Goal: Task Accomplishment & Management: Manage account settings

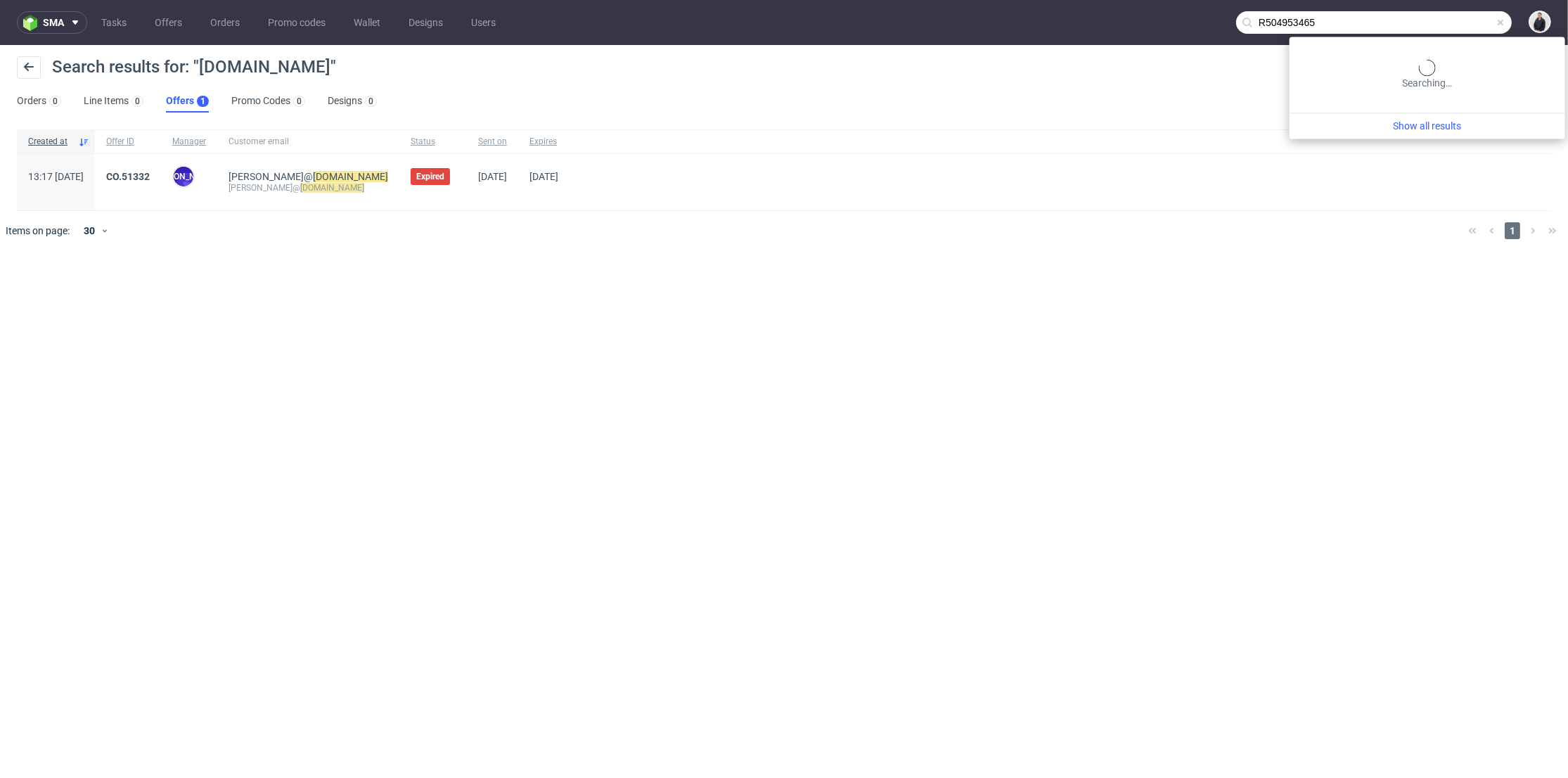
type input "R504953465"
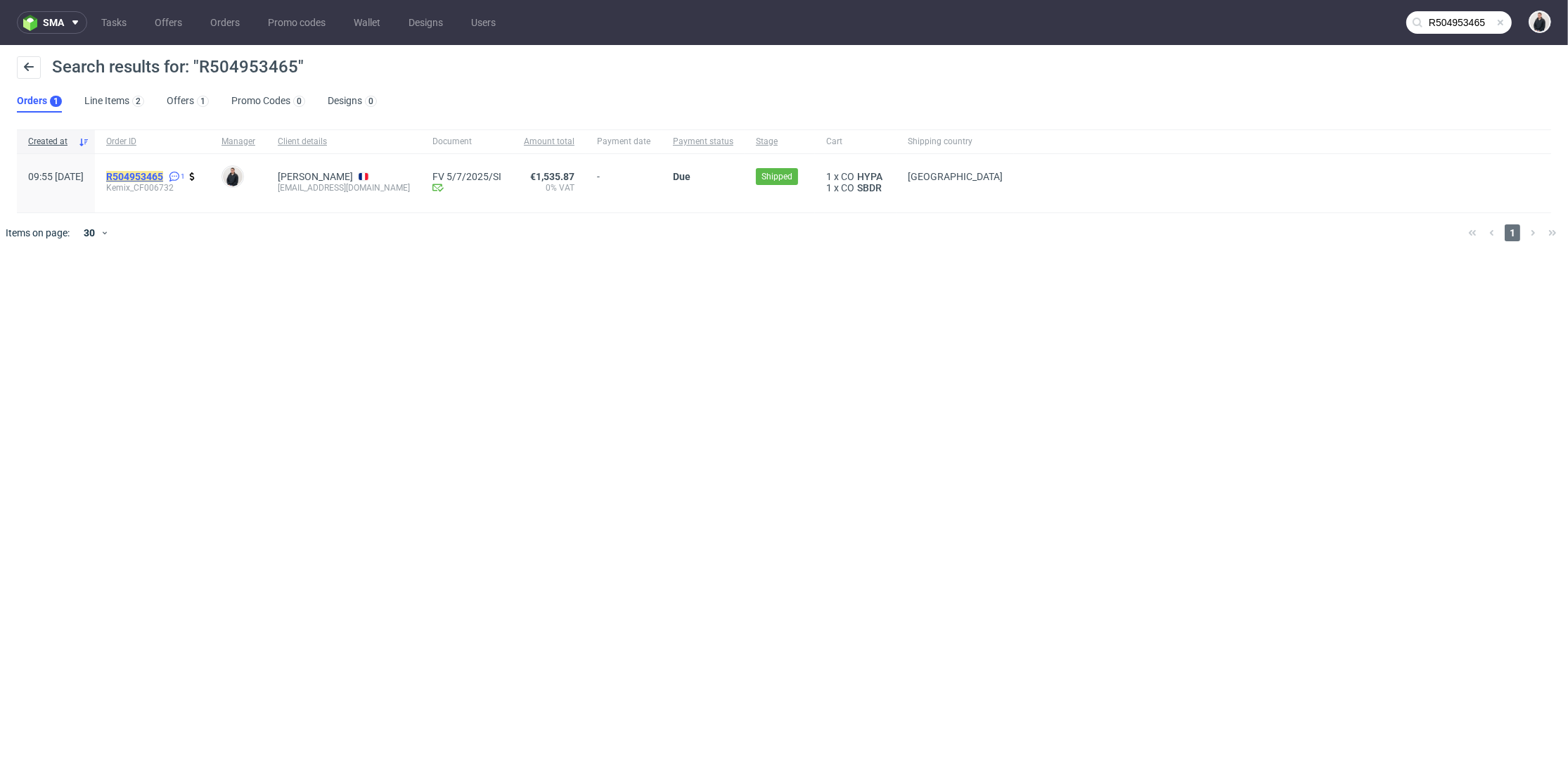
click at [163, 174] on mark "R504953465" at bounding box center [135, 176] width 57 height 11
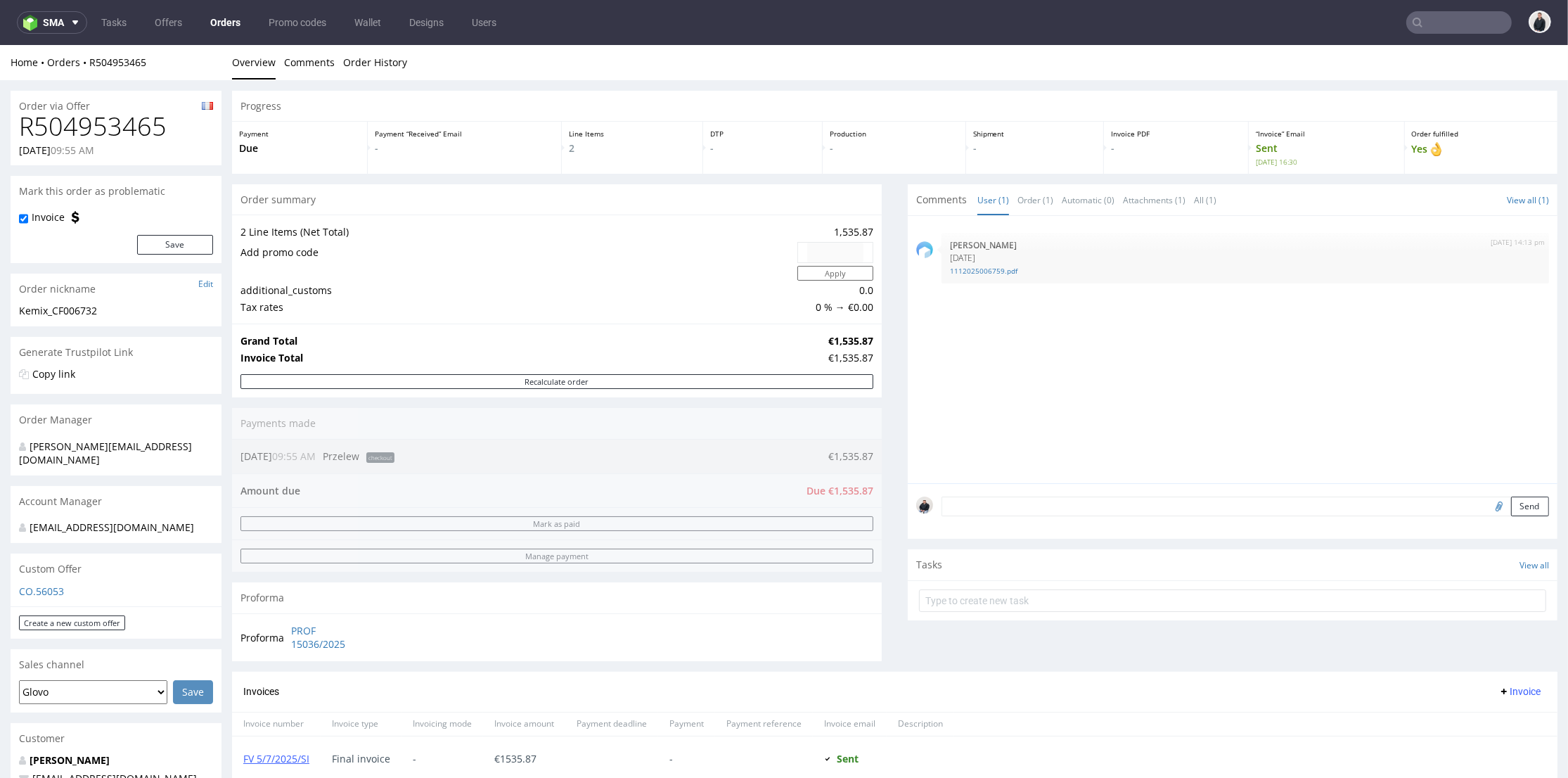
scroll to position [234, 0]
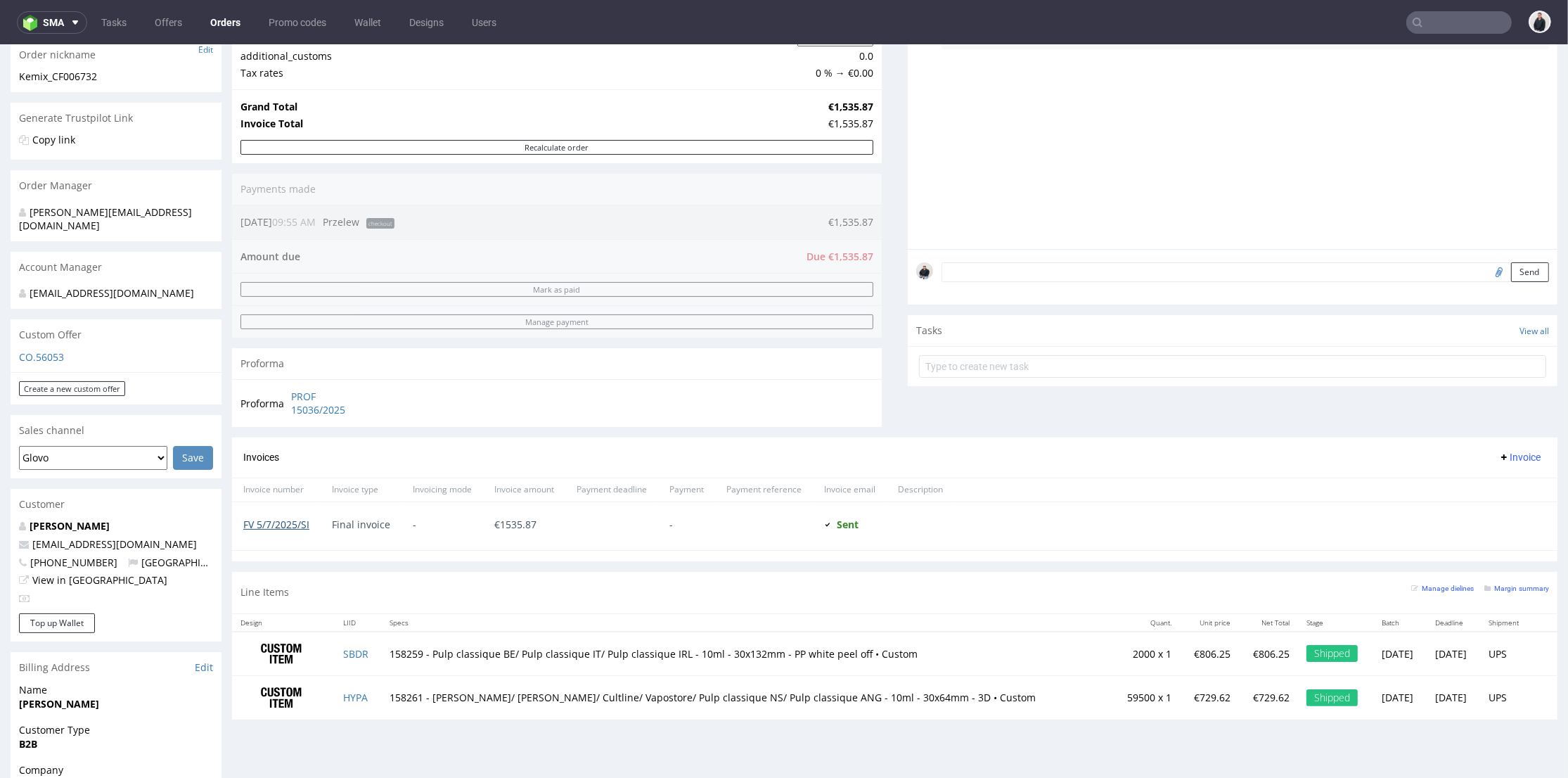
click at [288, 524] on link "FV 5/7/2025/SI" at bounding box center [276, 524] width 66 height 13
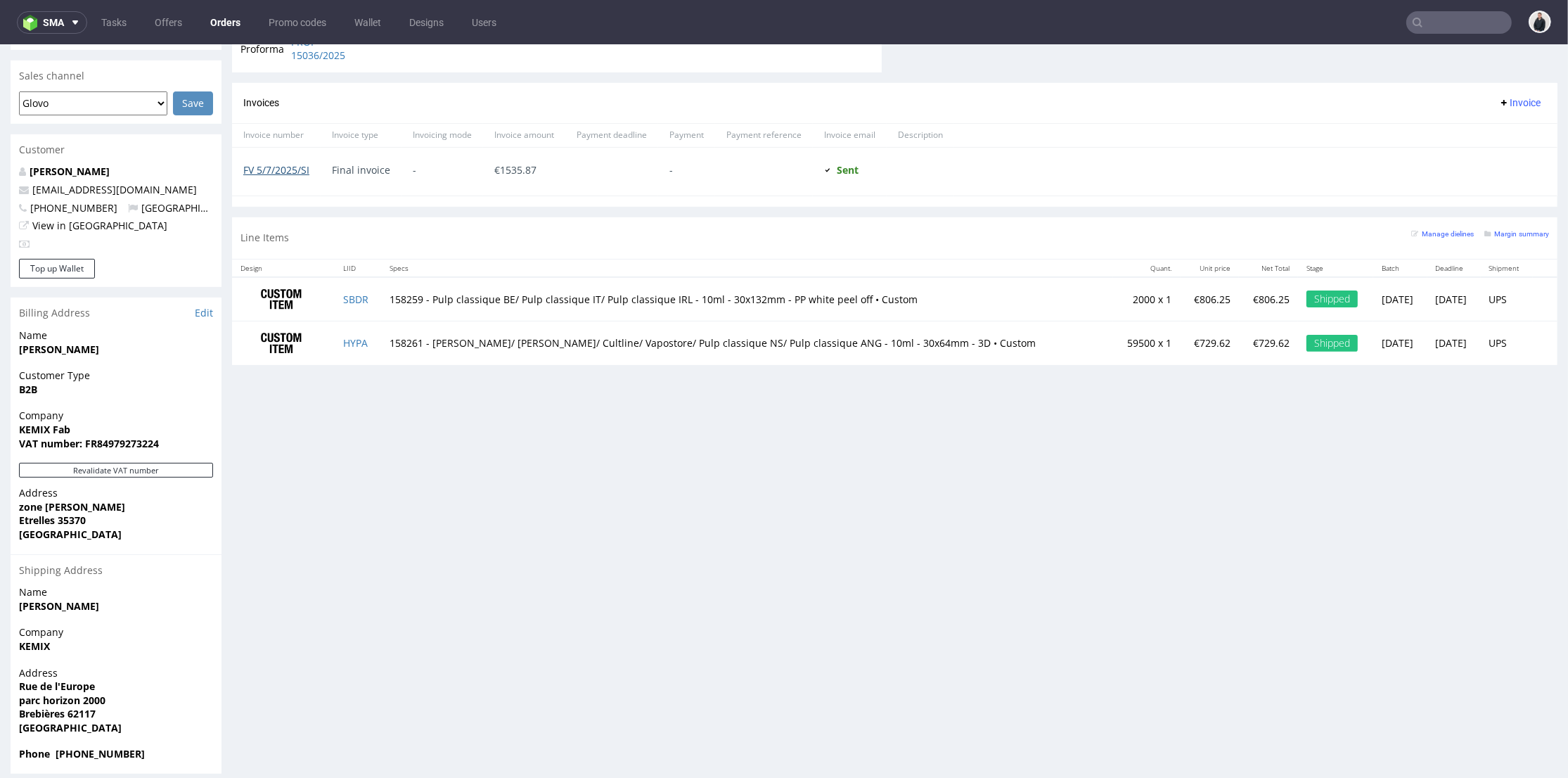
scroll to position [4, 0]
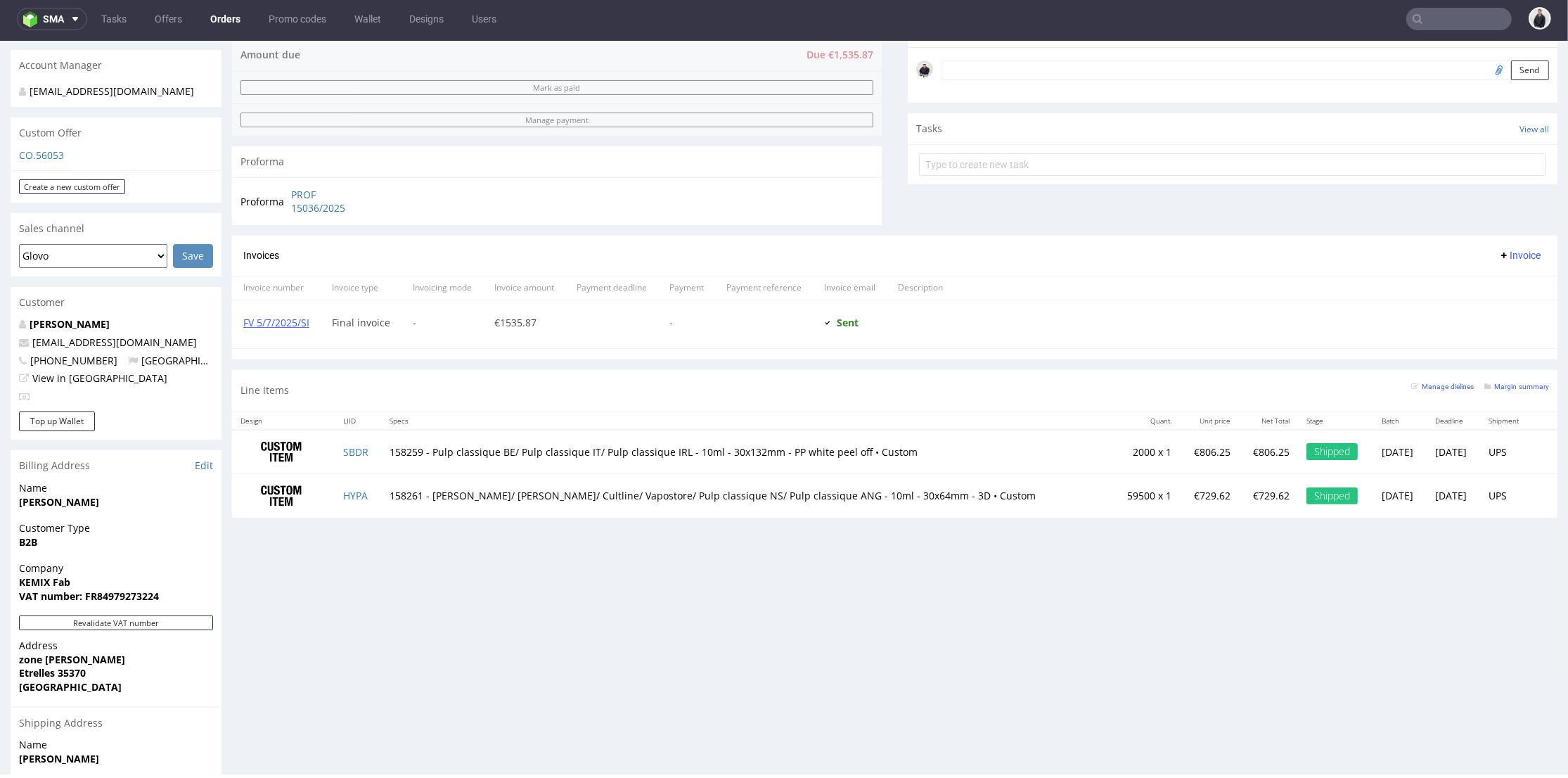
click at [218, 561] on div "Company KEMIX Fab VAT number: FR84979273224" at bounding box center [116, 588] width 211 height 54
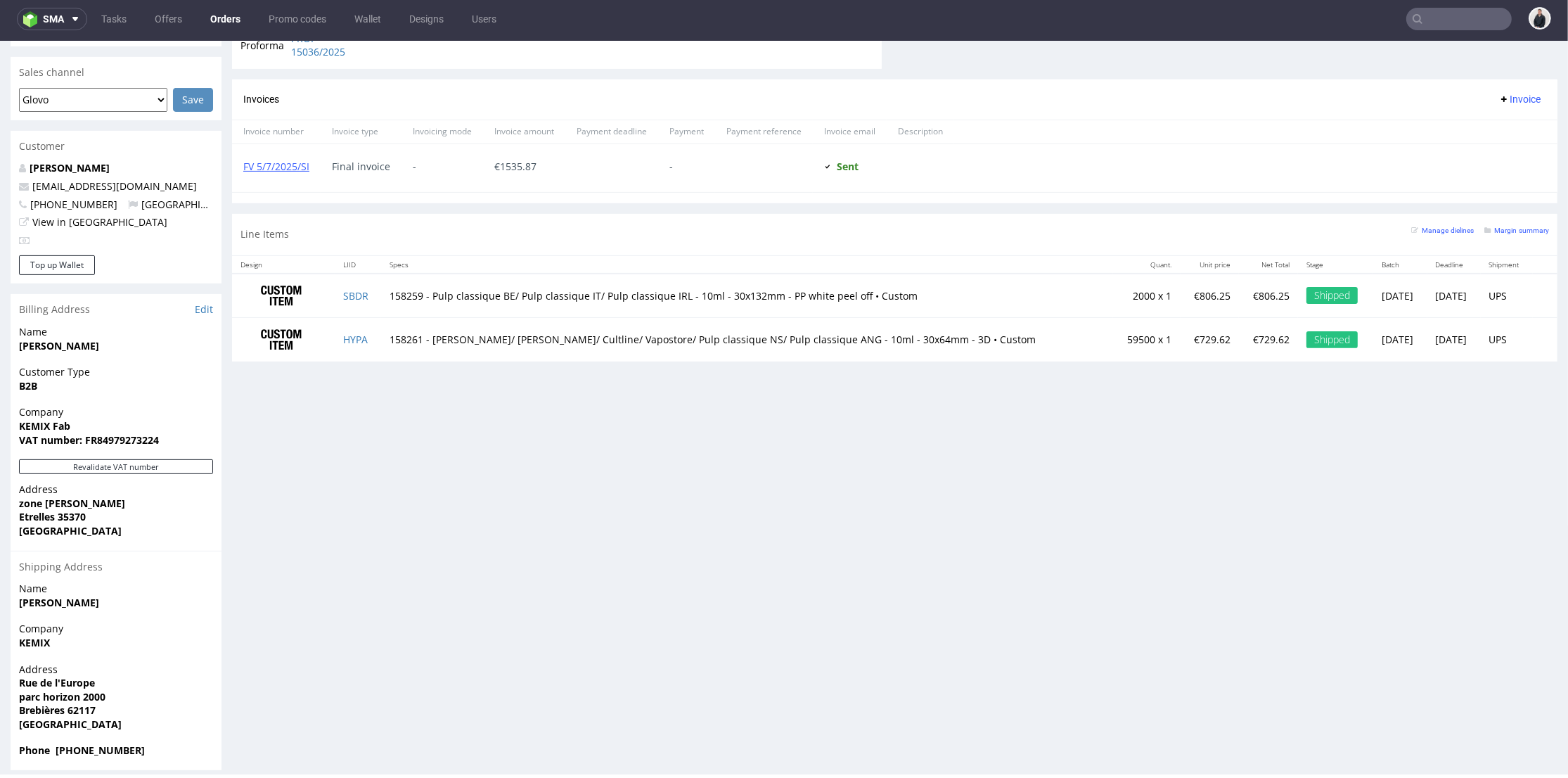
click at [226, 549] on div "Order via Offer R504953465 15.07.2025 09:55 AM Mark this order as problematic I…" at bounding box center [784, 134] width 1568 height 1293
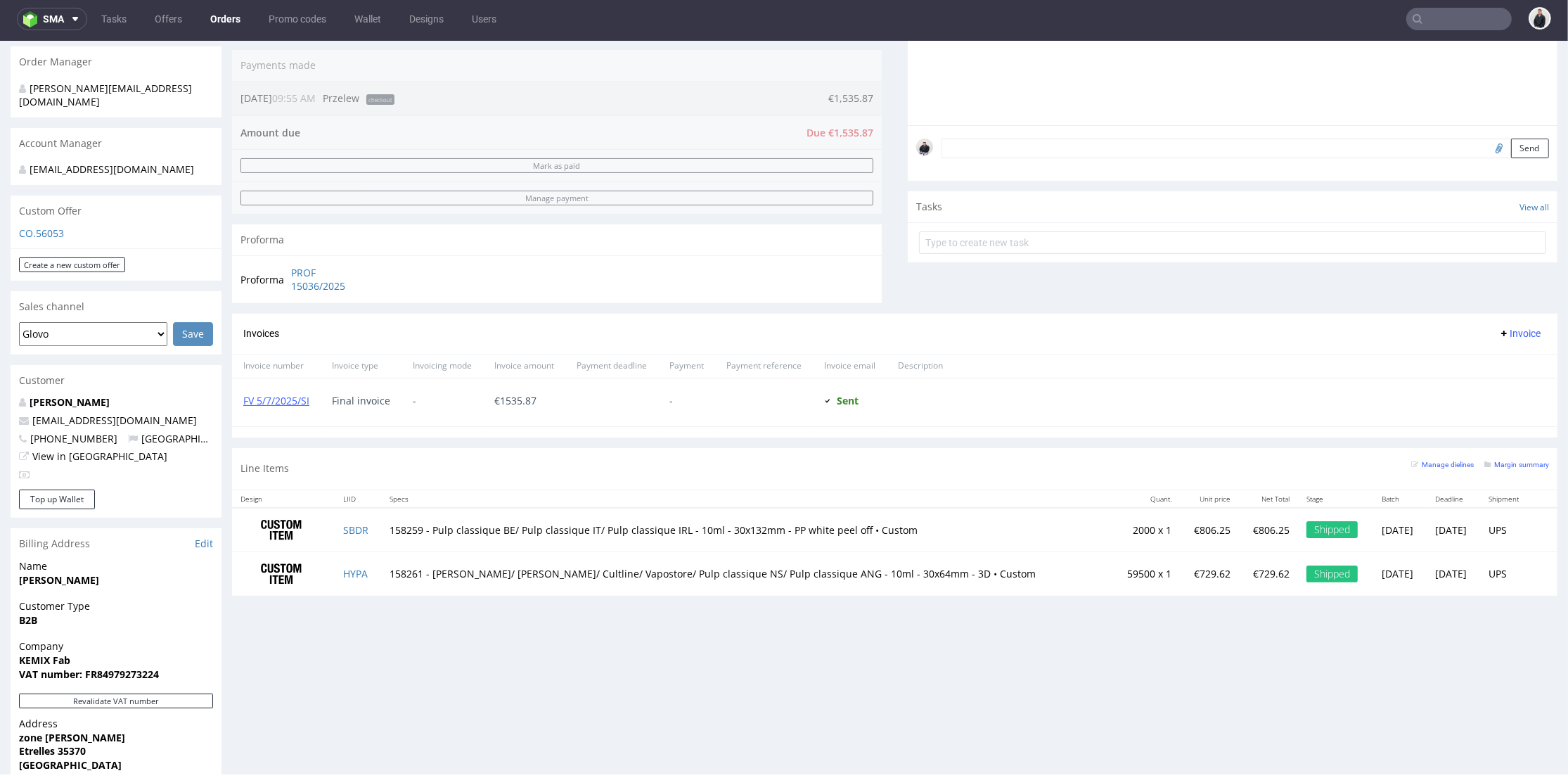
scroll to position [275, 0]
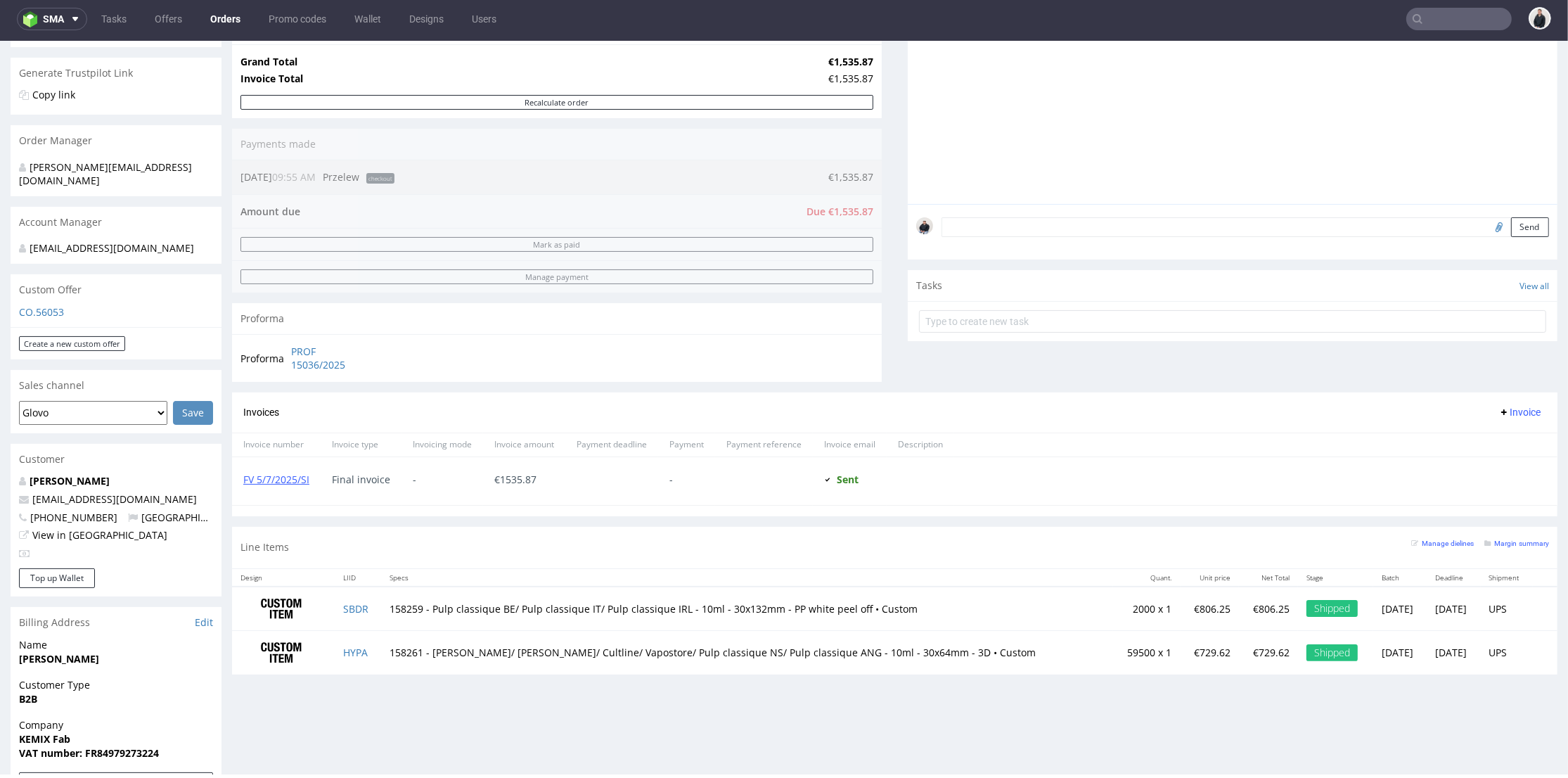
click at [233, 540] on div "Line Items Manage dielines Margin summary" at bounding box center [894, 548] width 1326 height 41
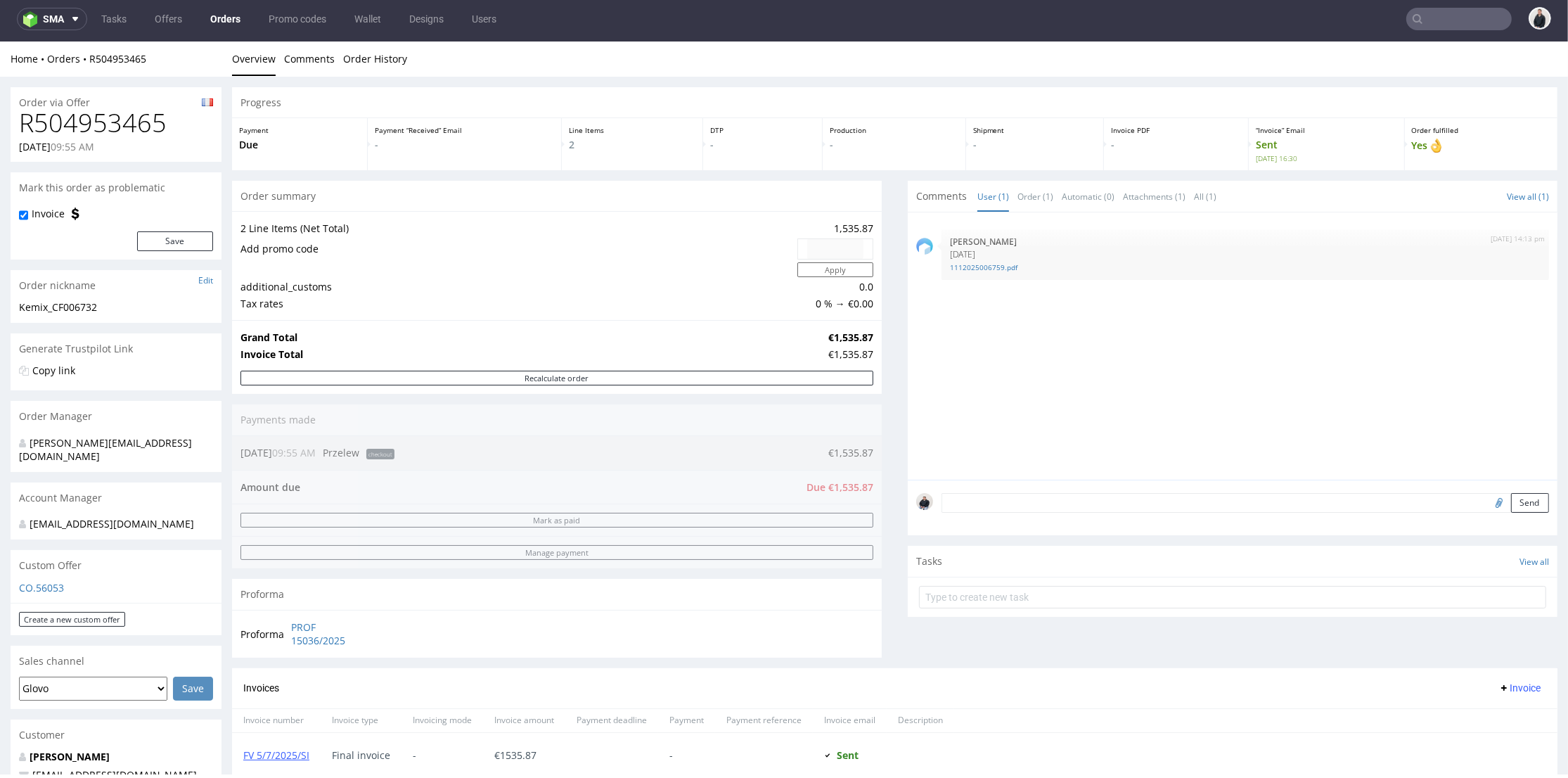
scroll to position [234, 0]
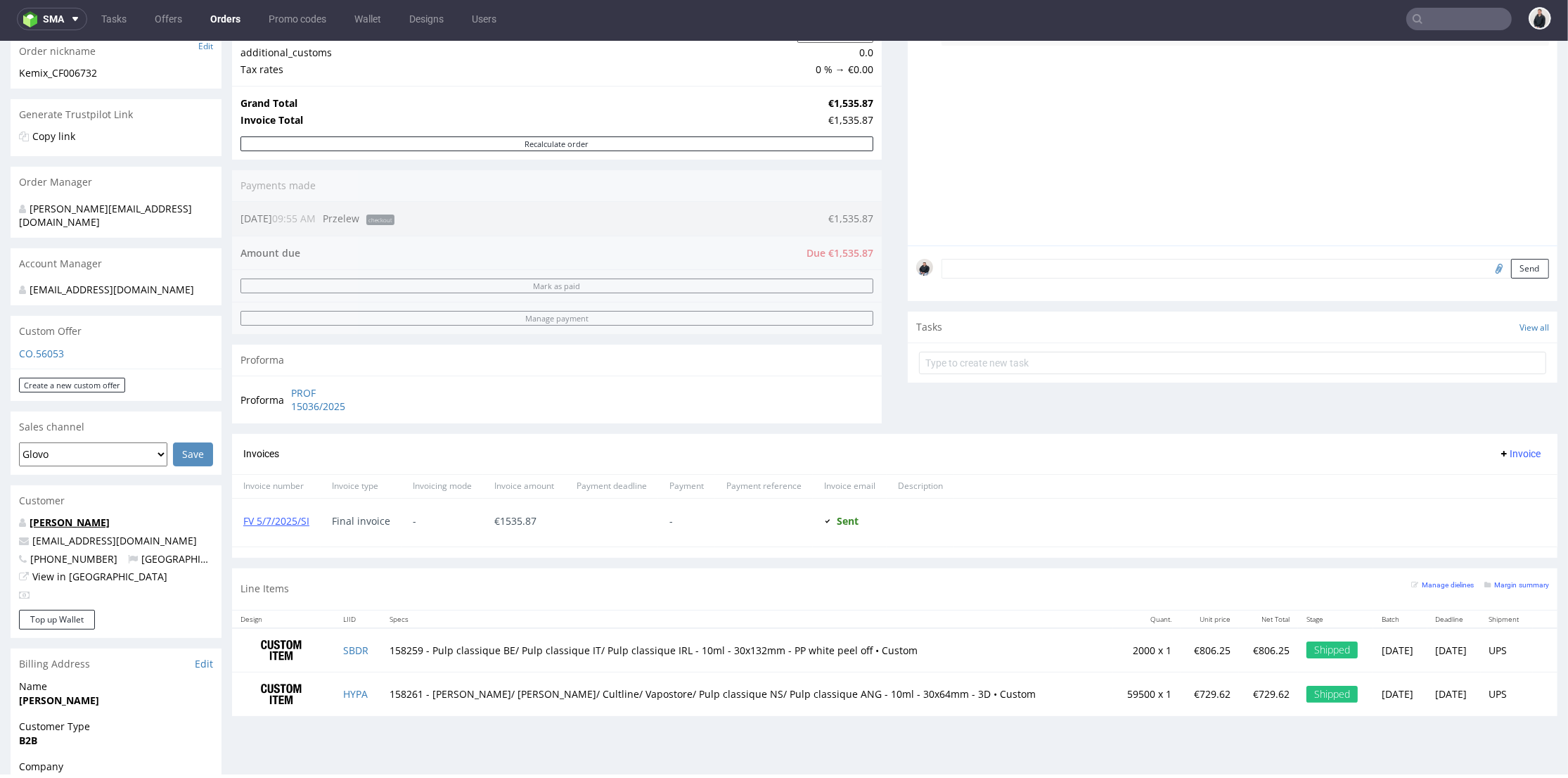
click at [82, 516] on link "SYLVIA PHILION" at bounding box center [69, 522] width 80 height 13
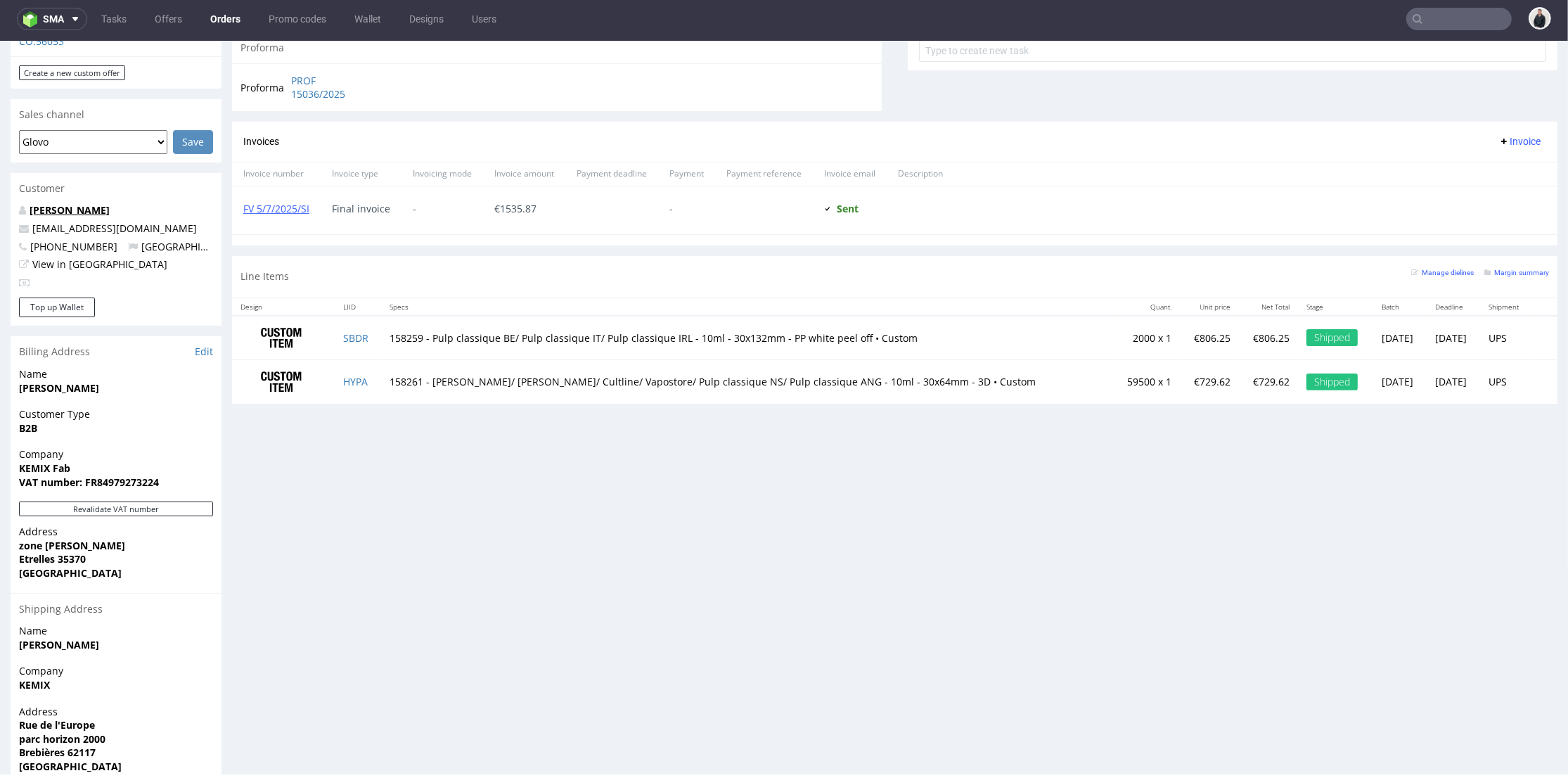
scroll to position [589, 0]
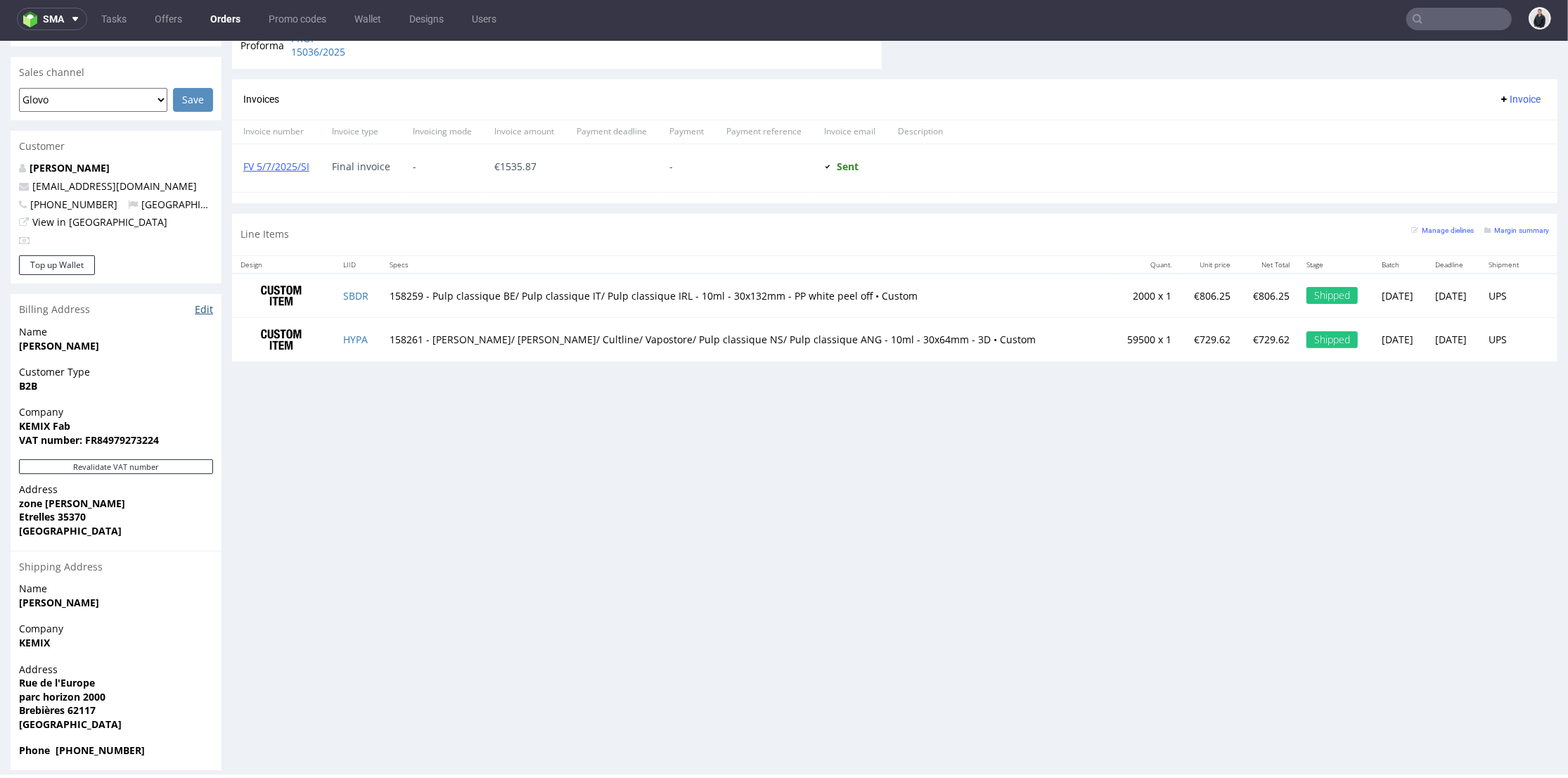
click at [206, 302] on link "Edit" at bounding box center [204, 310] width 18 height 14
click at [389, 451] on div "Progress Payment Due Payment “Received” Email - Line Items 2 DTP - Production -…" at bounding box center [894, 134] width 1326 height 1272
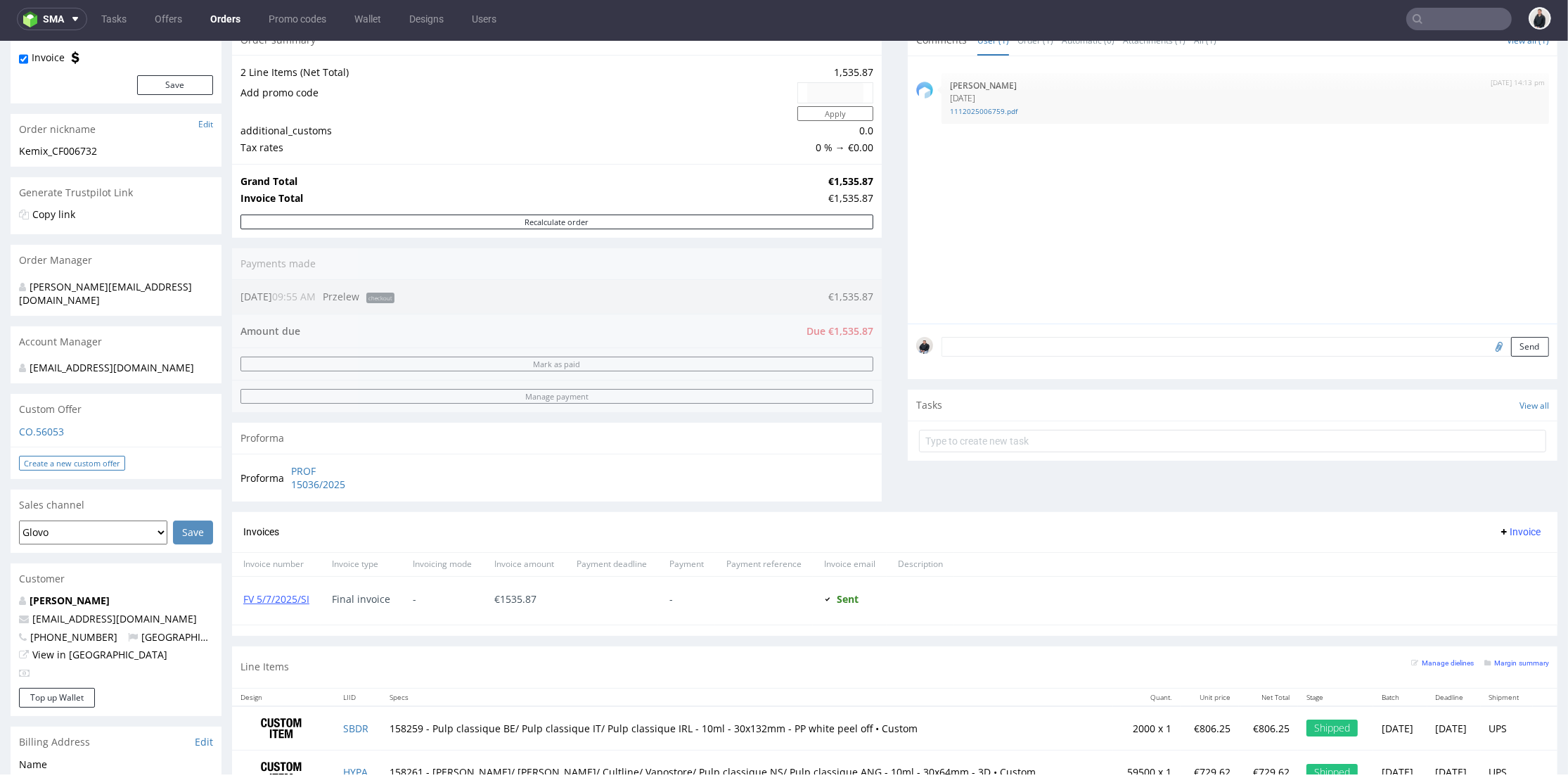
scroll to position [234, 0]
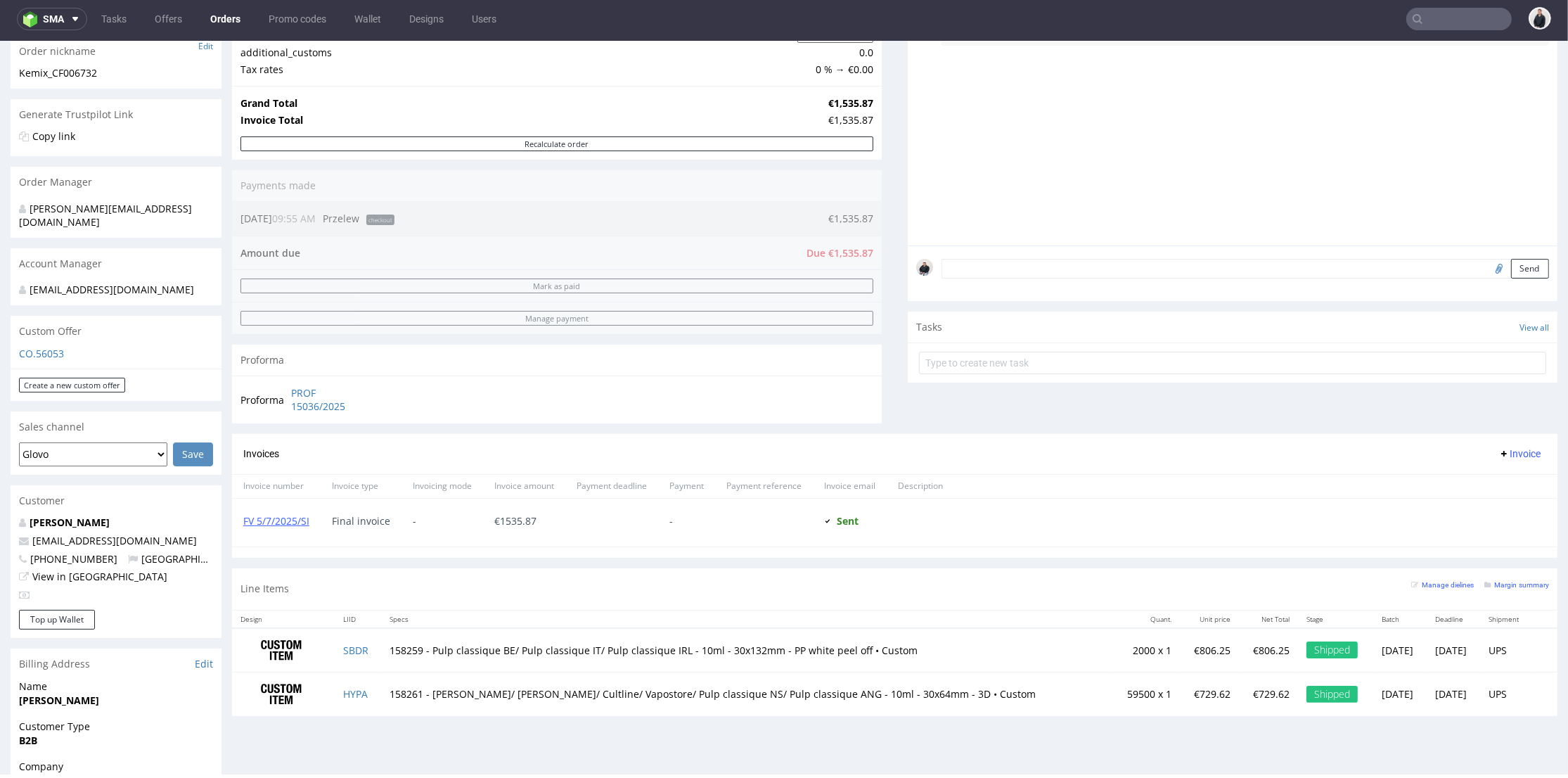
click at [1434, 15] on input "text" at bounding box center [1459, 19] width 106 height 22
paste input "R504953465"
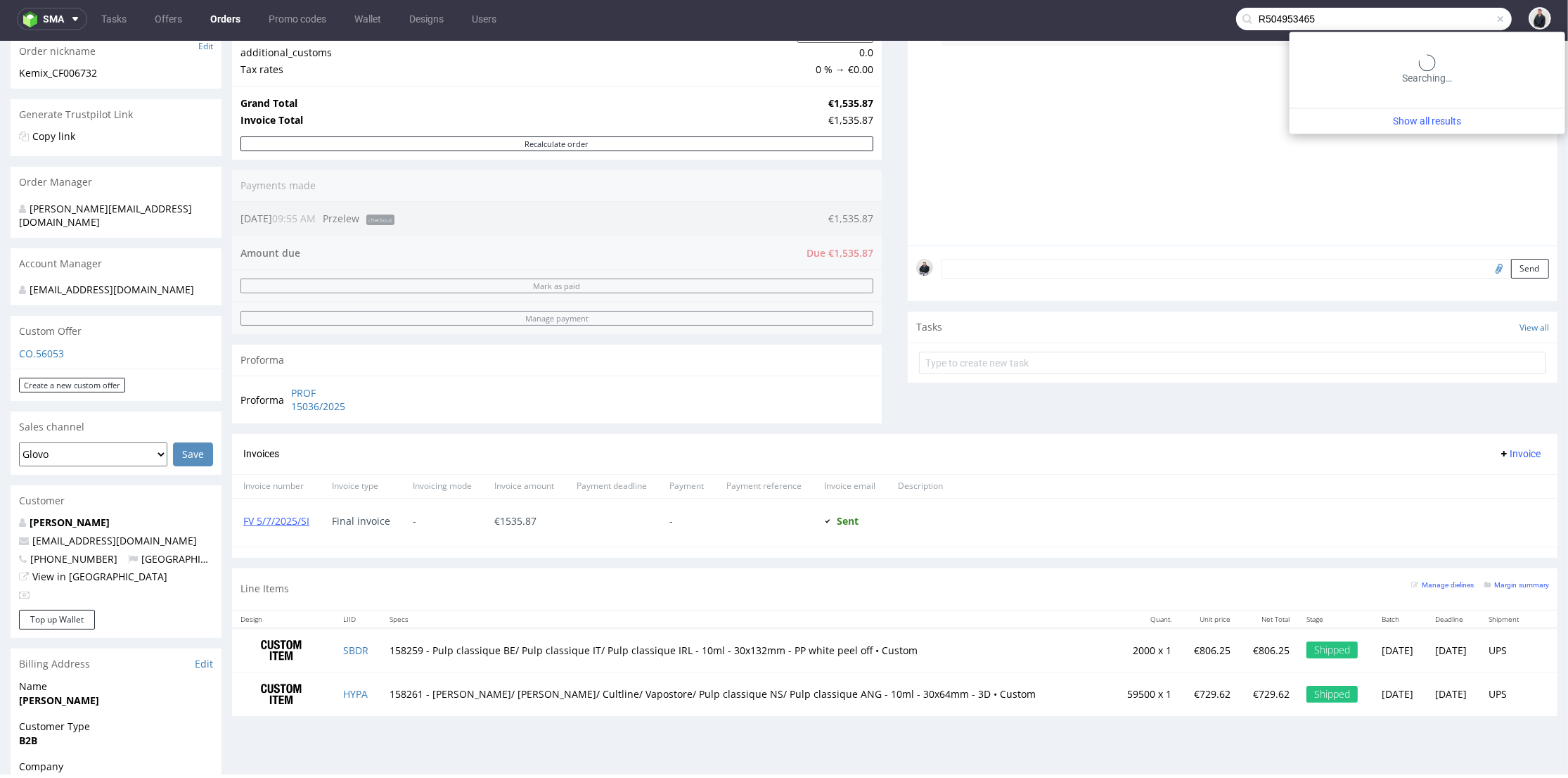
type input "R504953465"
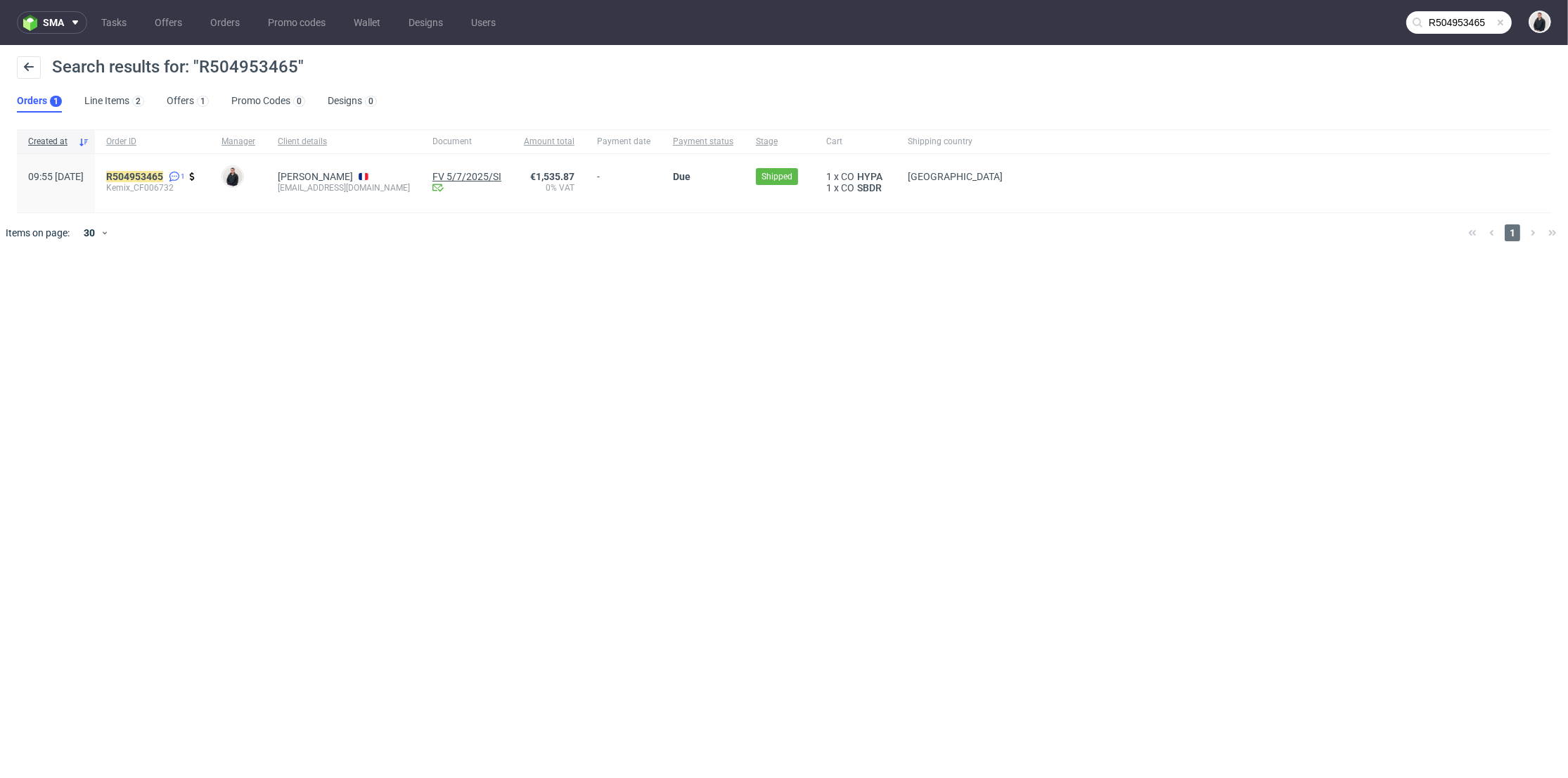
click at [454, 173] on link "FV 5/7/2025/SI" at bounding box center [467, 176] width 69 height 11
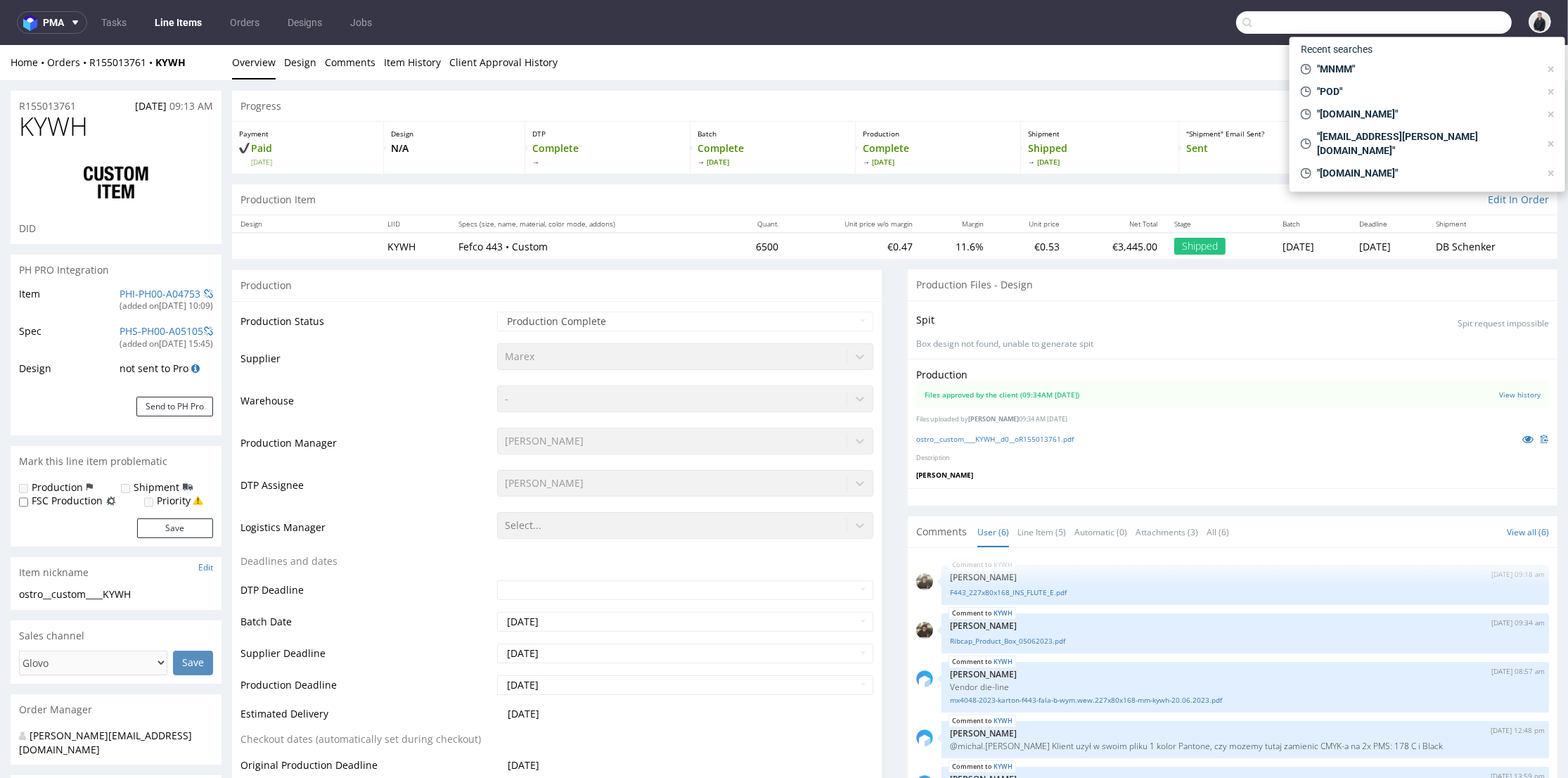
scroll to position [1173, 0]
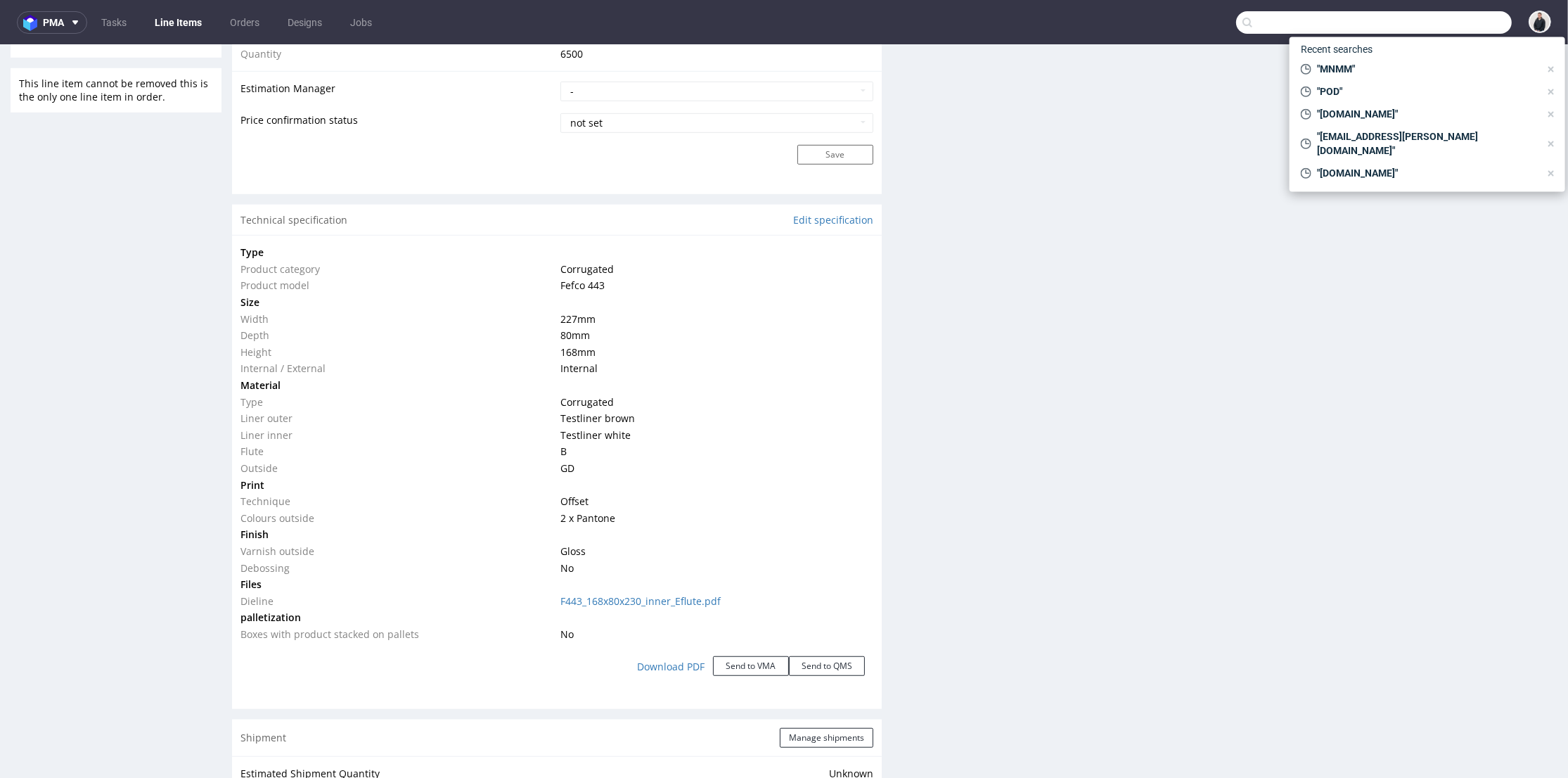
click at [1457, 21] on input "text" at bounding box center [1374, 22] width 275 height 22
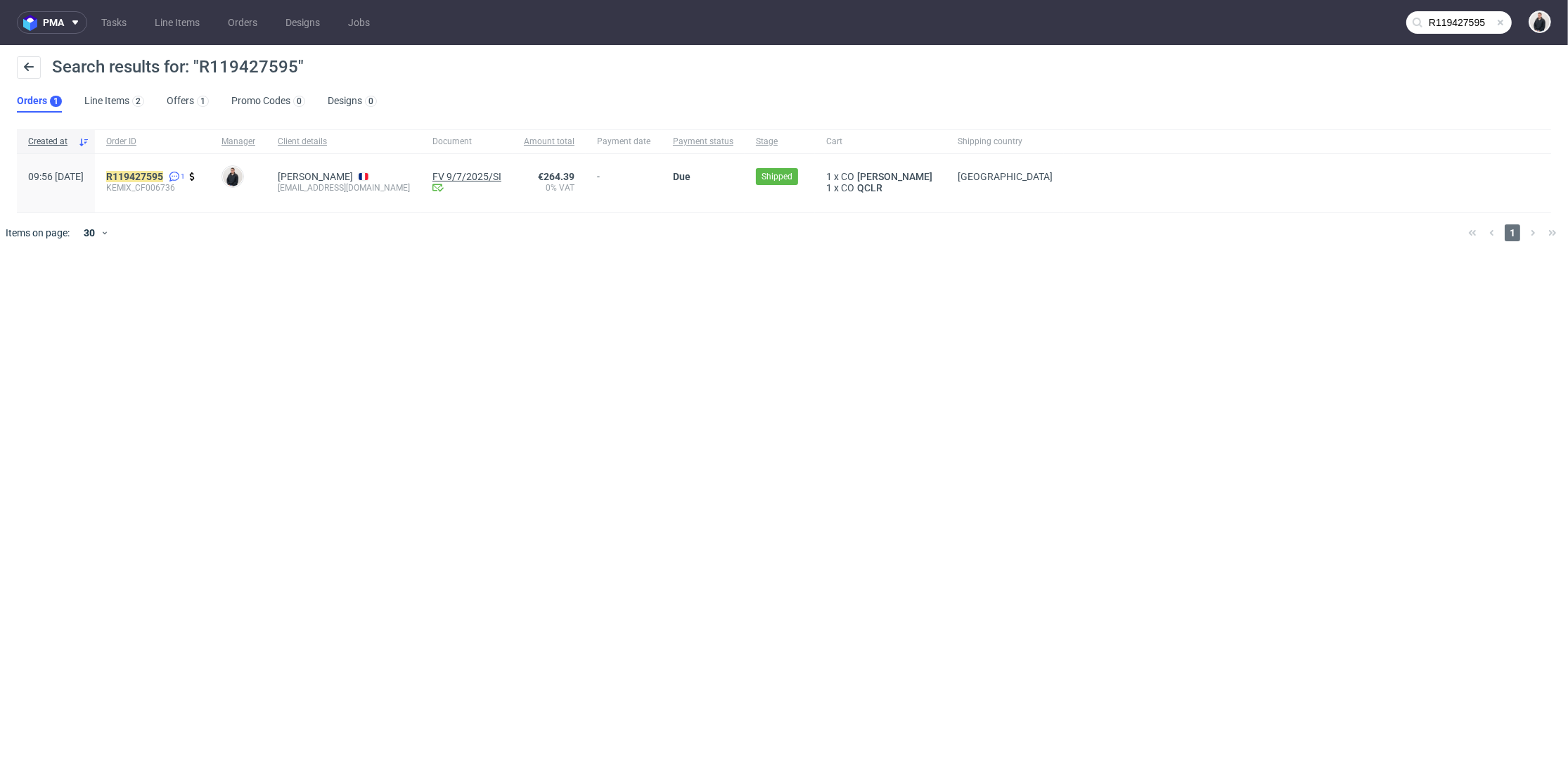
click at [471, 173] on link "FV 9/7/2025/SI" at bounding box center [467, 176] width 69 height 11
drag, startPoint x: 390, startPoint y: 189, endPoint x: 306, endPoint y: 194, distance: 84.1
click at [306, 194] on div "SYLVIA PHILION sphilion@ydeo.com" at bounding box center [344, 183] width 155 height 59
copy div "sphilion@ydeo.com"
click at [1477, 16] on input "R119427595" at bounding box center [1459, 22] width 106 height 22
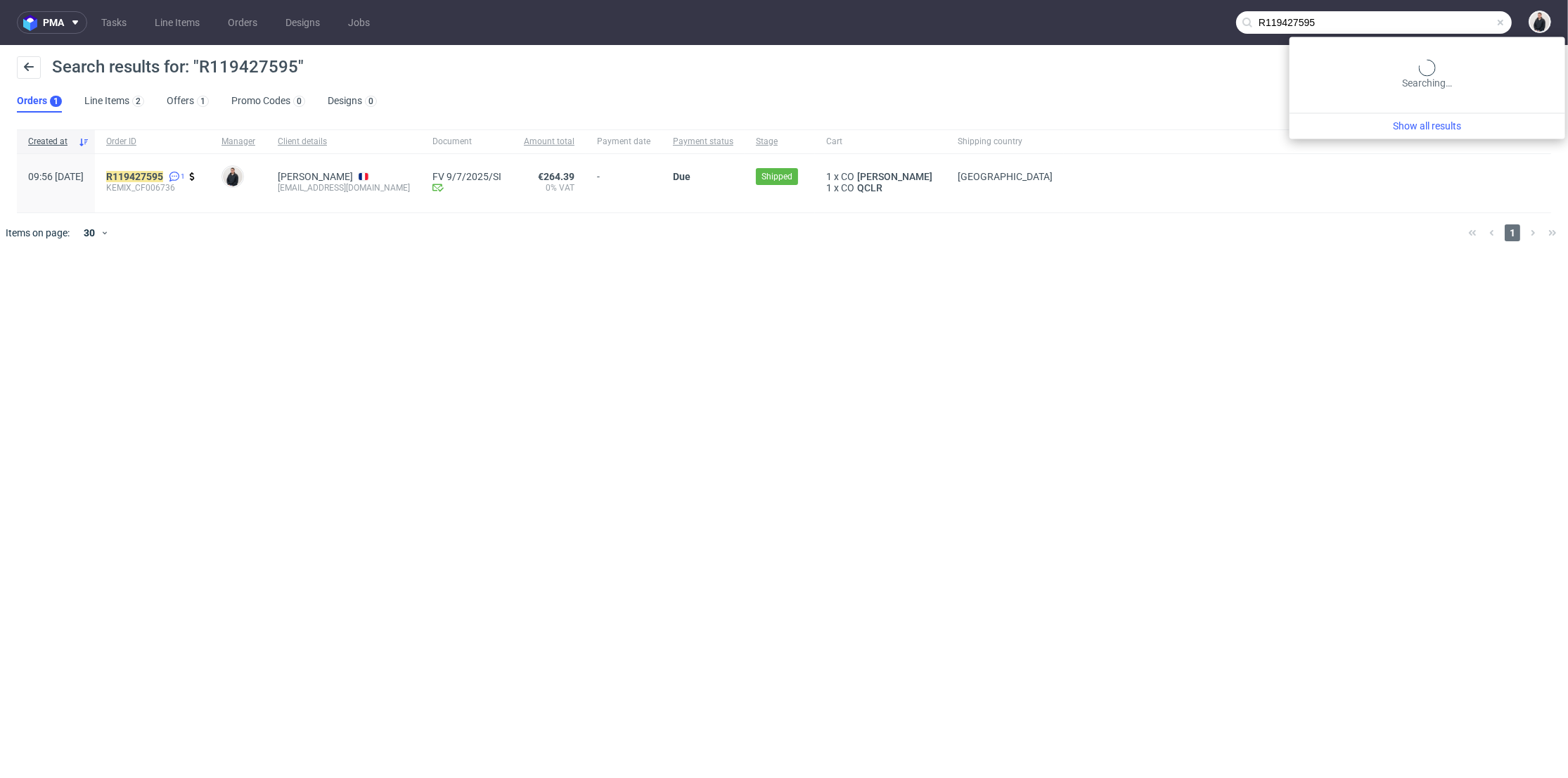
paste input "sphilion@ydeo.com"
type input "sphilion@ydeo.com"
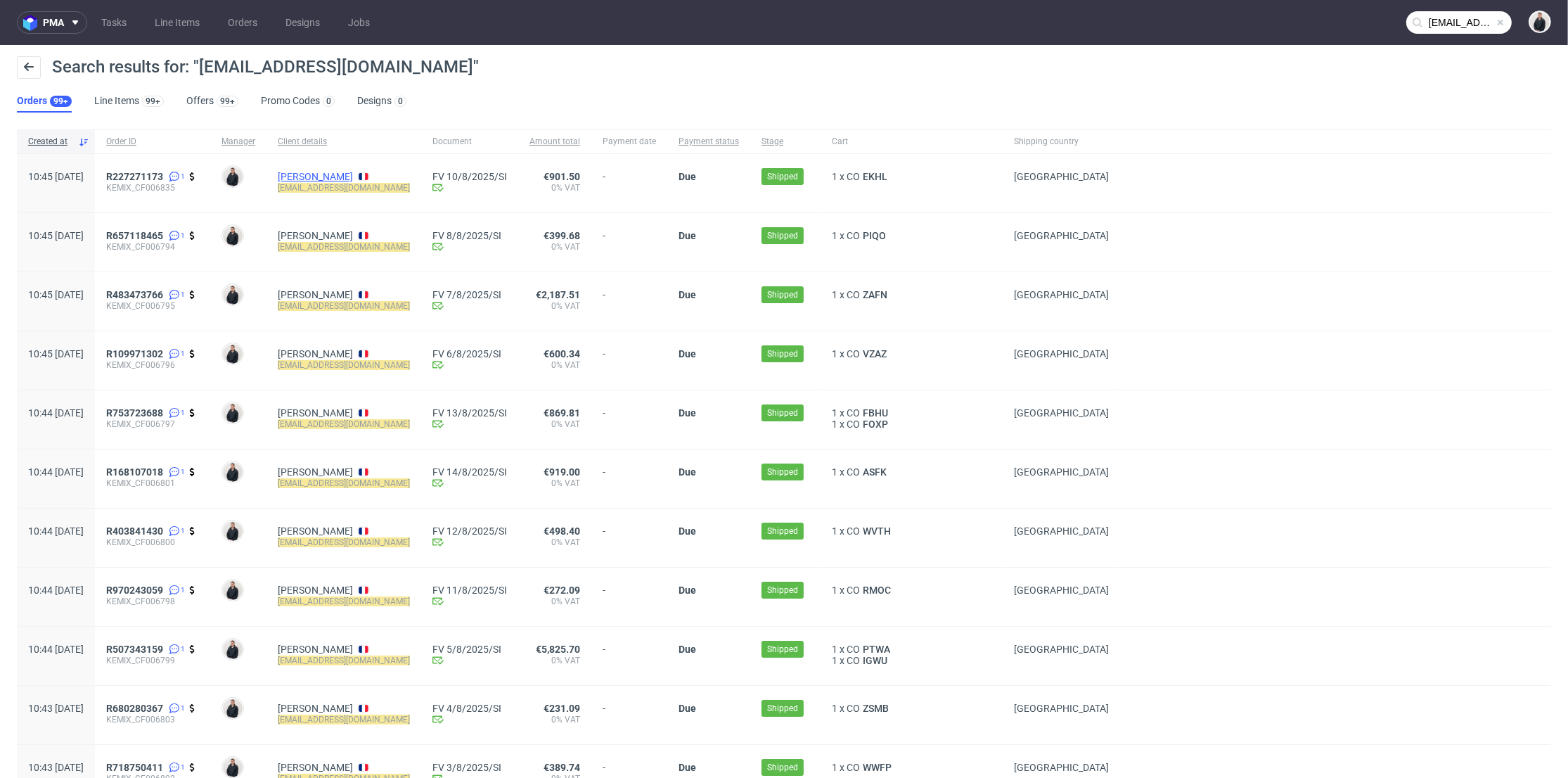
click at [330, 179] on link "SYLVIA PHILION" at bounding box center [315, 176] width 75 height 11
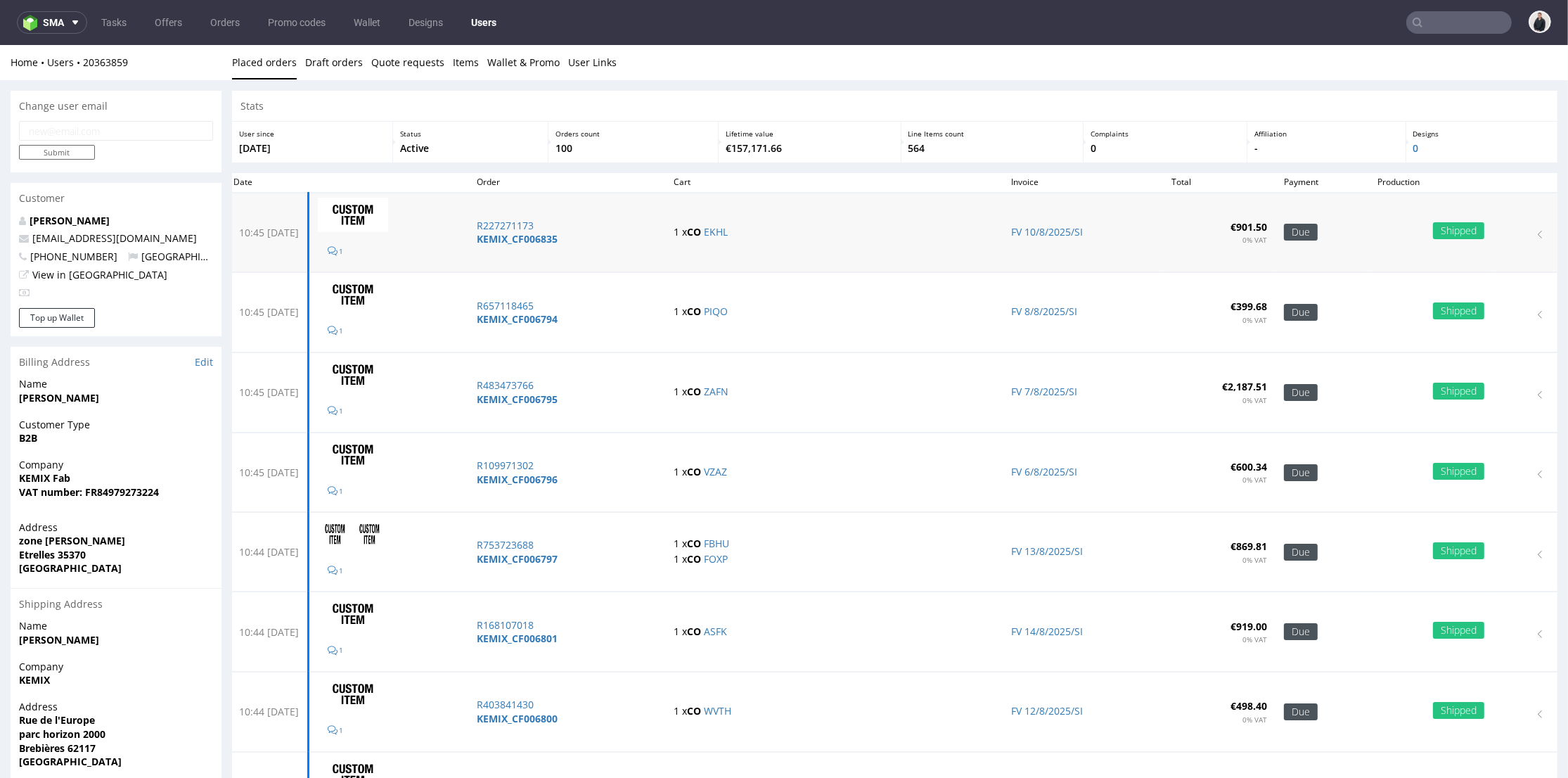
click at [899, 264] on td "1 x CO EKHL" at bounding box center [833, 233] width 337 height 79
drag, startPoint x: 144, startPoint y: 238, endPoint x: 194, endPoint y: 207, distance: 58.8
click at [19, 245] on p "sphilion@ydeo.com" at bounding box center [116, 239] width 194 height 14
click at [220, 204] on div "Customer" at bounding box center [116, 198] width 211 height 31
drag, startPoint x: 327, startPoint y: 226, endPoint x: 295, endPoint y: 233, distance: 32.8
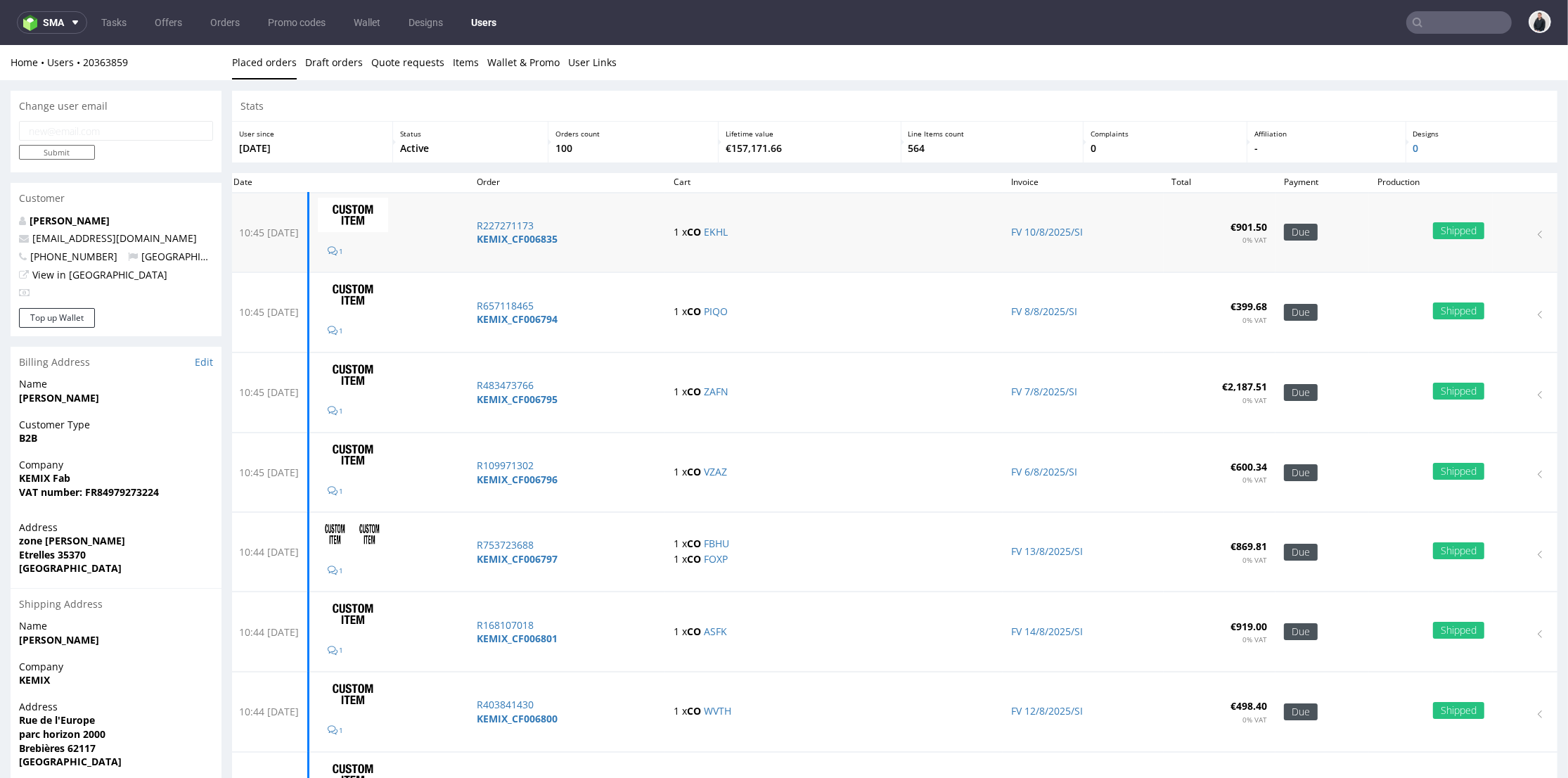
click at [295, 232] on td "10:45 Thu 07.08.2025" at bounding box center [267, 233] width 83 height 79
click at [198, 211] on div "Customer" at bounding box center [116, 198] width 211 height 31
click at [83, 218] on link "SYLVIA PHILION" at bounding box center [69, 220] width 80 height 13
click at [204, 363] on link "Edit" at bounding box center [204, 363] width 18 height 14
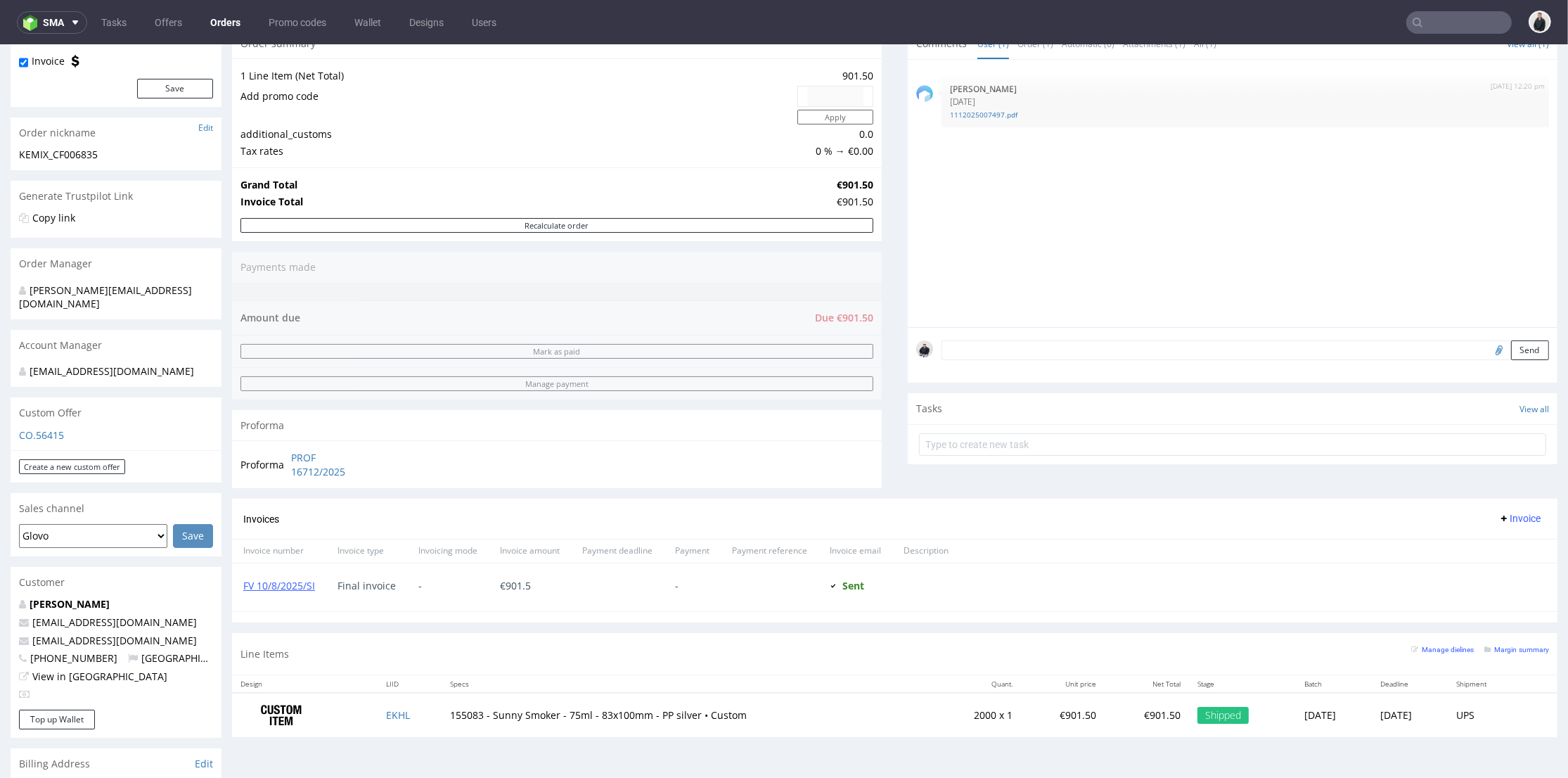
scroll to position [313, 0]
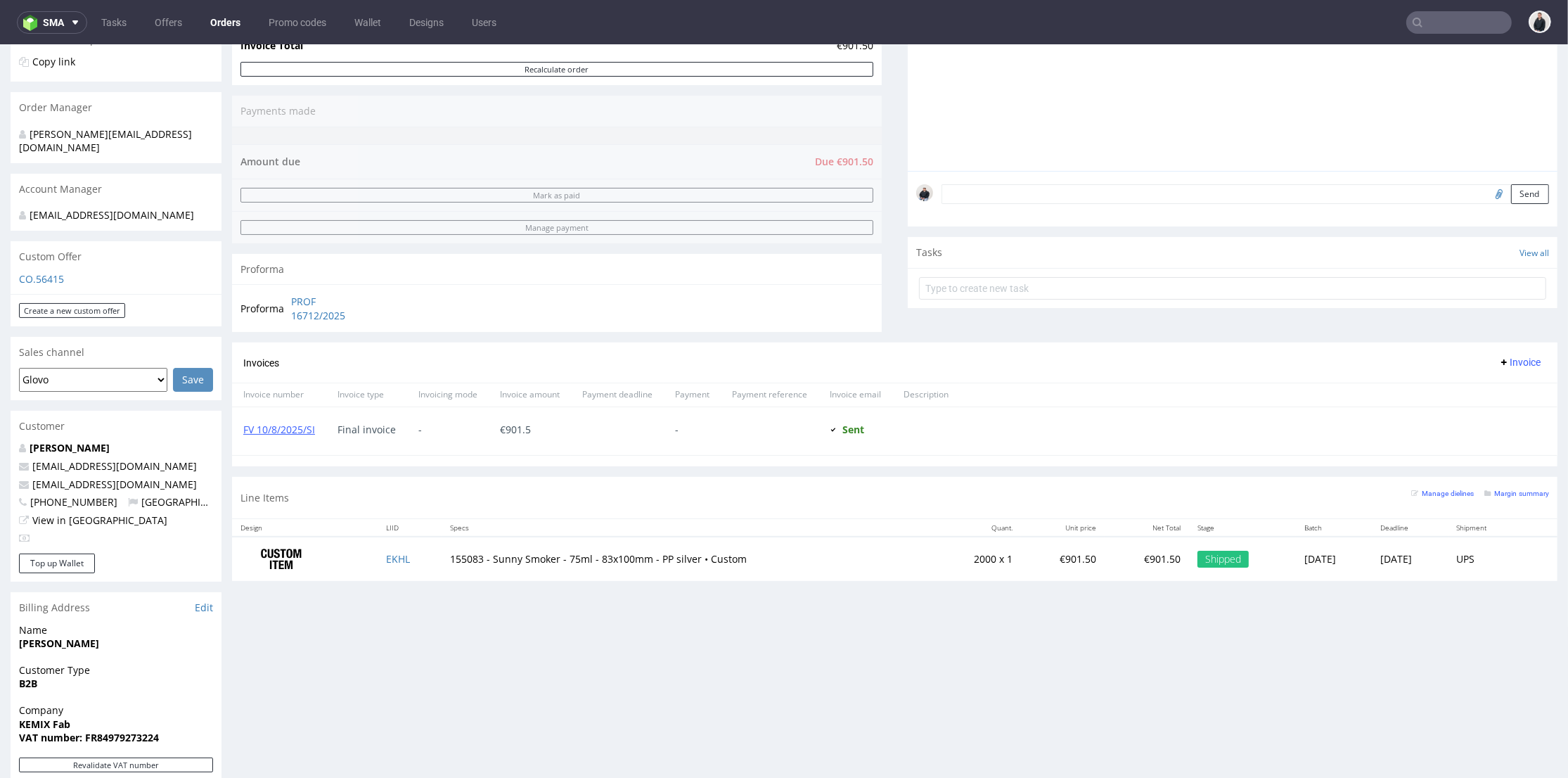
click at [138, 460] on p "[EMAIL_ADDRESS][DOMAIN_NAME]" at bounding box center [116, 467] width 194 height 14
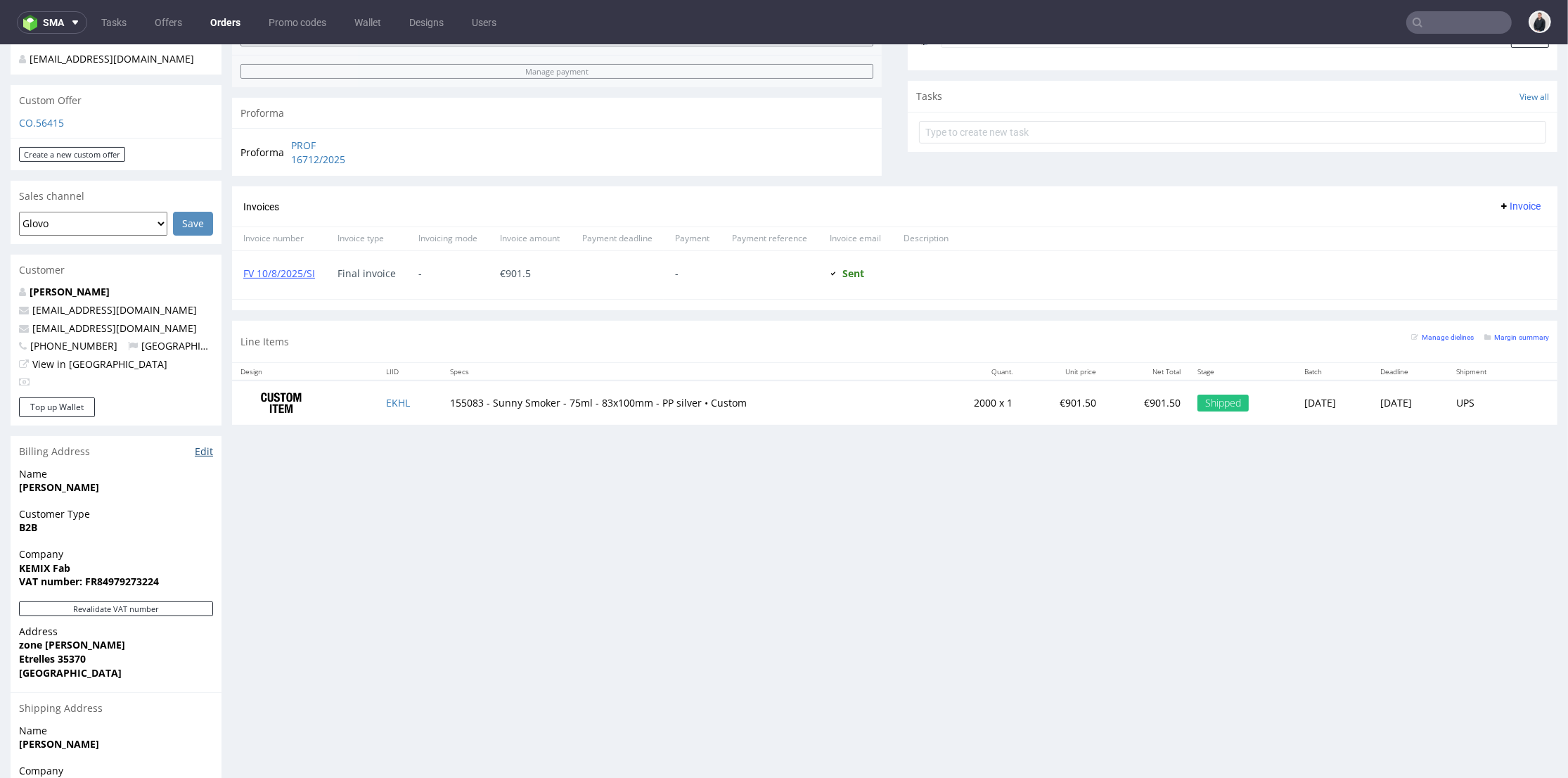
click at [207, 445] on link "Edit" at bounding box center [204, 452] width 18 height 14
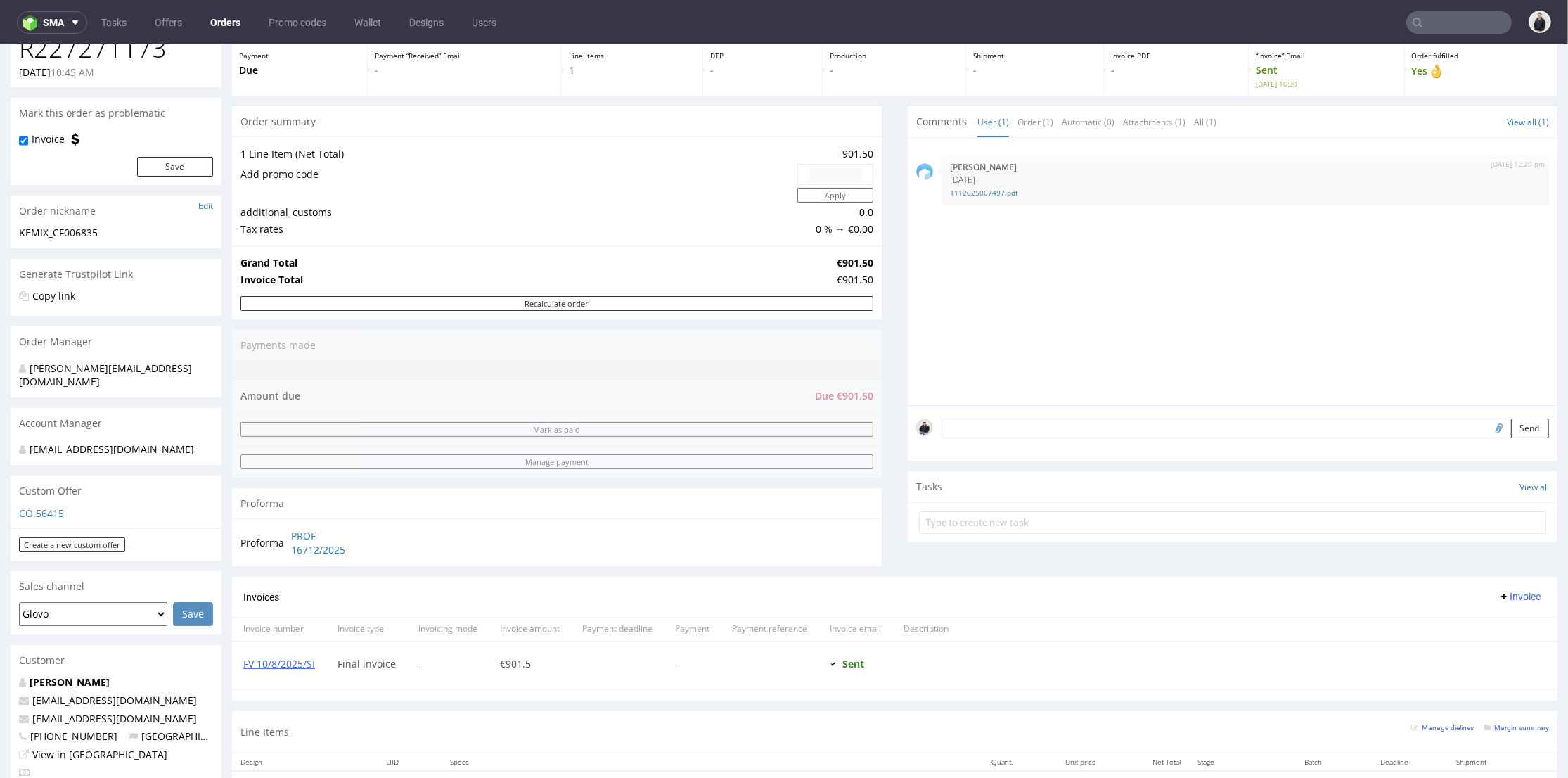
scroll to position [0, 0]
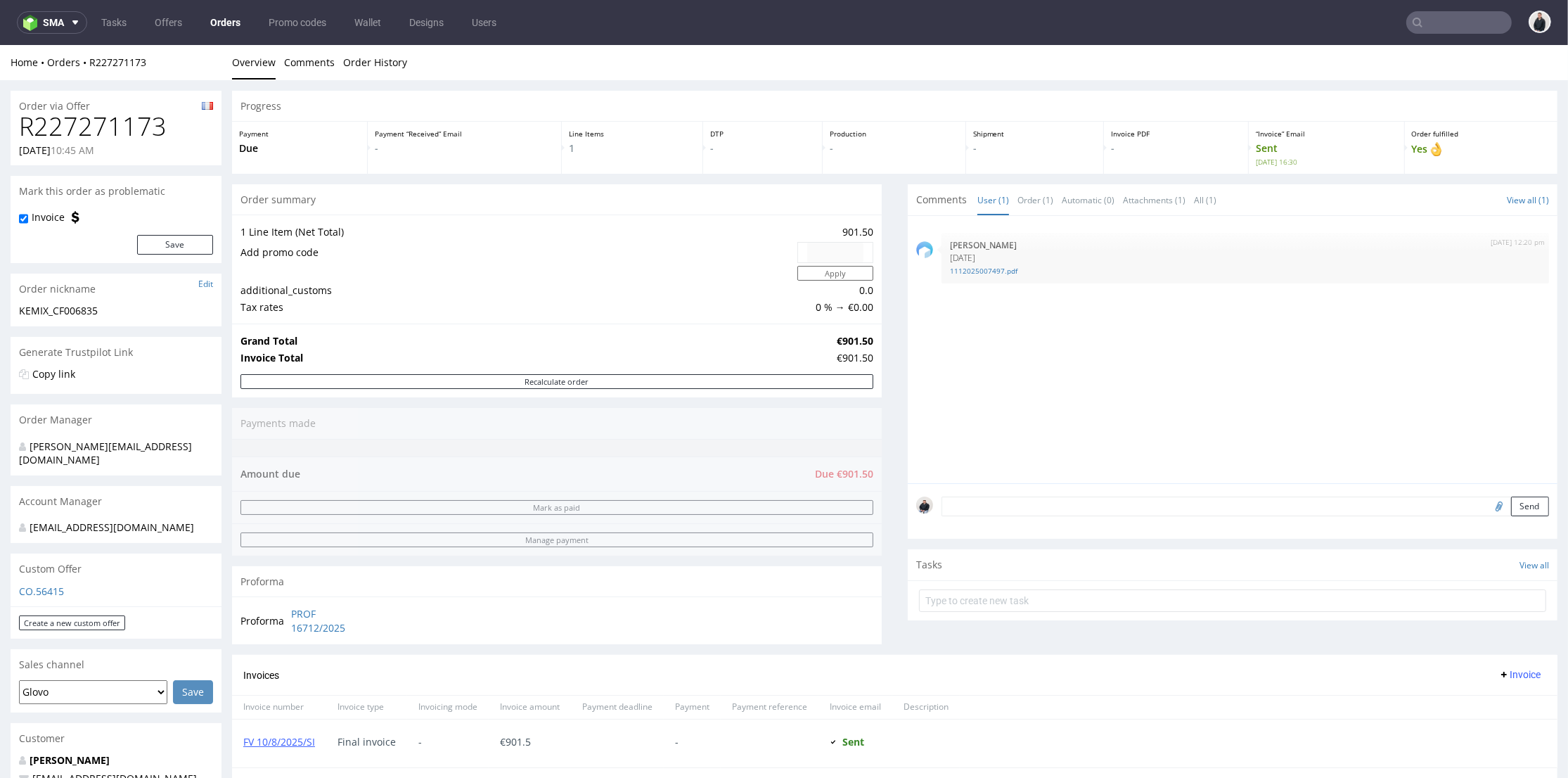
click at [996, 428] on div "12th Aug 25 | 12:20 pm Aleksandra Łętowska 5.08.25 1112025007497.pdf" at bounding box center [1237, 354] width 641 height 259
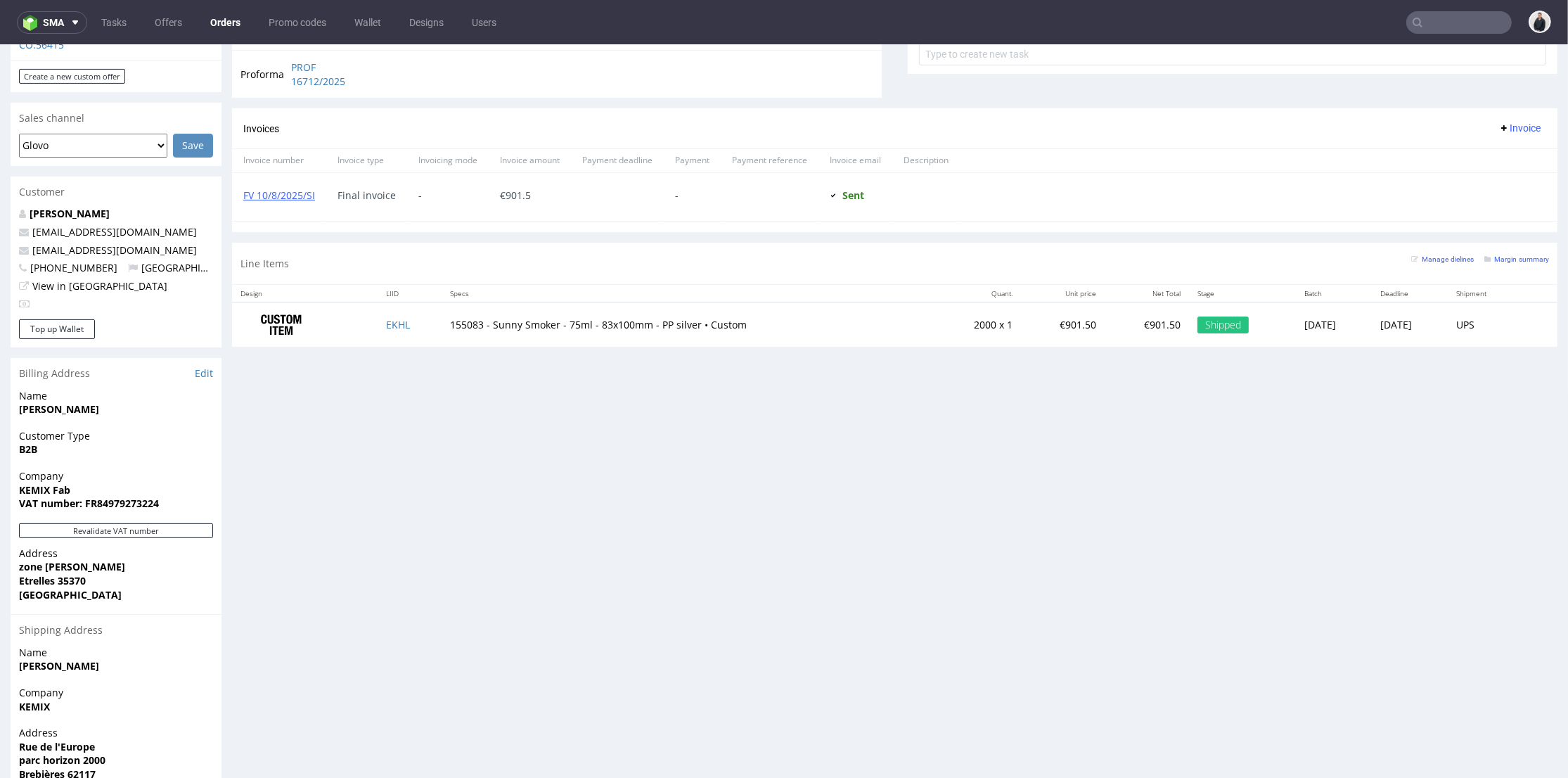
scroll to position [234, 0]
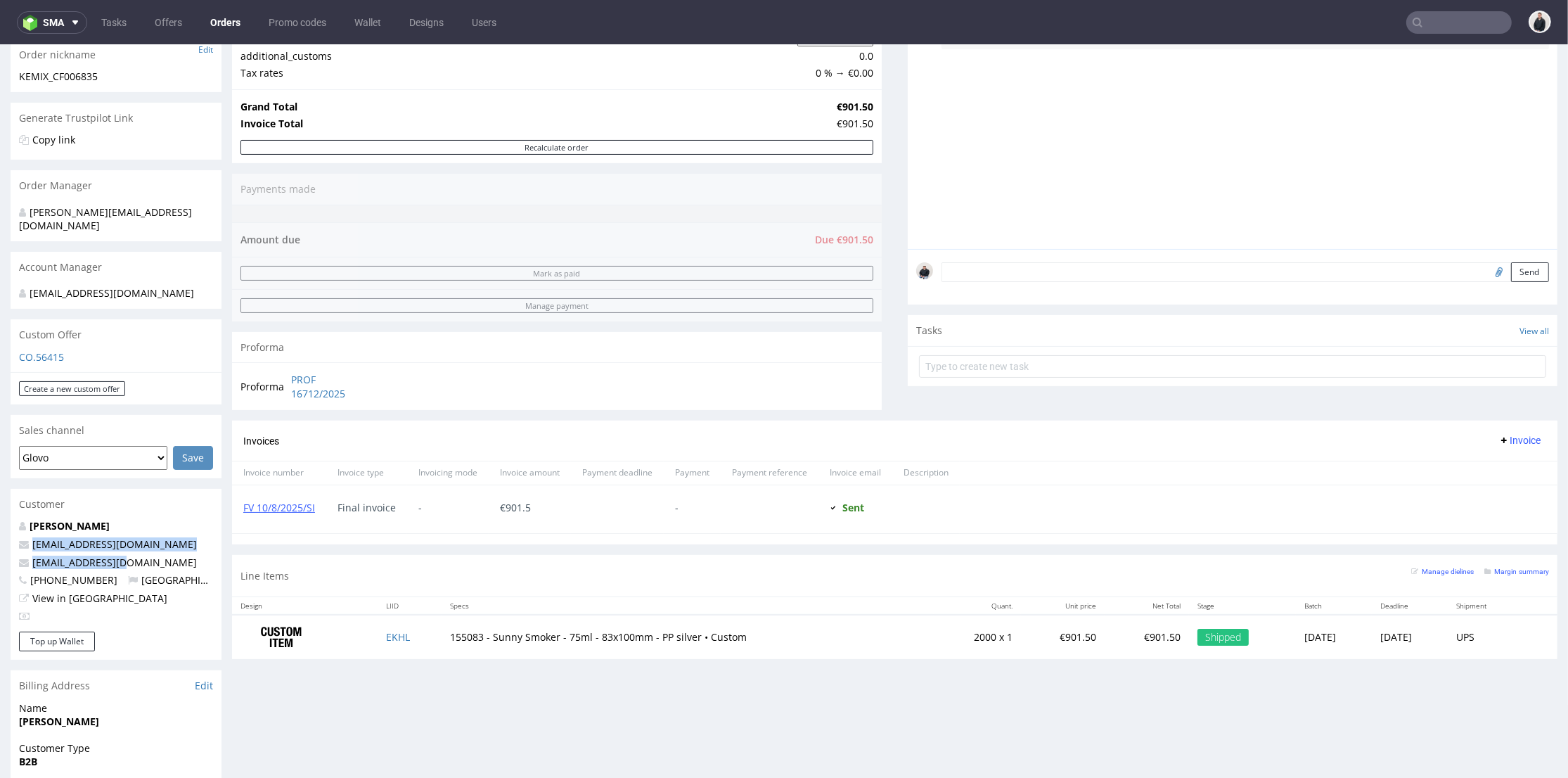
drag, startPoint x: 129, startPoint y: 549, endPoint x: 28, endPoint y: 527, distance: 103.4
click at [28, 527] on div "SYLVIA PHILION acolon@ydeo.com sphilion@ydeo.com +3306 83 58 24 92 France View …" at bounding box center [116, 576] width 211 height 113
click at [167, 537] on p "[EMAIL_ADDRESS][DOMAIN_NAME]" at bounding box center [116, 545] width 194 height 14
click at [174, 519] on p "SYLVIA PHILION" at bounding box center [116, 526] width 194 height 14
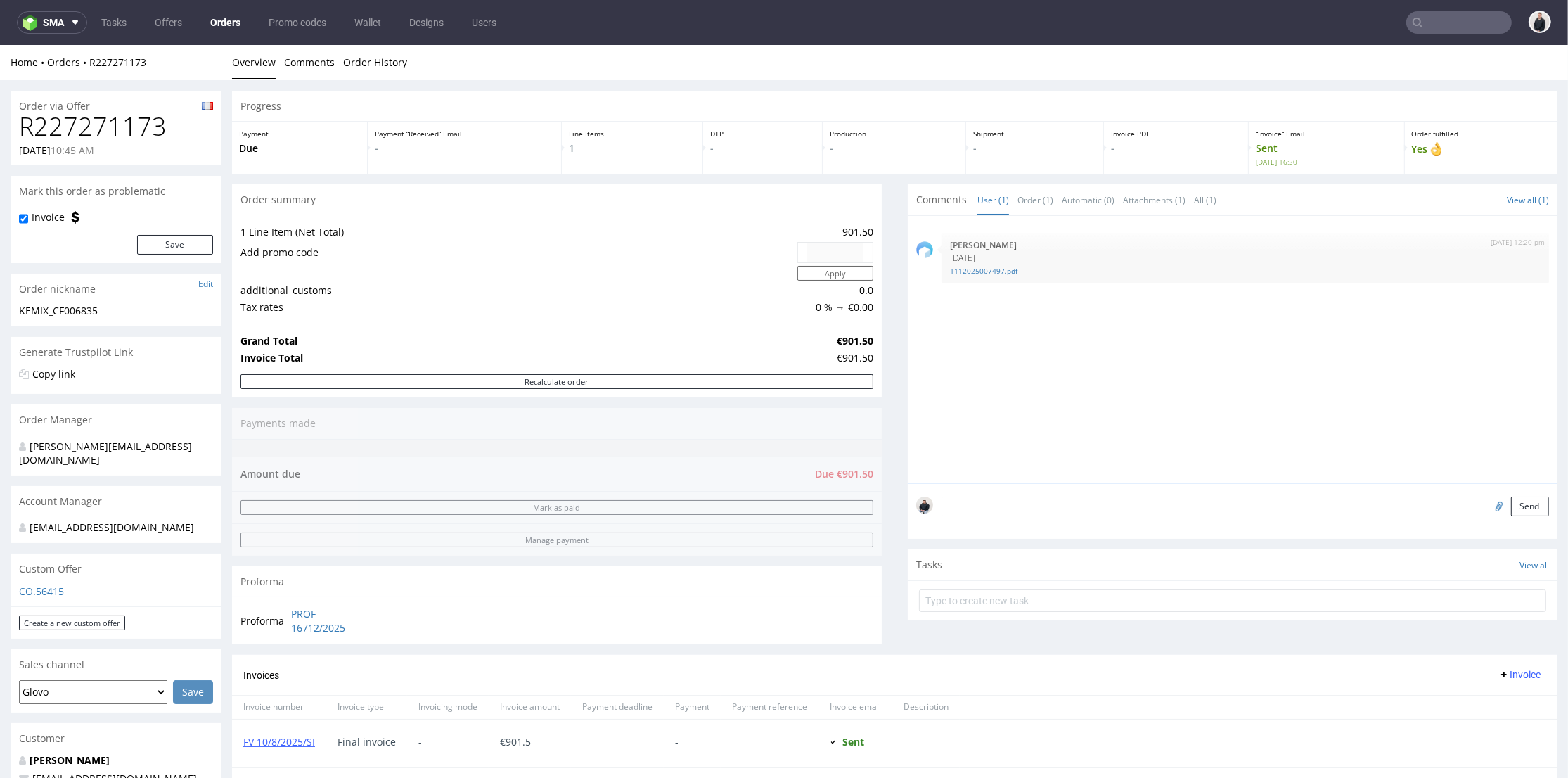
scroll to position [234, 0]
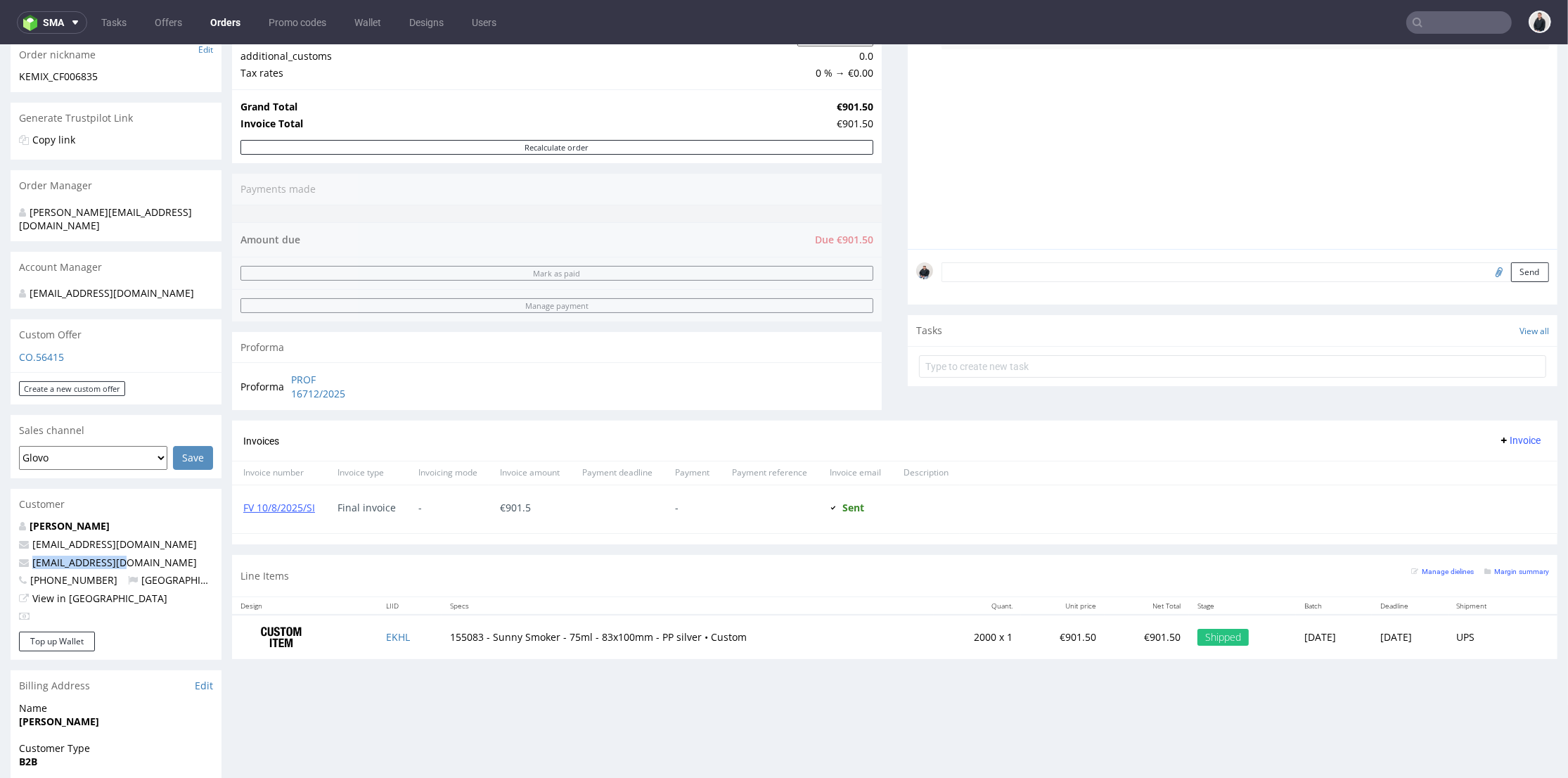
drag, startPoint x: 136, startPoint y: 545, endPoint x: 921, endPoint y: 77, distance: 913.9
click at [30, 556] on p "sphilion@ydeo.com" at bounding box center [116, 563] width 194 height 14
copy link "sphilion@ydeo.com"
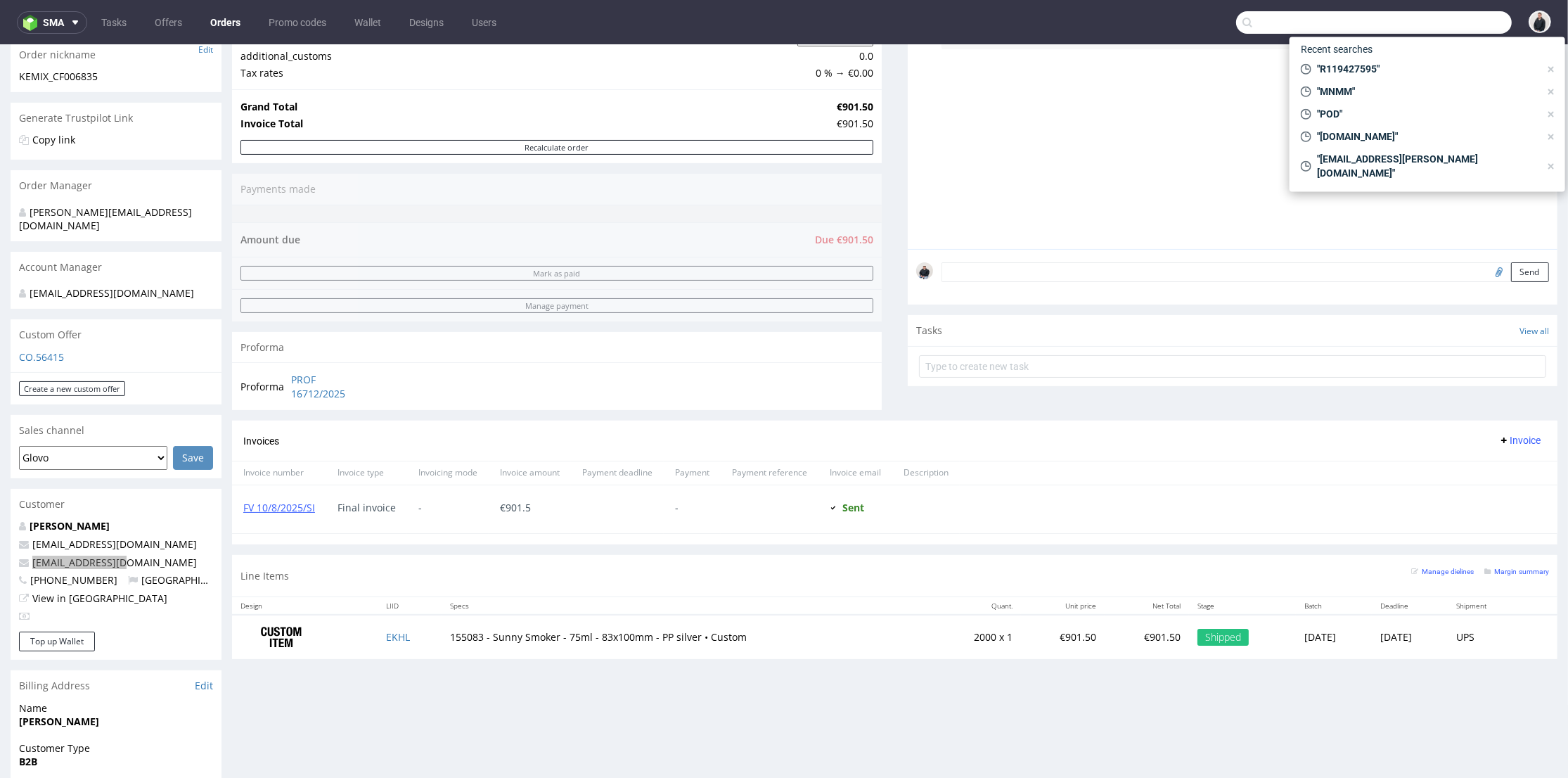
click at [1445, 29] on input "text" at bounding box center [1374, 22] width 275 height 22
paste input "sphilion@ydeo.com"
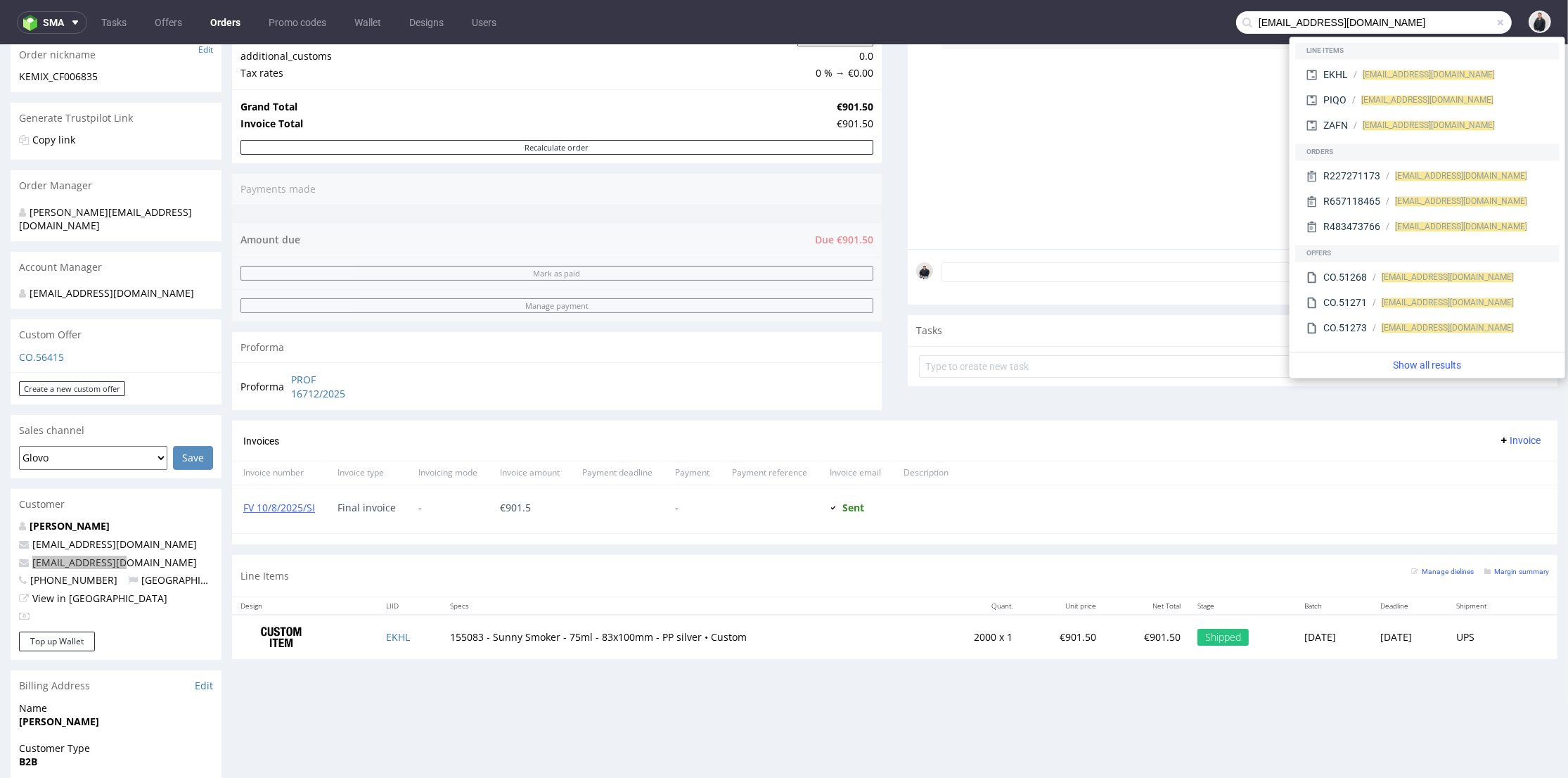
type input "sphilion@ydeo.com"
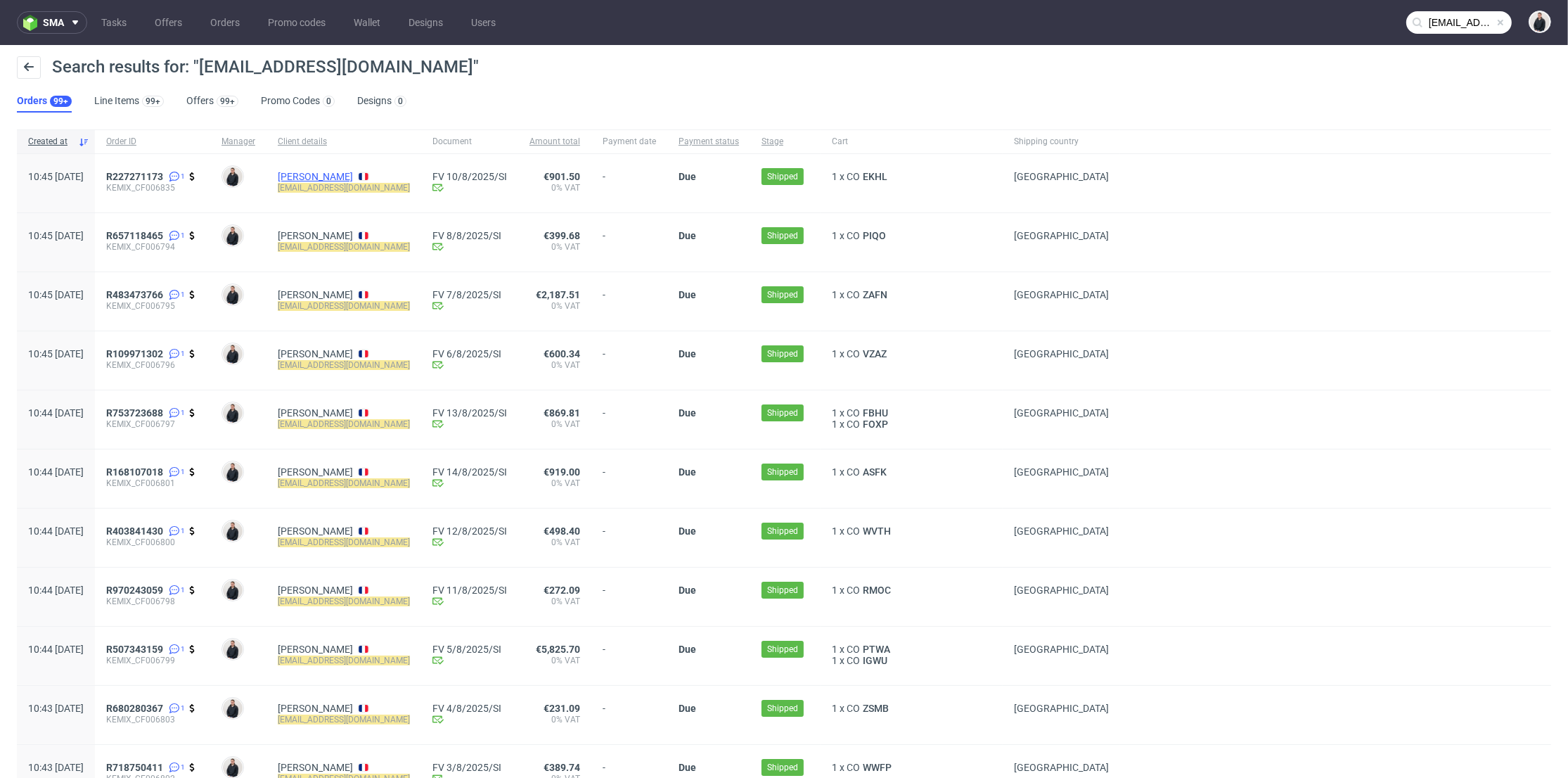
click at [353, 179] on link "SYLVIA PHILION" at bounding box center [315, 176] width 75 height 11
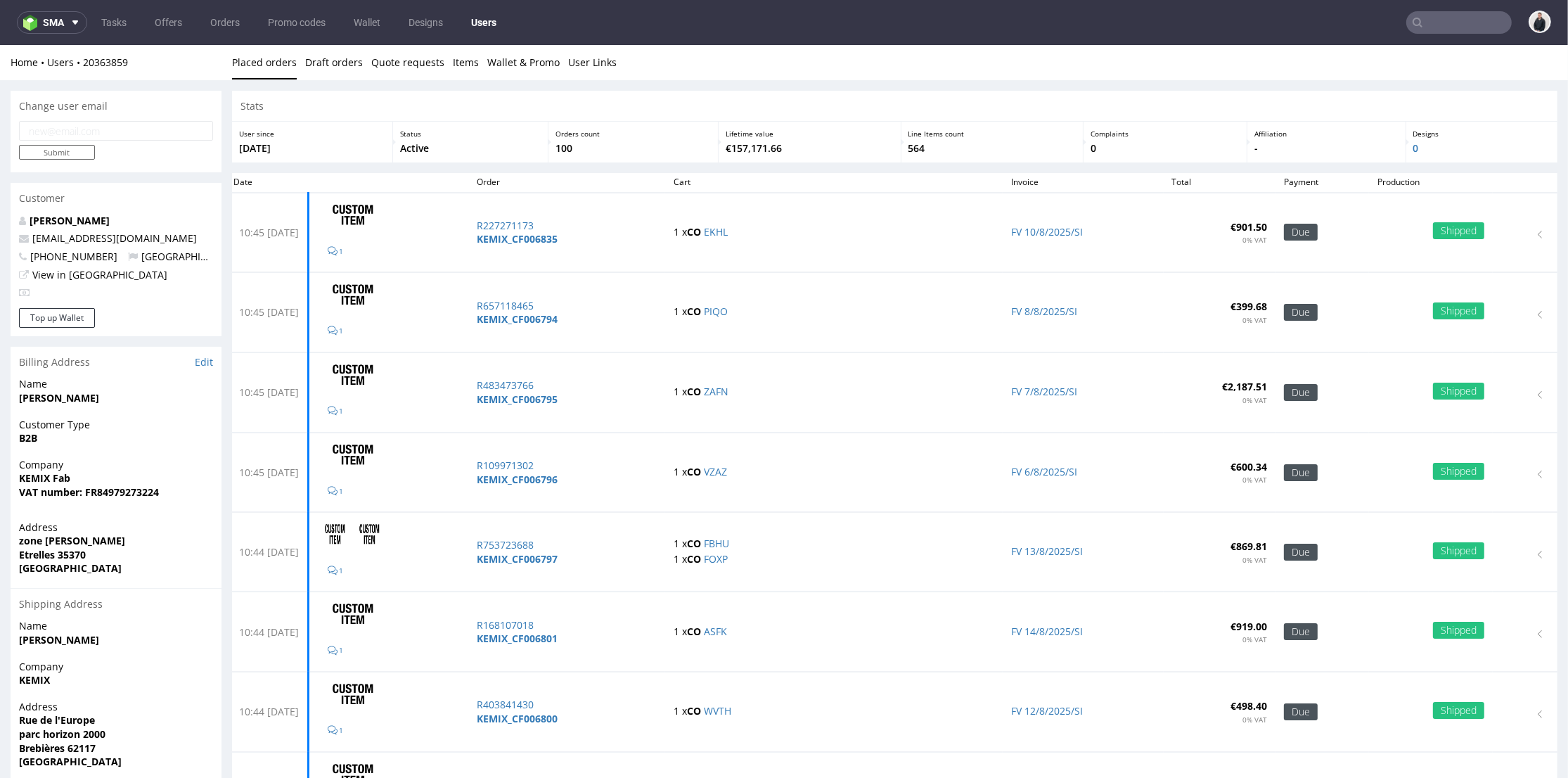
drag, startPoint x: 85, startPoint y: 129, endPoint x: 101, endPoint y: 113, distance: 22.6
click at [85, 129] on input "email" at bounding box center [116, 130] width 194 height 20
drag, startPoint x: 94, startPoint y: 103, endPoint x: 58, endPoint y: 103, distance: 36.0
click at [21, 102] on div "Change user email" at bounding box center [116, 106] width 211 height 31
click at [118, 106] on div "Change user email" at bounding box center [116, 106] width 211 height 31
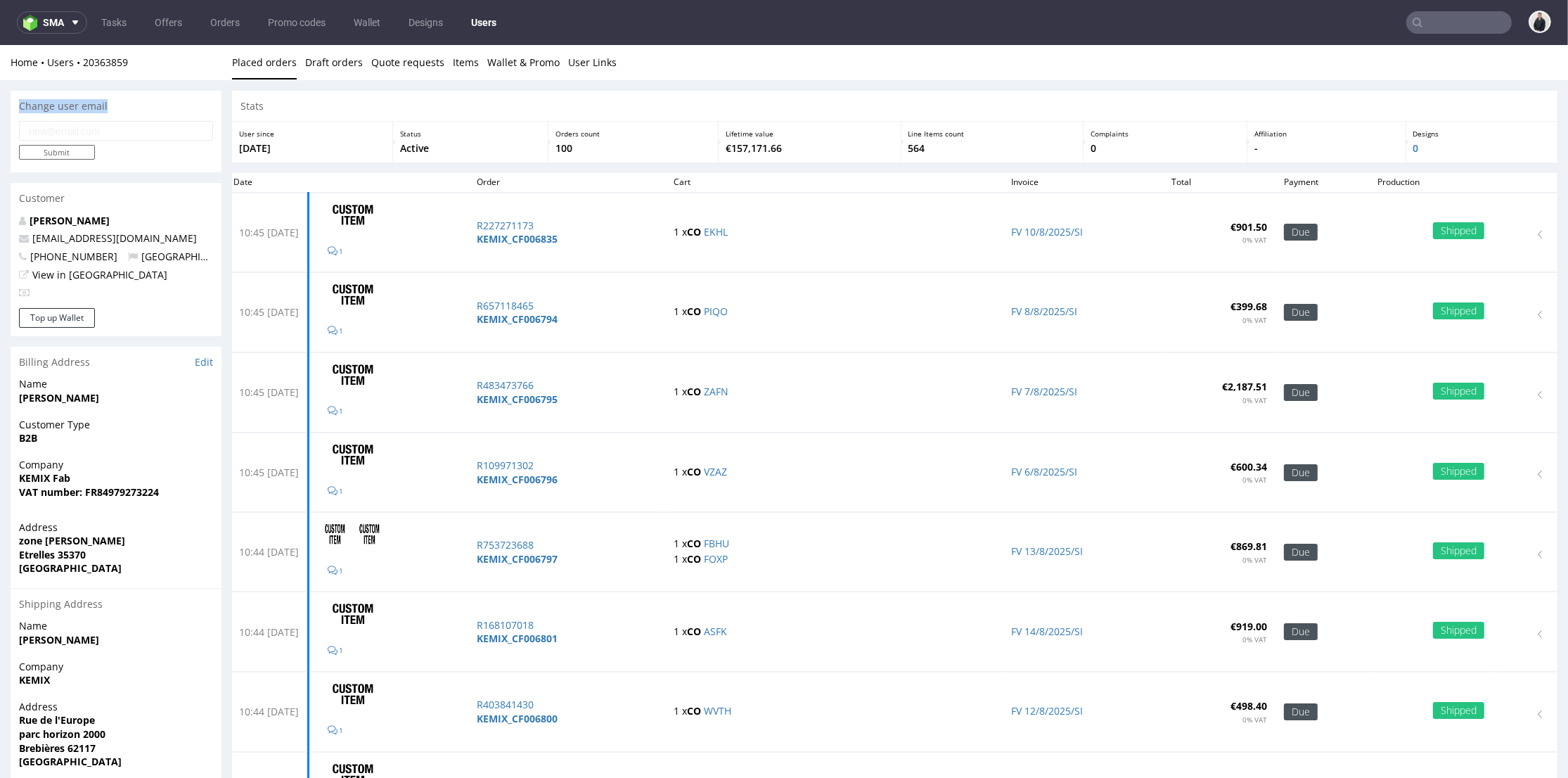
drag, startPoint x: 112, startPoint y: 106, endPoint x: 9, endPoint y: 102, distance: 103.1
drag, startPoint x: 139, startPoint y: 105, endPoint x: 109, endPoint y: 107, distance: 30.1
click at [139, 106] on div "Change user email" at bounding box center [116, 106] width 211 height 31
click at [121, 103] on div "Change user email" at bounding box center [116, 106] width 211 height 31
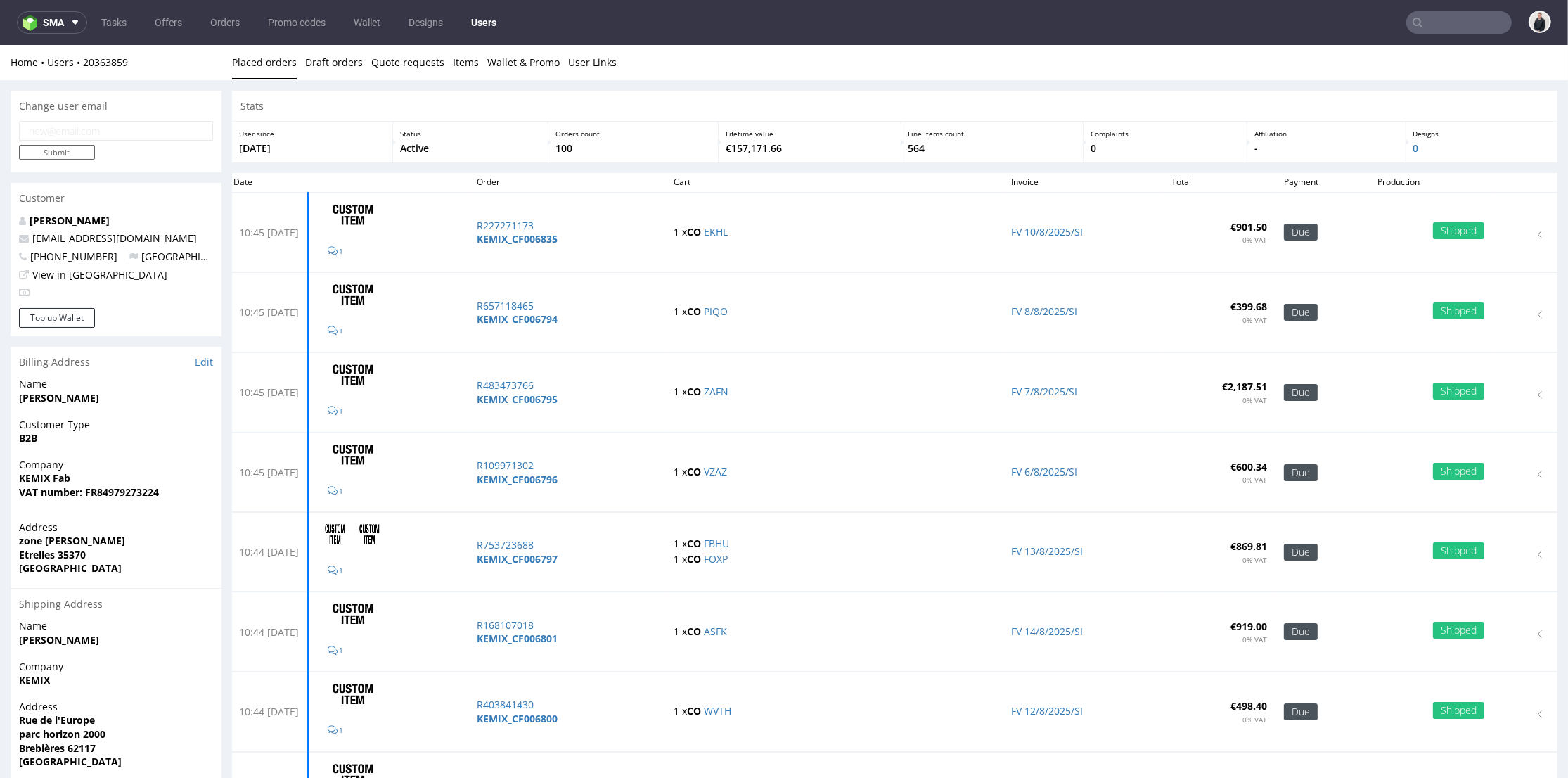
click at [117, 103] on div "Change user email" at bounding box center [116, 106] width 211 height 31
drag, startPoint x: 106, startPoint y: 105, endPoint x: 2, endPoint y: 98, distance: 104.2
click at [104, 134] on input "email" at bounding box center [116, 130] width 194 height 20
click at [133, 91] on div "Change user email" at bounding box center [116, 106] width 211 height 31
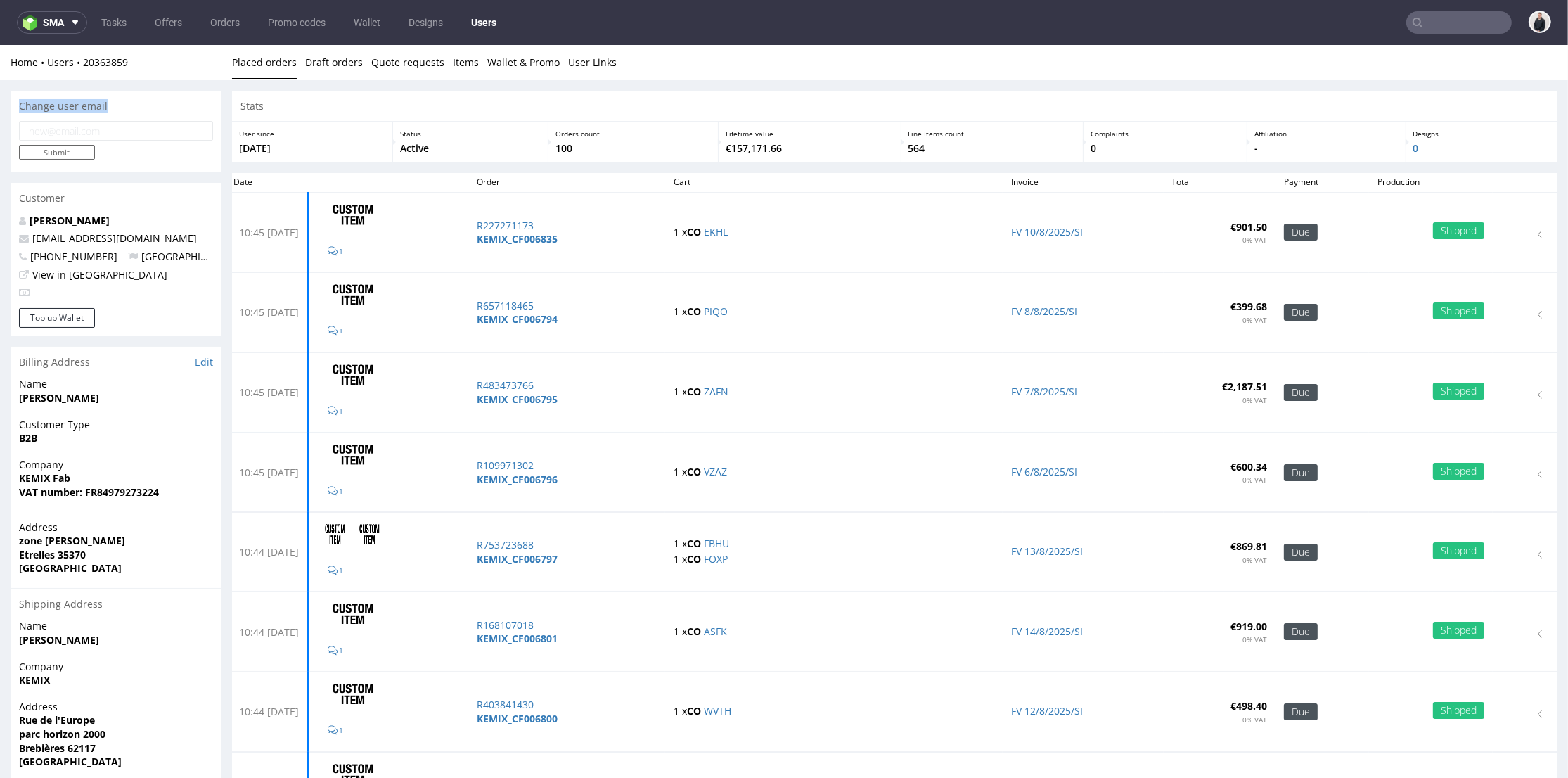
drag, startPoint x: 117, startPoint y: 111, endPoint x: 21, endPoint y: 105, distance: 96.2
click at [21, 105] on div "Change user email" at bounding box center [116, 106] width 211 height 31
click at [144, 106] on div "Change user email" at bounding box center [116, 106] width 211 height 31
drag, startPoint x: 133, startPoint y: 243, endPoint x: 33, endPoint y: 239, distance: 100.1
click at [33, 239] on p "sphilion@ydeo.com" at bounding box center [116, 239] width 194 height 14
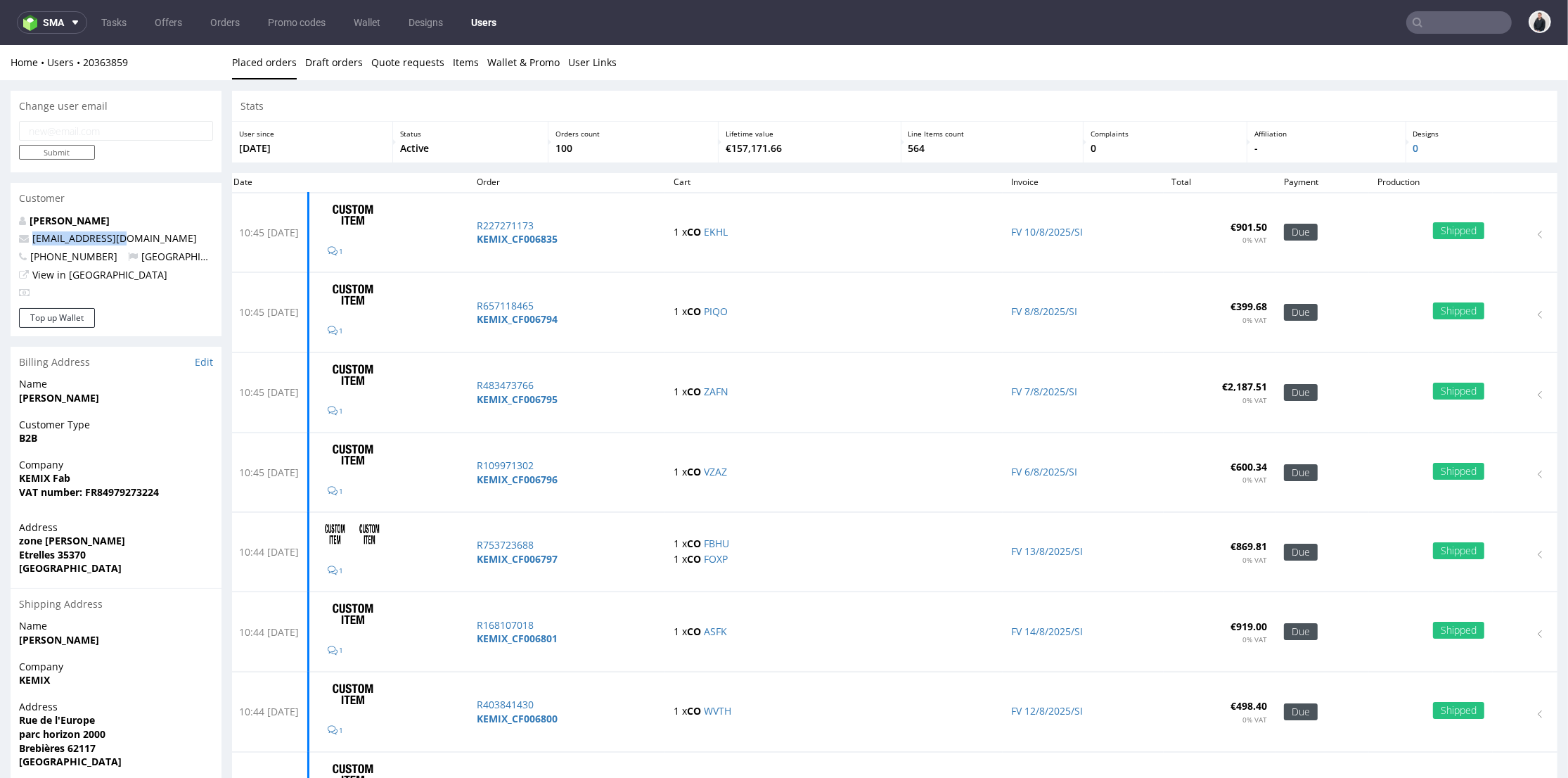
click at [133, 231] on div "SYLVIA PHILION sphilion@ydeo.com +3306 83 58 24 92 France View in Hubspot" at bounding box center [116, 260] width 211 height 94
drag, startPoint x: 133, startPoint y: 241, endPoint x: 137, endPoint y: 248, distance: 8.1
click at [33, 242] on p "sphilion@ydeo.com" at bounding box center [116, 239] width 194 height 14
click at [129, 243] on p "sphilion@ydeo.com" at bounding box center [116, 239] width 194 height 14
drag, startPoint x: 171, startPoint y: 232, endPoint x: 198, endPoint y: 244, distance: 29.5
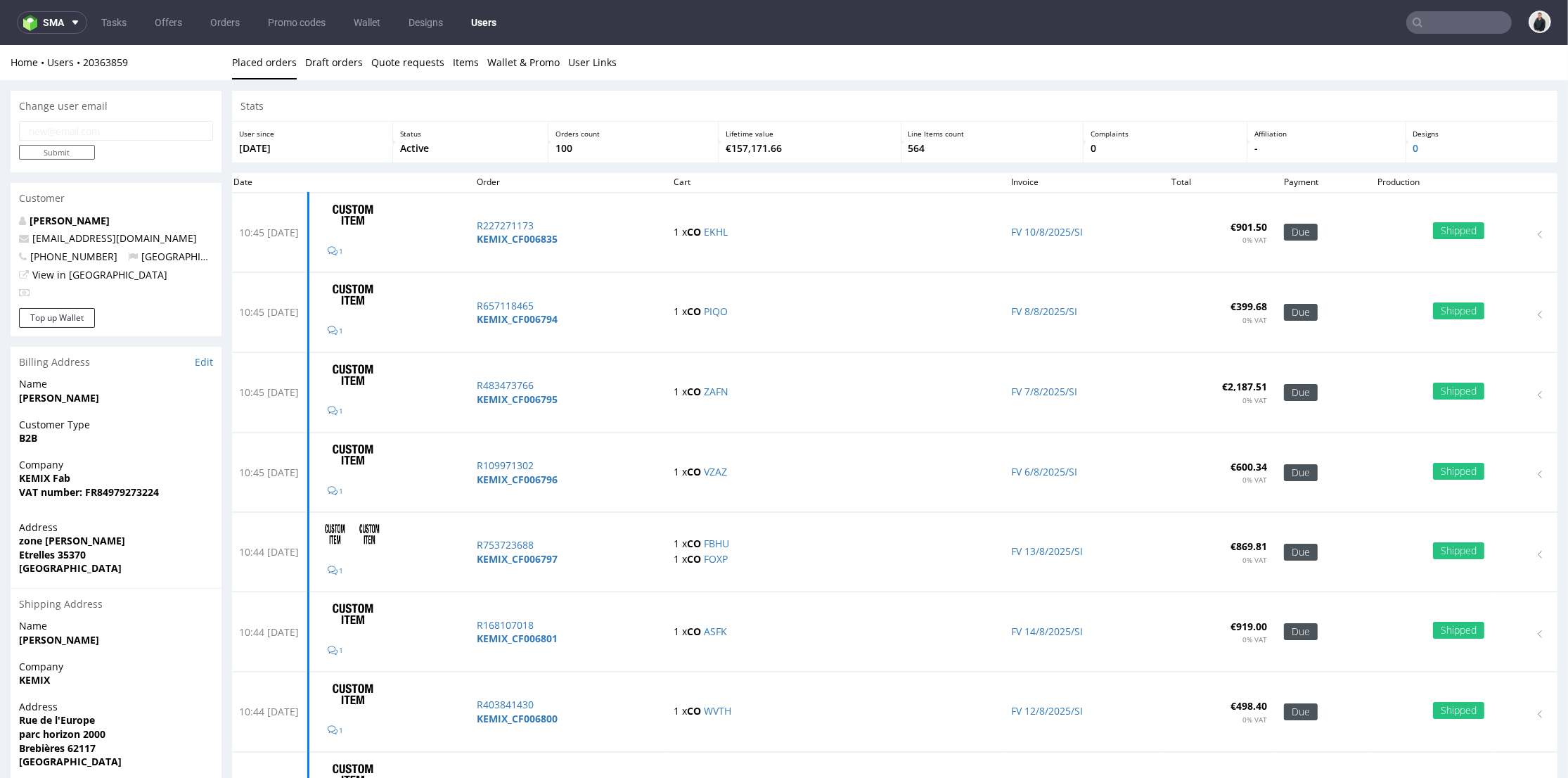
click at [198, 244] on p "sphilion@ydeo.com" at bounding box center [116, 239] width 194 height 14
click at [168, 241] on p "sphilion@ydeo.com" at bounding box center [116, 239] width 194 height 14
drag, startPoint x: 136, startPoint y: 238, endPoint x: 128, endPoint y: 227, distance: 13.6
click at [113, 237] on p "sphilion@ydeo.com" at bounding box center [116, 239] width 194 height 14
drag, startPoint x: 106, startPoint y: 104, endPoint x: 112, endPoint y: 121, distance: 18.0
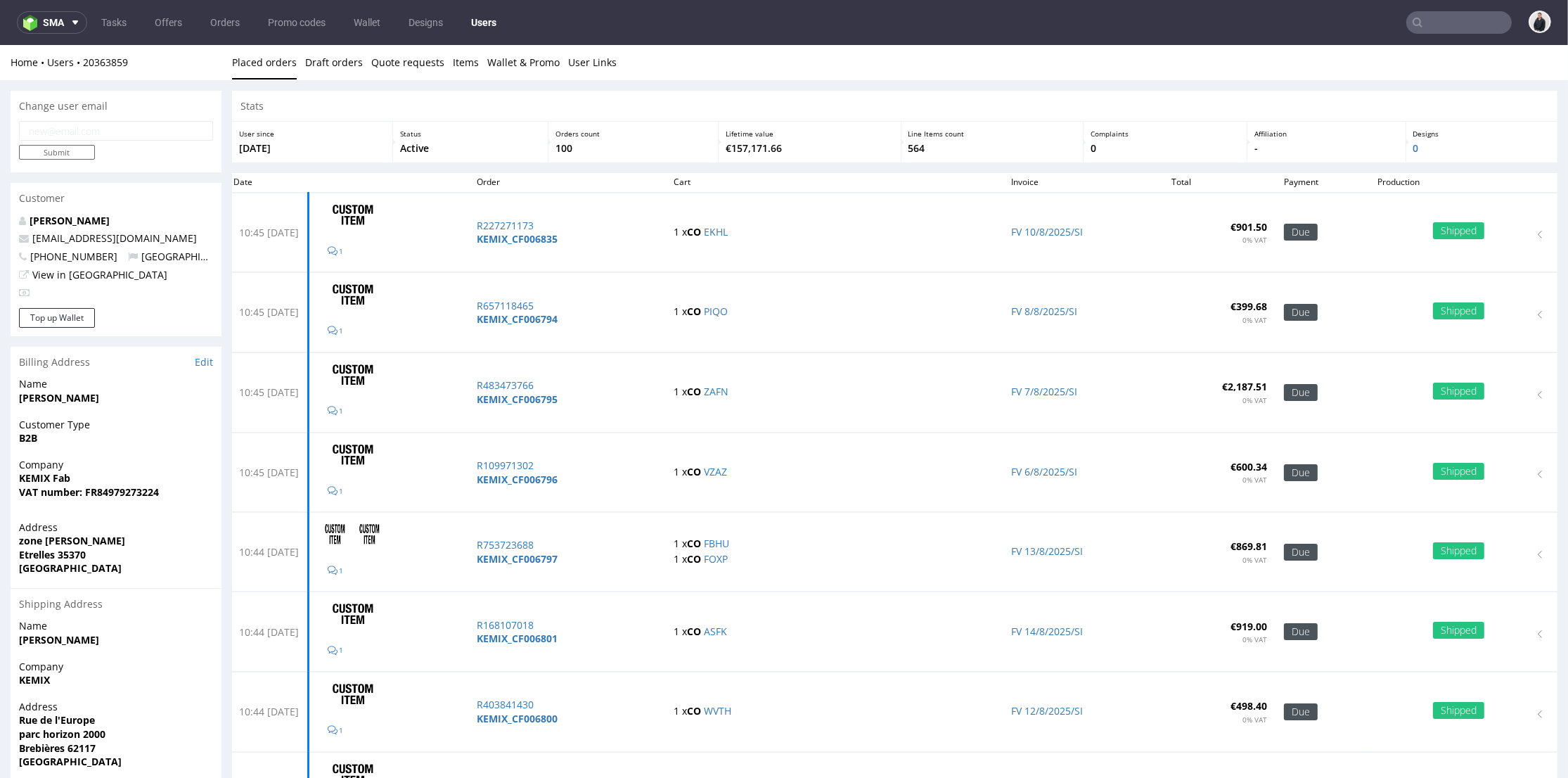
click at [106, 104] on div "Change user email" at bounding box center [116, 106] width 211 height 31
click at [115, 123] on input "email" at bounding box center [116, 130] width 194 height 20
paste input "acolon@ydeo.com"
click at [170, 150] on p "Submit" at bounding box center [116, 152] width 194 height 15
click at [28, 134] on input "acolon@ydeo.com" at bounding box center [116, 130] width 194 height 20
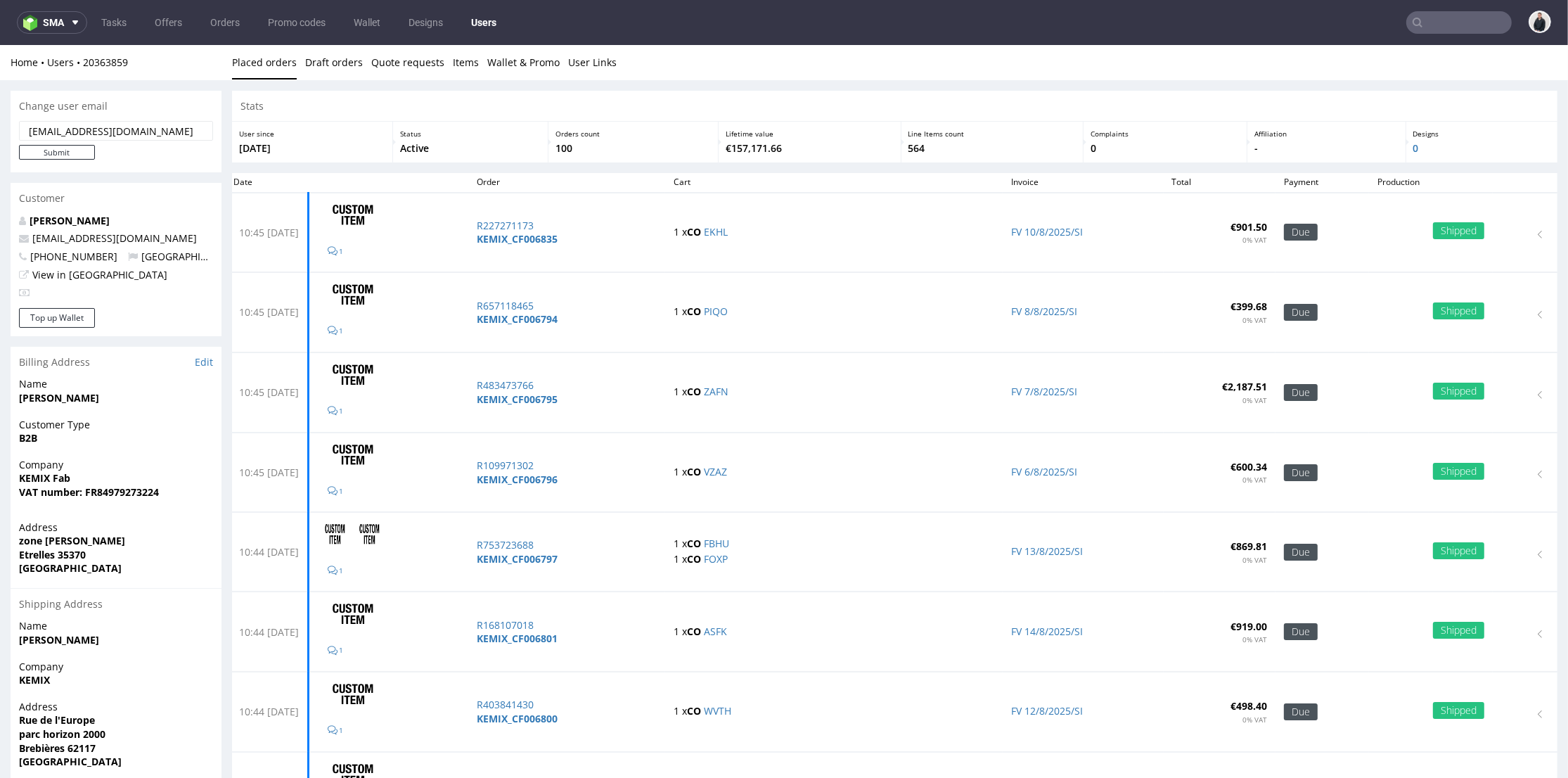
click at [127, 148] on p "Submit" at bounding box center [116, 152] width 194 height 15
click at [118, 133] on input "acolon@ydeo.com" at bounding box center [116, 130] width 194 height 20
click at [131, 108] on div "Change user email" at bounding box center [116, 106] width 211 height 31
drag, startPoint x: 25, startPoint y: 129, endPoint x: 141, endPoint y: 128, distance: 116.0
click at [133, 129] on input "acolon@ydeo.com" at bounding box center [116, 130] width 194 height 20
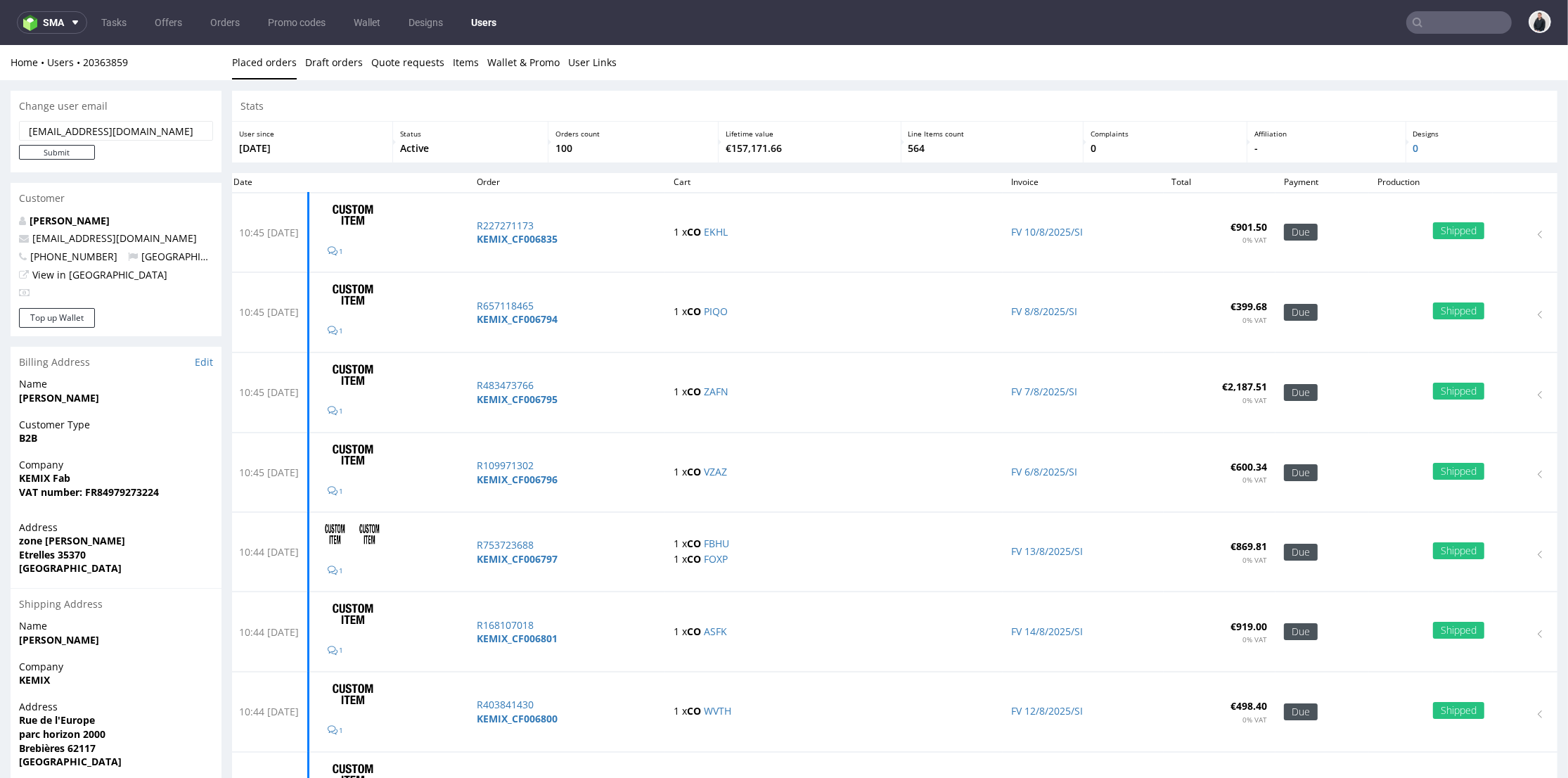
click at [143, 128] on input "acolon@ydeo.com" at bounding box center [116, 130] width 194 height 20
drag, startPoint x: 137, startPoint y: 132, endPoint x: 46, endPoint y: 127, distance: 91.1
click at [46, 127] on input "acolon@ydeo.com" at bounding box center [116, 130] width 194 height 20
click at [154, 150] on p "Submit" at bounding box center [116, 152] width 194 height 15
drag, startPoint x: 116, startPoint y: 131, endPoint x: 33, endPoint y: 132, distance: 83.0
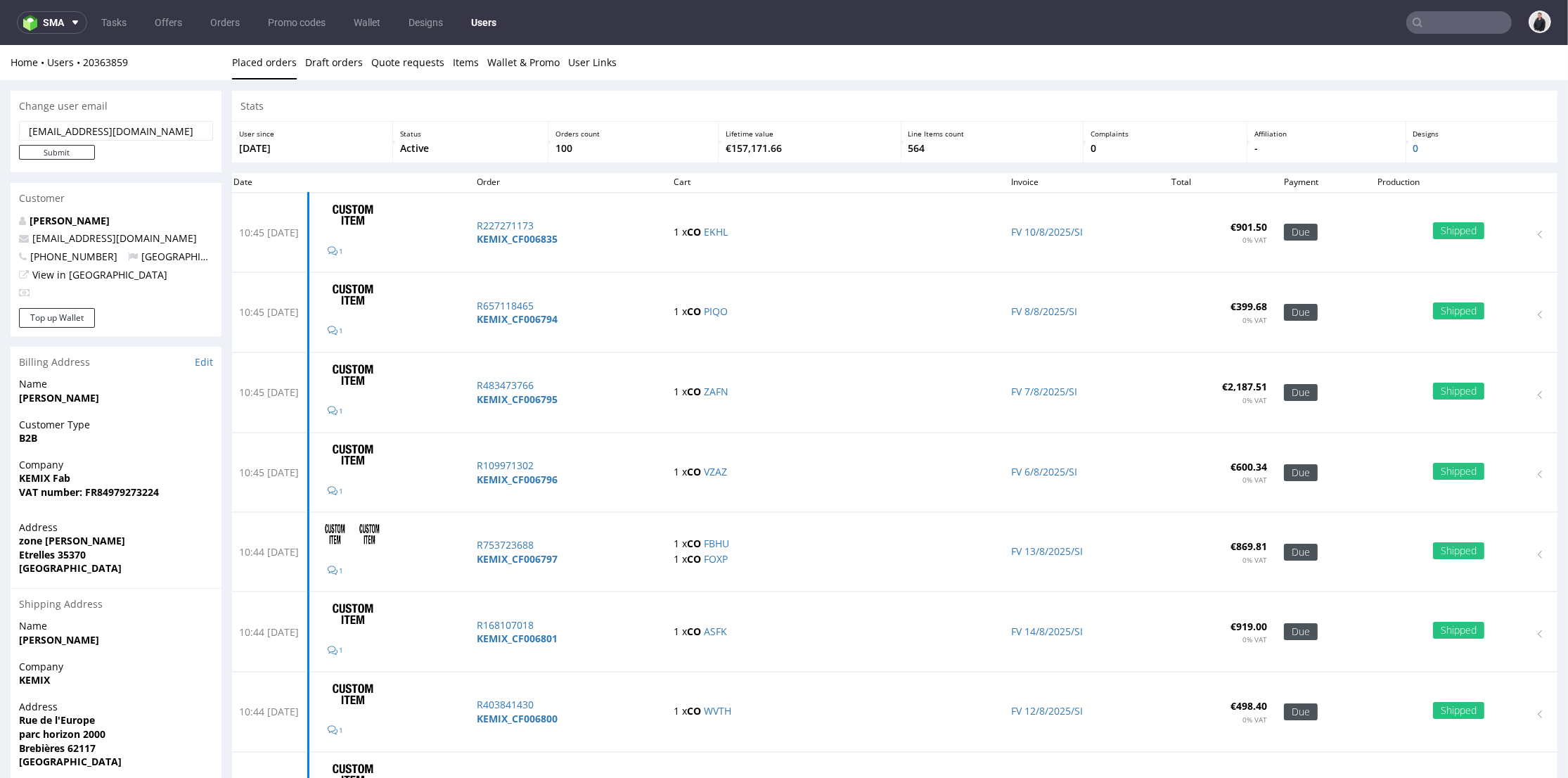
click at [31, 132] on input "acolon@ydeo.com" at bounding box center [116, 130] width 194 height 20
click at [142, 152] on p "Submit" at bounding box center [116, 152] width 194 height 15
click at [79, 153] on input "Submit" at bounding box center [57, 152] width 76 height 15
click at [51, 156] on input "Submit" at bounding box center [57, 152] width 76 height 15
click at [114, 123] on input "email" at bounding box center [116, 130] width 194 height 20
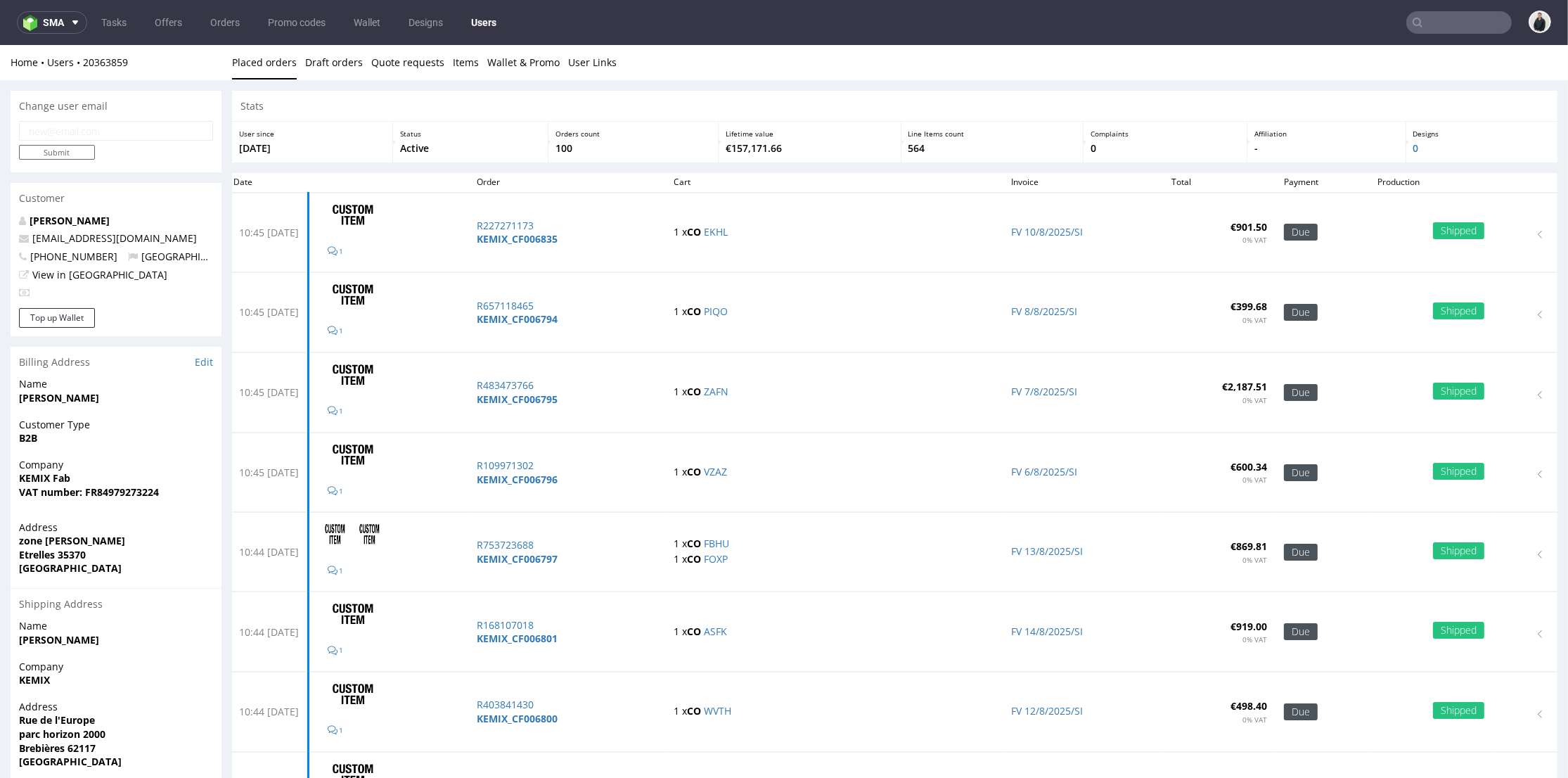
paste input "acolon@ydeo.com"
type input "acolon@ydeo.com"
click at [63, 150] on input "Submit" at bounding box center [57, 152] width 76 height 15
click at [14, 241] on div "SYLVIA PHILION acolon@ydeo.com +3306 83 58 24 92 France View in Hubspot" at bounding box center [116, 260] width 211 height 94
click at [194, 238] on p "acolon@ydeo.com" at bounding box center [116, 239] width 194 height 14
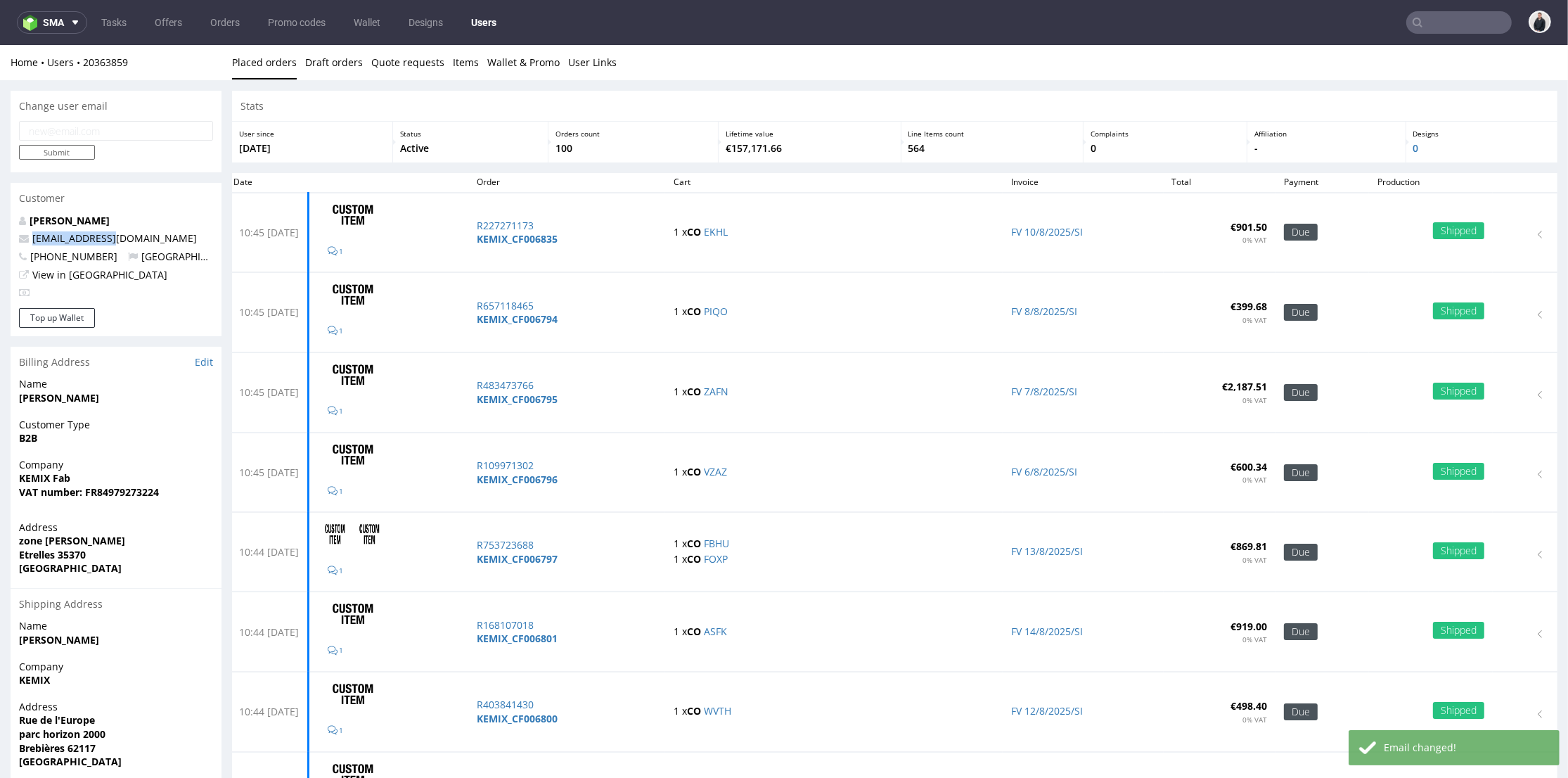
drag, startPoint x: 136, startPoint y: 241, endPoint x: 26, endPoint y: 237, distance: 110.1
click at [26, 237] on p "acolon@ydeo.com" at bounding box center [116, 239] width 194 height 14
click at [136, 236] on p "acolon@ydeo.com" at bounding box center [116, 239] width 194 height 14
drag, startPoint x: 136, startPoint y: 240, endPoint x: 64, endPoint y: 245, distance: 72.2
click at [32, 240] on p "acolon@ydeo.com" at bounding box center [116, 239] width 194 height 14
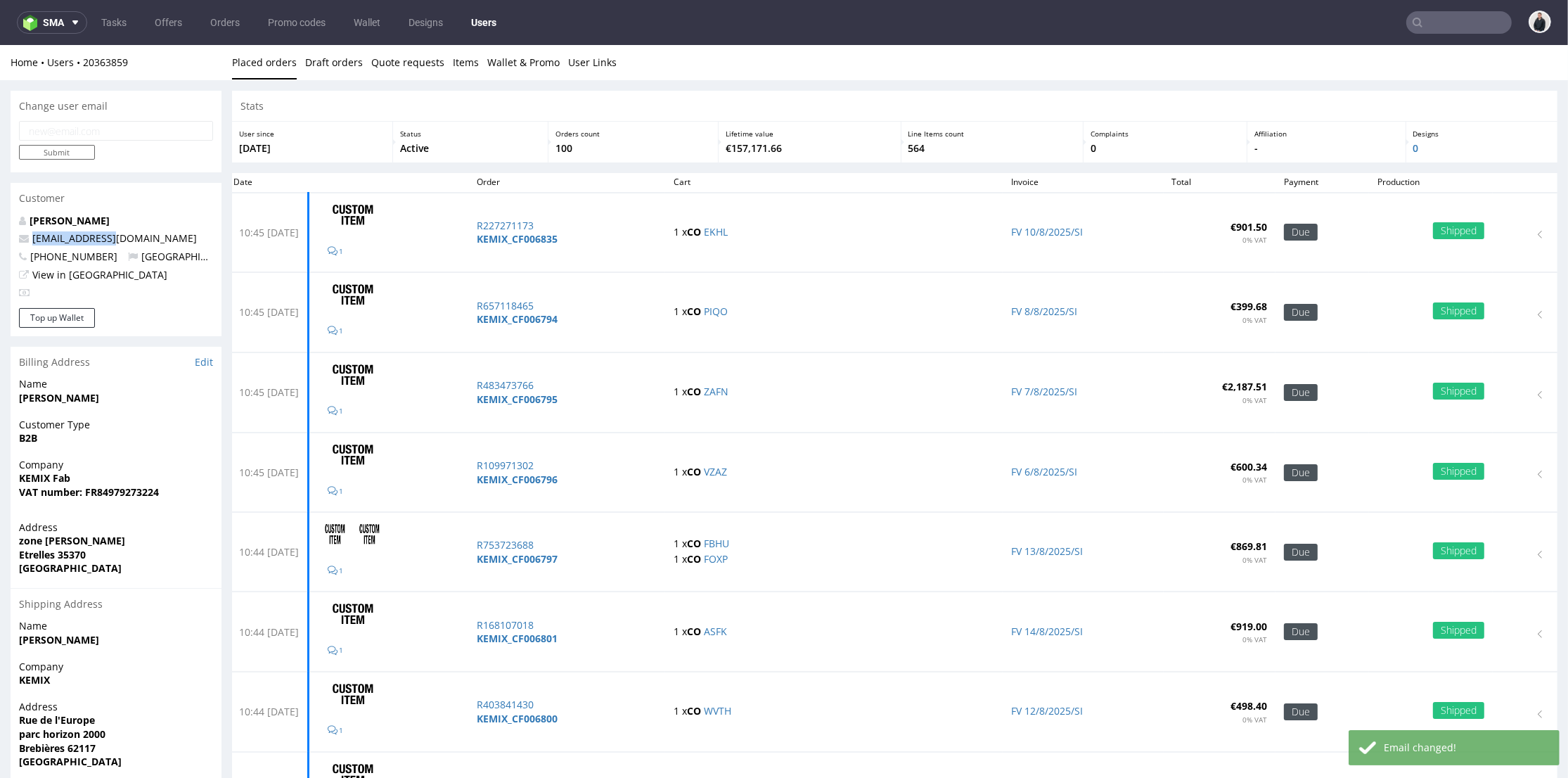
click at [139, 241] on p "acolon@ydeo.com" at bounding box center [116, 239] width 194 height 14
click at [136, 241] on p "acolon@ydeo.com" at bounding box center [116, 239] width 194 height 14
click at [1446, 21] on input "text" at bounding box center [1459, 22] width 106 height 22
paste input "R119427595"
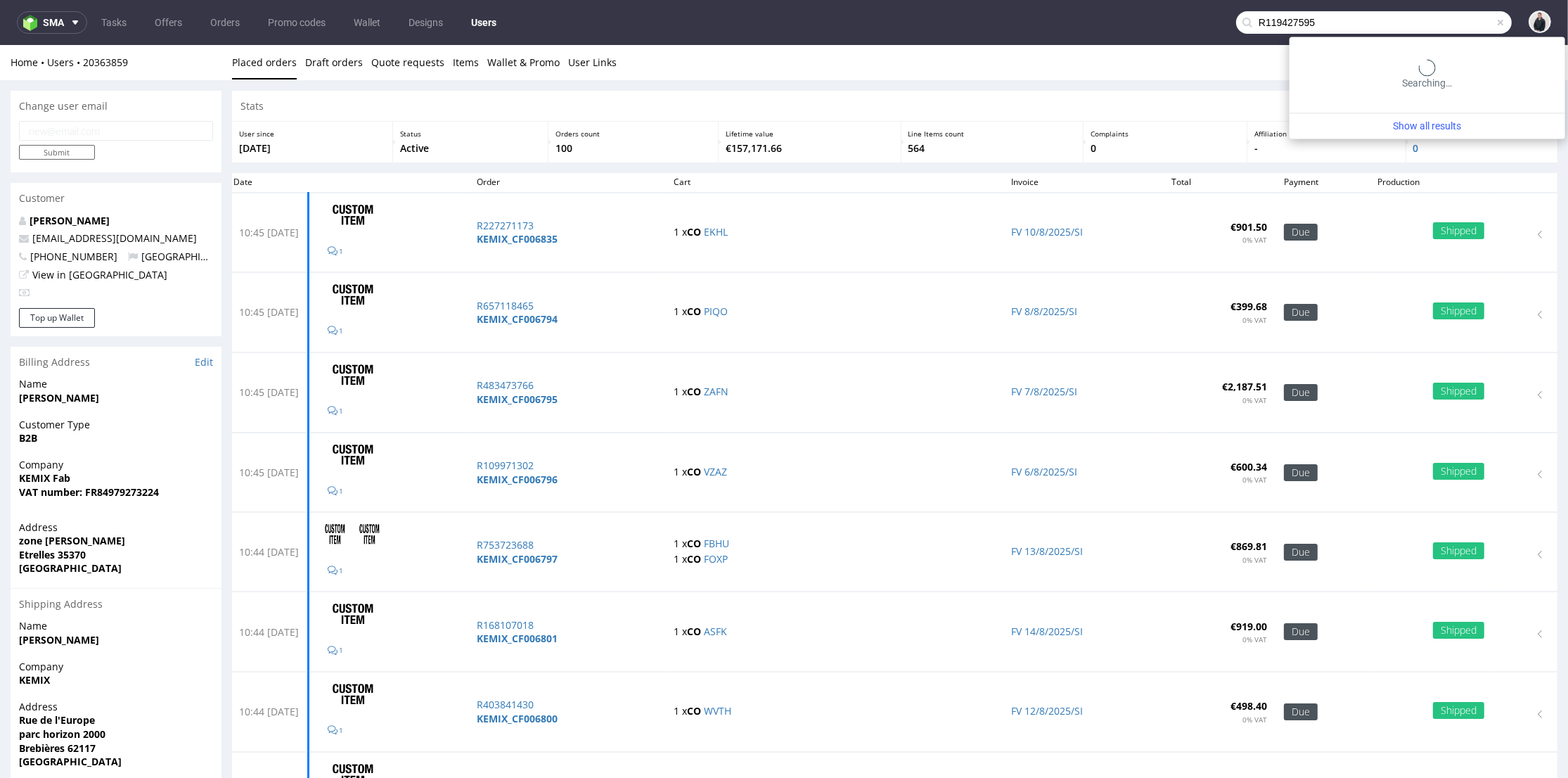
type input "R119427595"
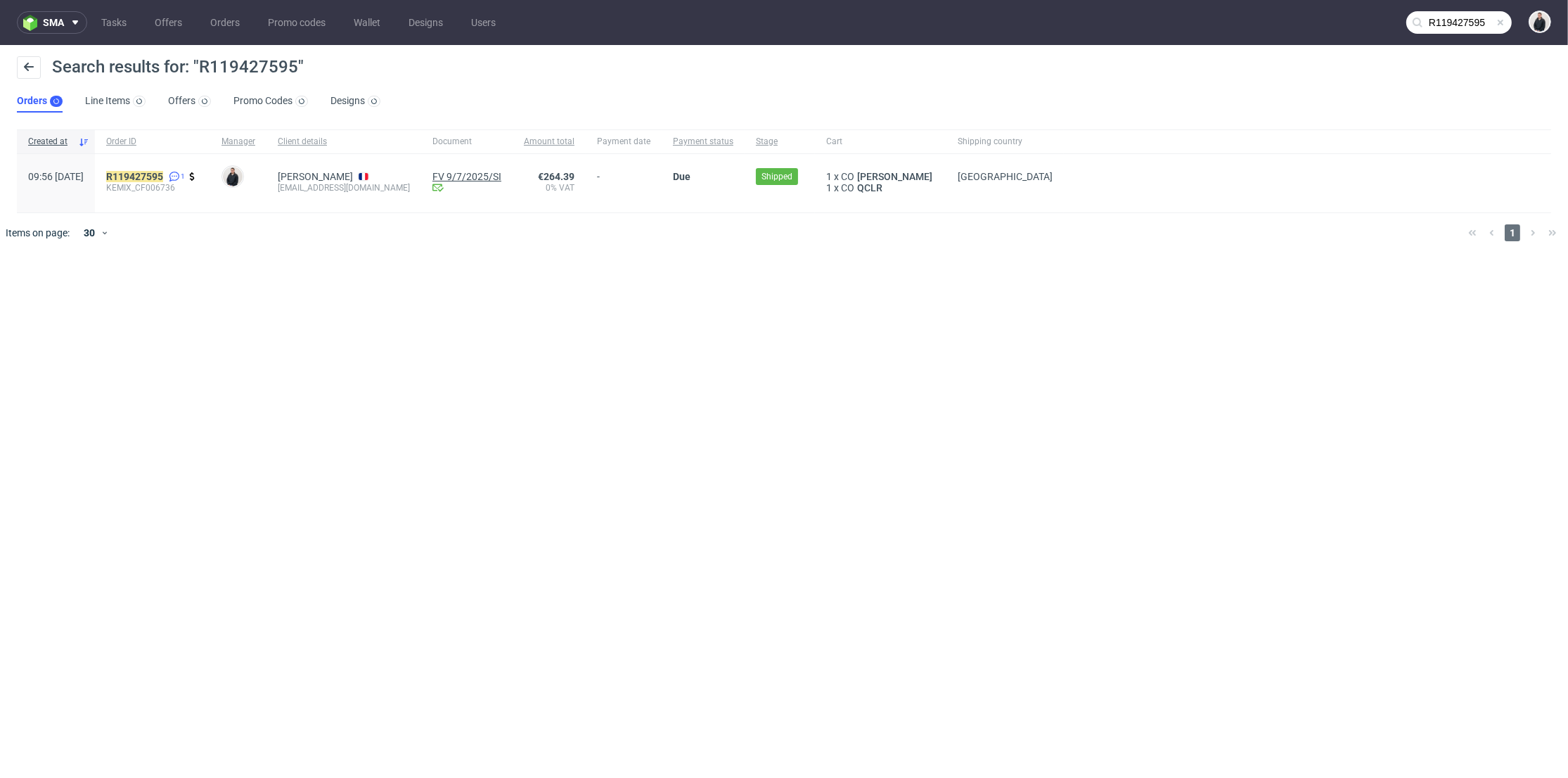
click at [469, 177] on link "FV 9/7/2025/SI" at bounding box center [467, 176] width 69 height 11
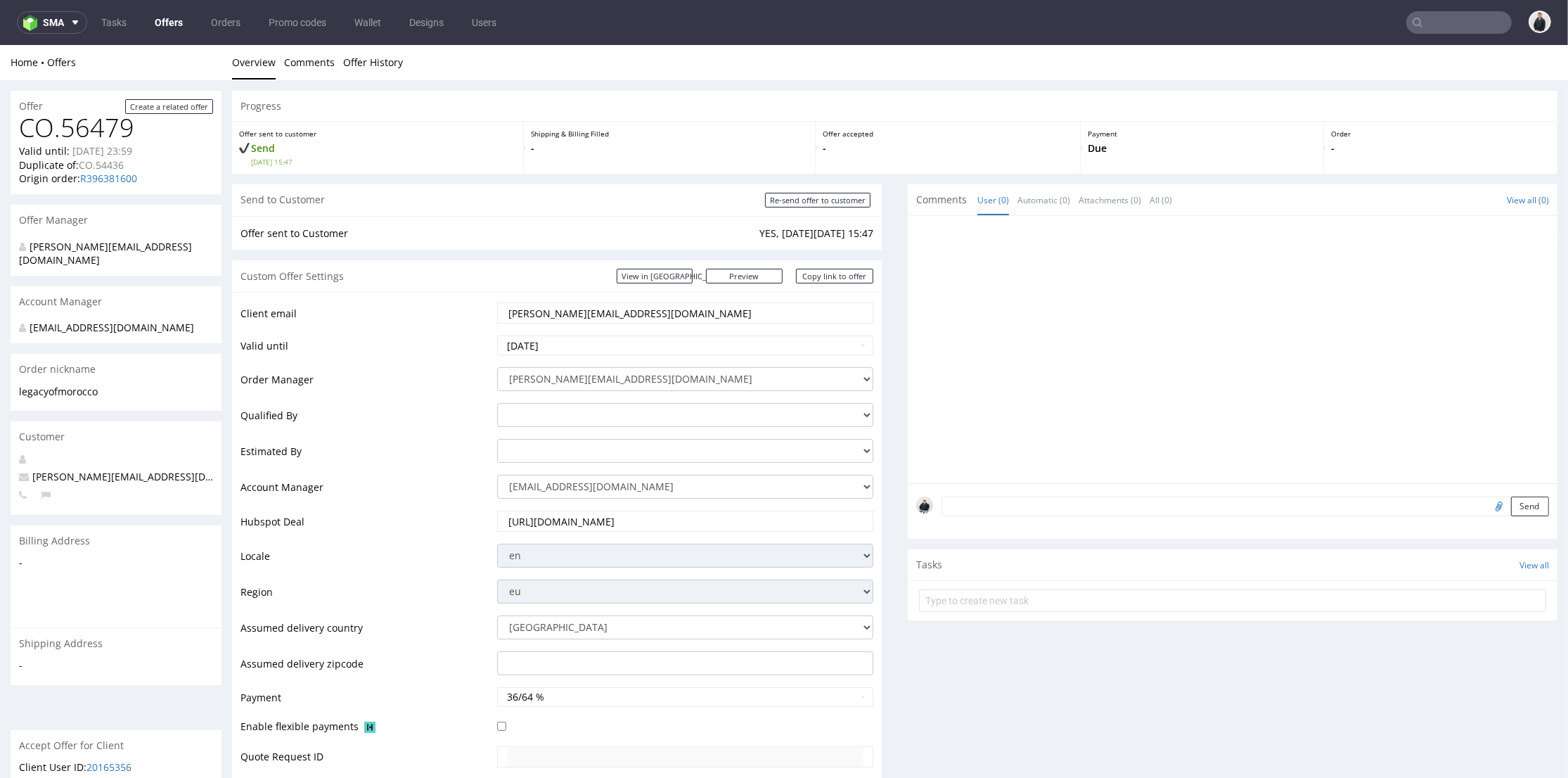
click at [1444, 29] on input "text" at bounding box center [1459, 22] width 106 height 22
paste input "[EMAIL_ADDRESS][DOMAIN_NAME]"
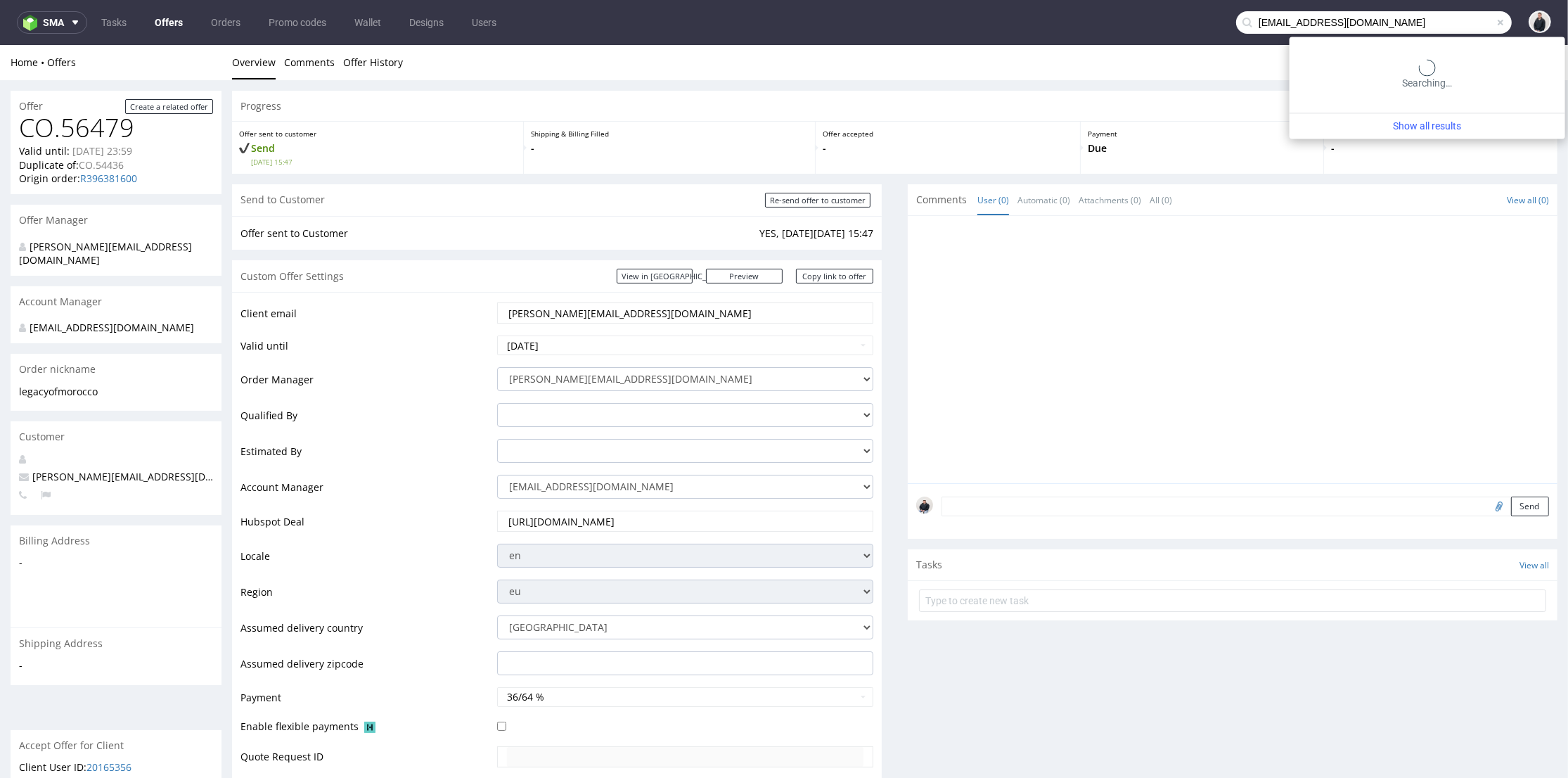
type input "[EMAIL_ADDRESS][DOMAIN_NAME]"
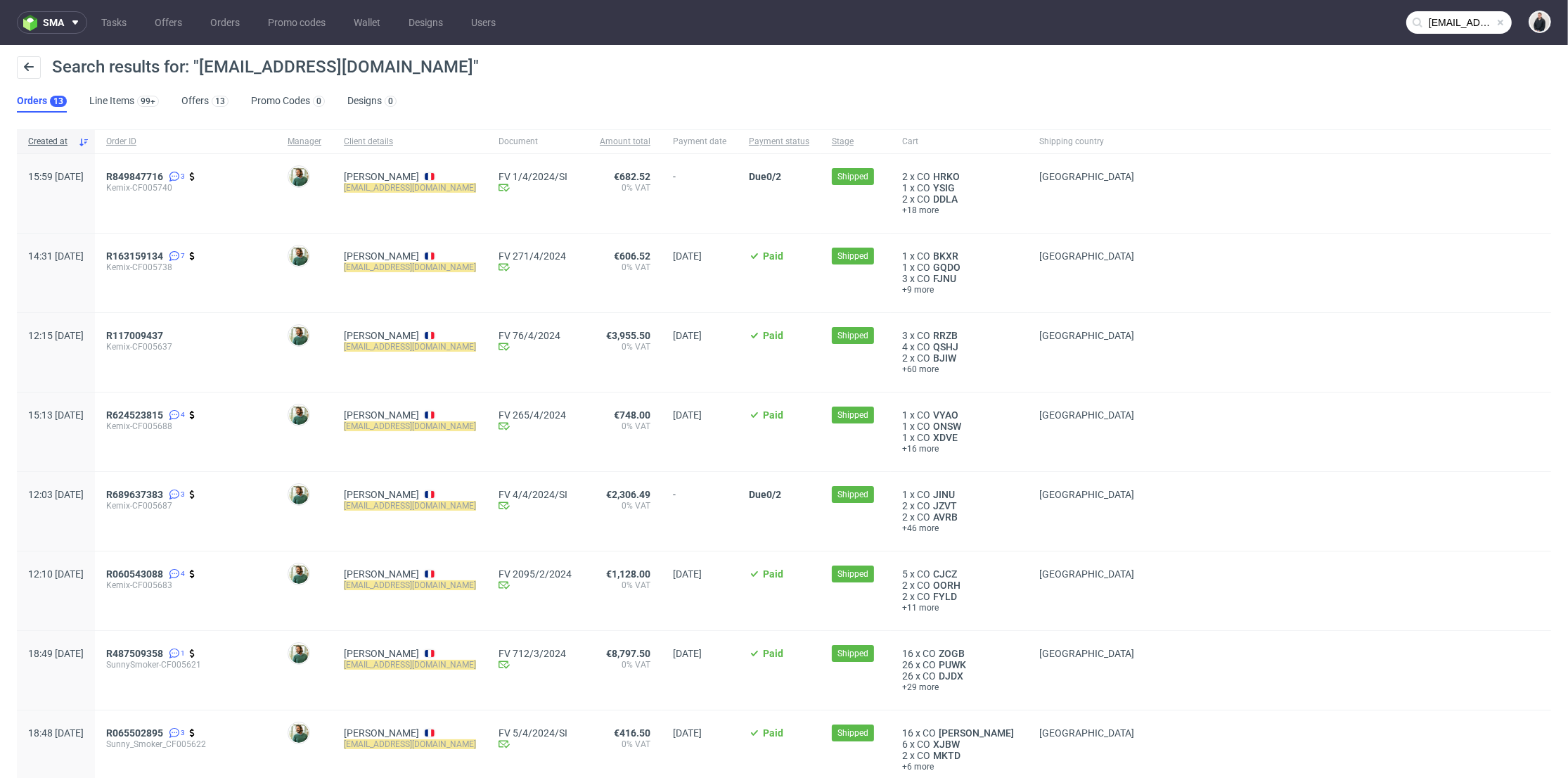
click at [443, 83] on div "Search results for: "[EMAIL_ADDRESS][DOMAIN_NAME]"" at bounding box center [784, 73] width 1535 height 34
click at [412, 194] on span "[PERSON_NAME] [EMAIL_ADDRESS][DOMAIN_NAME]" at bounding box center [409, 193] width 133 height 45
click at [417, 189] on mark "[EMAIL_ADDRESS][DOMAIN_NAME]" at bounding box center [409, 187] width 133 height 10
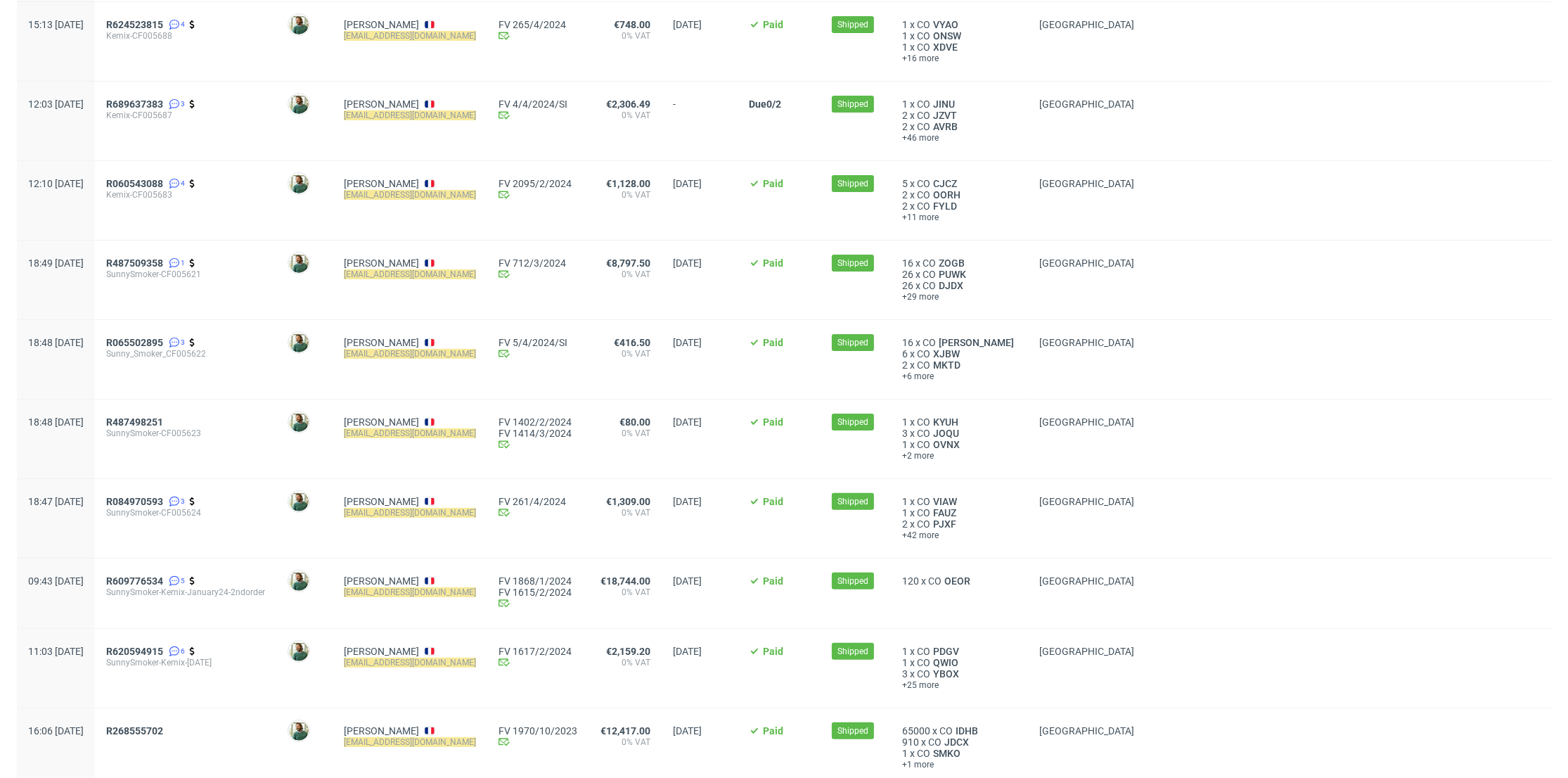
scroll to position [445, 0]
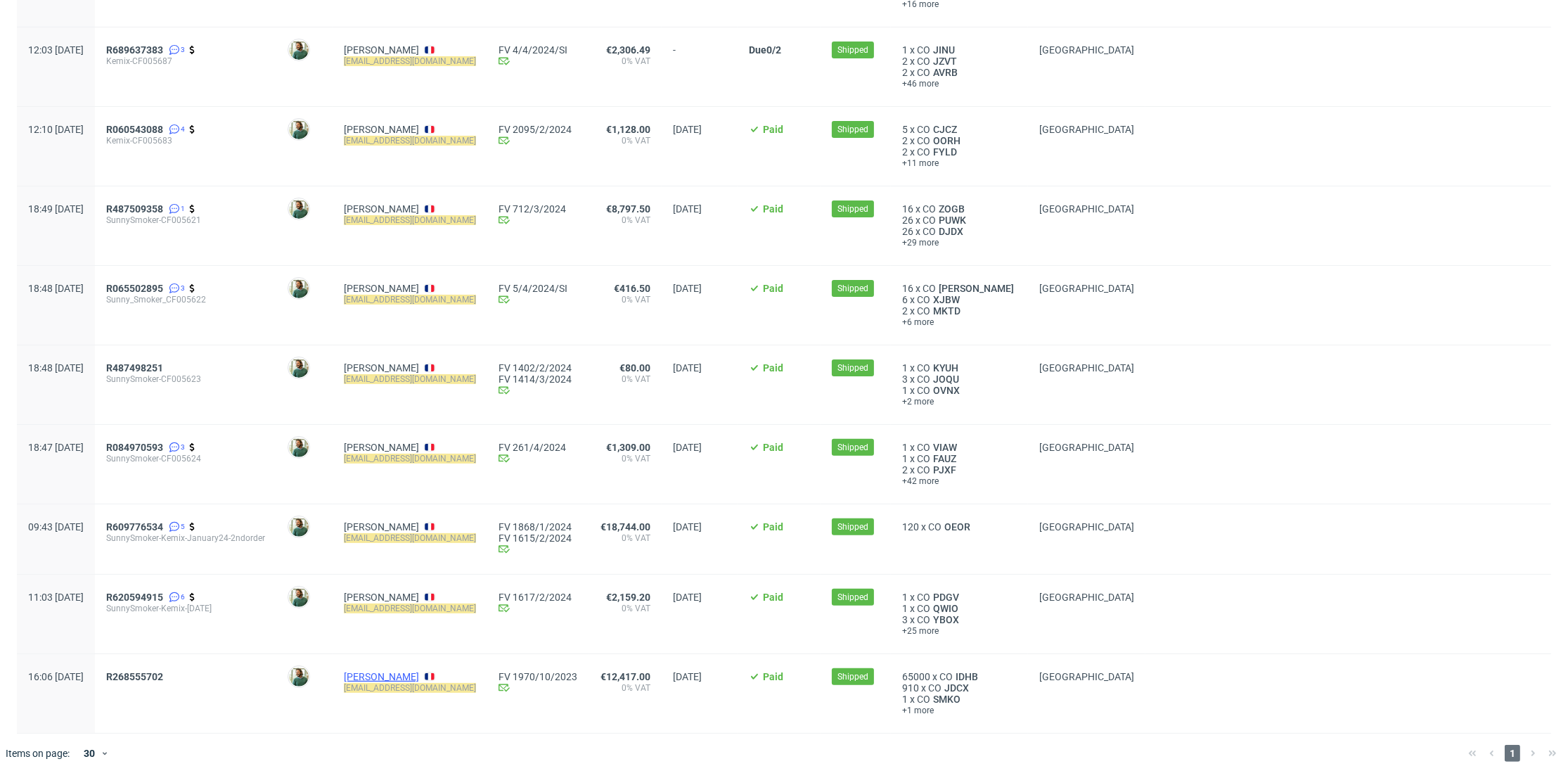
click at [398, 678] on link "[PERSON_NAME]" at bounding box center [381, 677] width 75 height 11
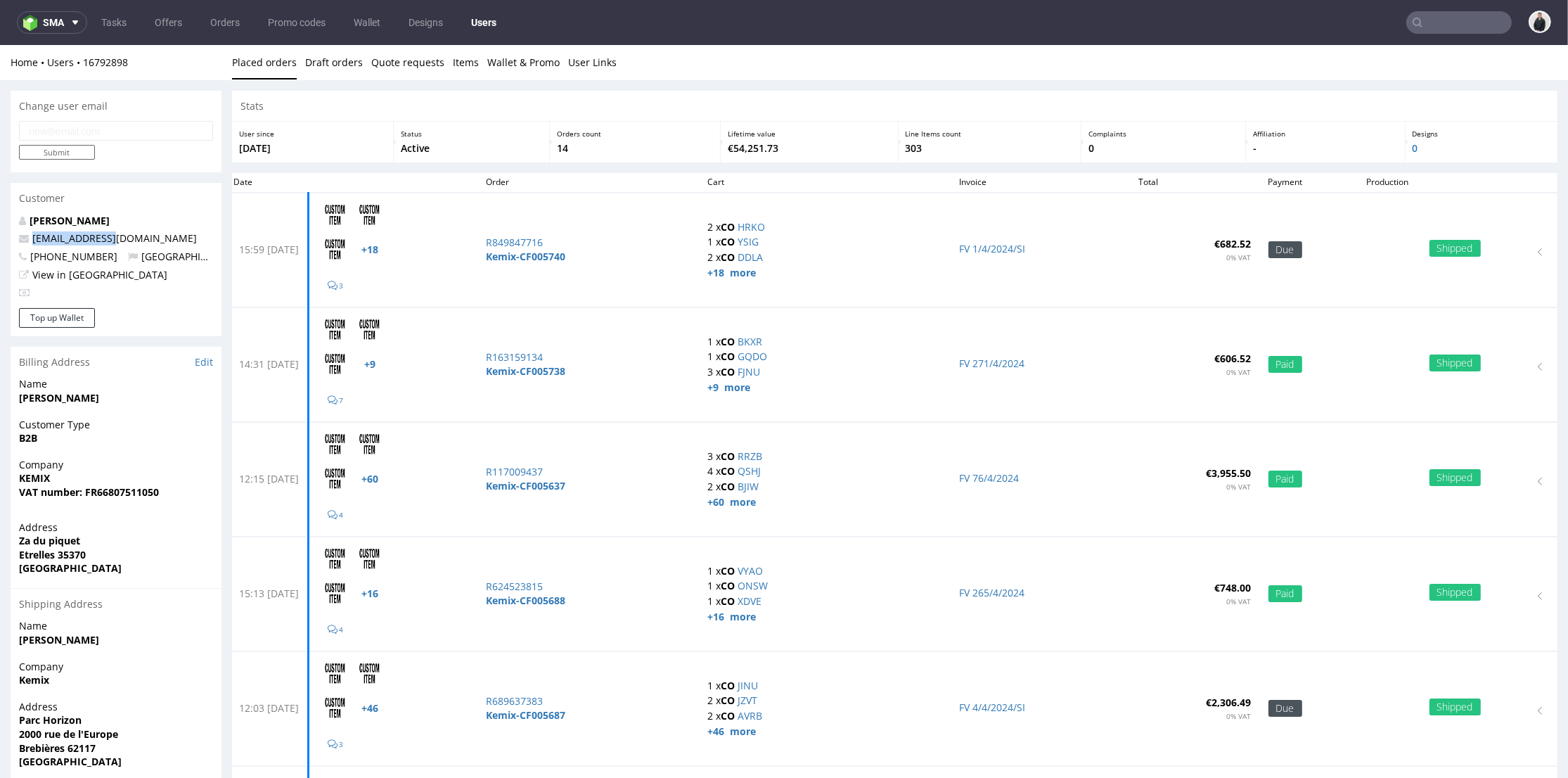
drag, startPoint x: 130, startPoint y: 240, endPoint x: 21, endPoint y: 238, distance: 109.0
click at [21, 238] on p "[EMAIL_ADDRESS][DOMAIN_NAME]" at bounding box center [116, 239] width 194 height 14
drag, startPoint x: 274, startPoint y: 248, endPoint x: 339, endPoint y: 250, distance: 65.0
click at [309, 250] on td "15:59 Thu 28.03.2024" at bounding box center [267, 250] width 83 height 114
click at [186, 194] on div "Customer" at bounding box center [116, 198] width 211 height 31
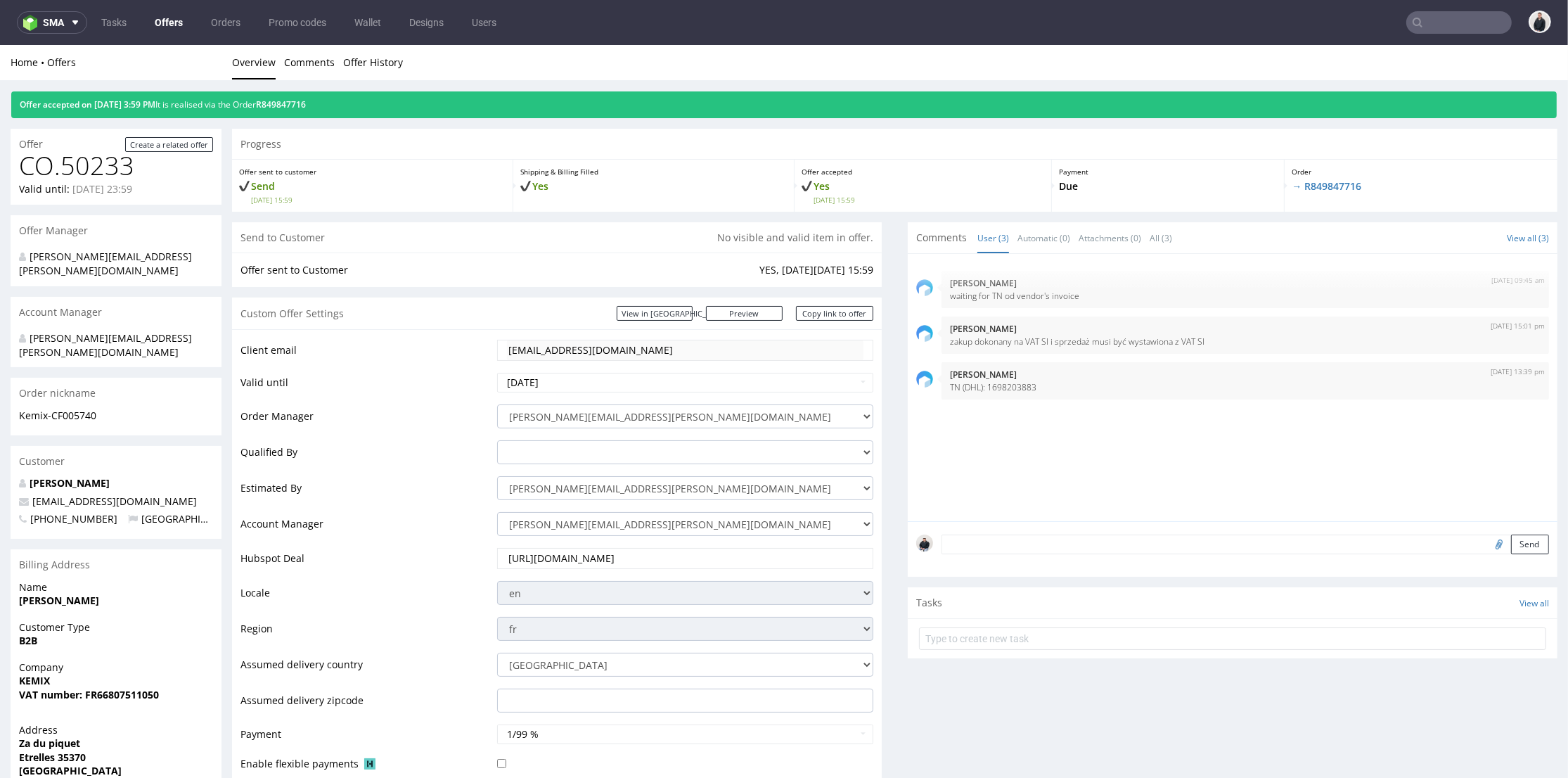
click at [486, 356] on tr "Client email acolon@ydeo.com" at bounding box center [557, 355] width 633 height 33
click at [488, 352] on tr "Client email acolon@ydeo.com" at bounding box center [557, 355] width 633 height 33
click at [501, 352] on div "acolon@ydeo.com" at bounding box center [686, 350] width 376 height 21
drag, startPoint x: 119, startPoint y: 473, endPoint x: 33, endPoint y: 477, distance: 86.1
click at [33, 495] on p "acolon@ydeo.com" at bounding box center [116, 502] width 194 height 14
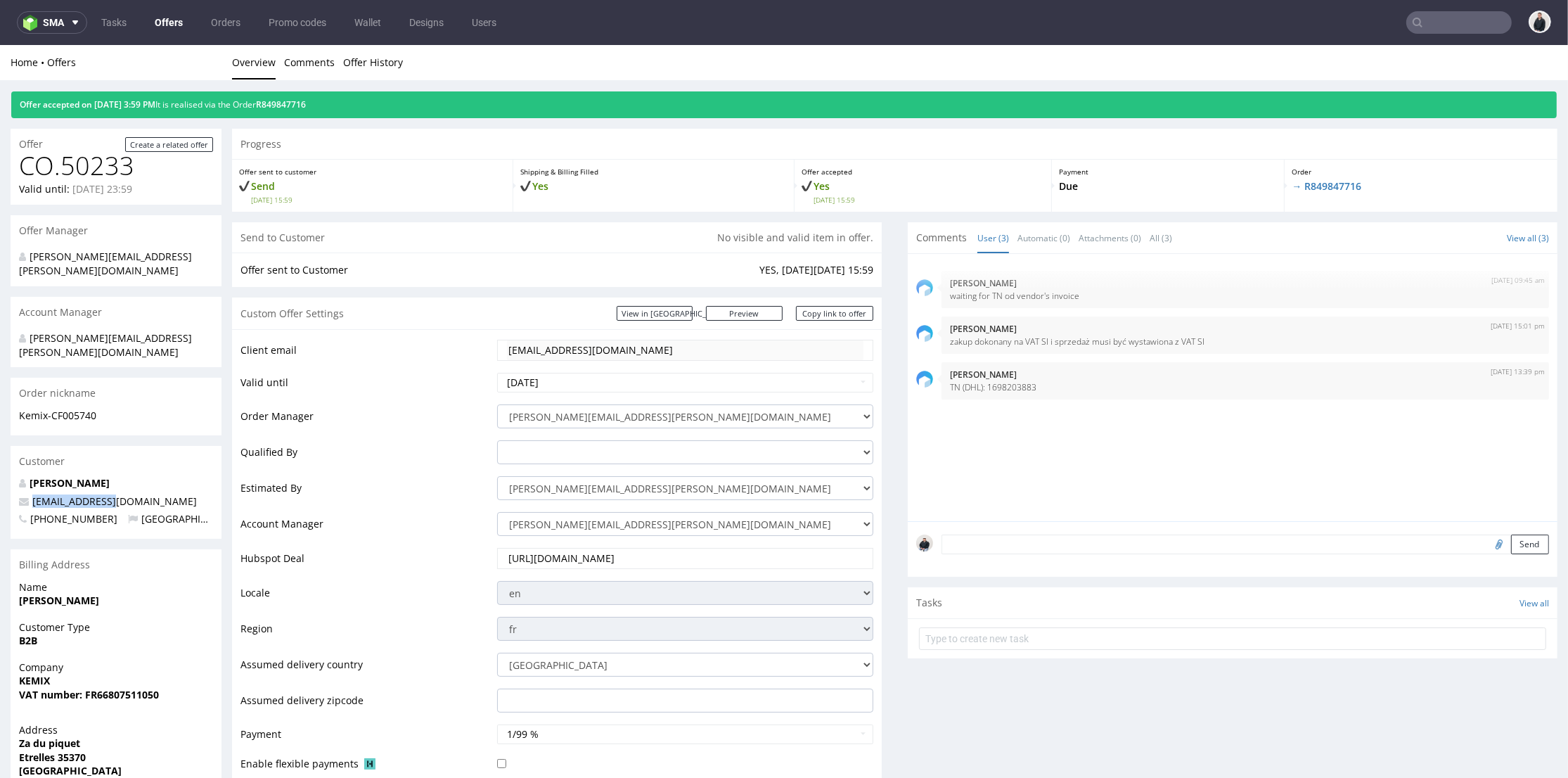
copy span "acolon@ydeo.com"
click at [179, 495] on p "acolon@ydeo.com" at bounding box center [116, 502] width 194 height 14
click at [123, 495] on p "acolon@ydeo.com" at bounding box center [116, 502] width 194 height 14
click at [115, 476] on p "Antoine Colon" at bounding box center [116, 483] width 194 height 14
click at [1449, 28] on input "text" at bounding box center [1459, 22] width 106 height 22
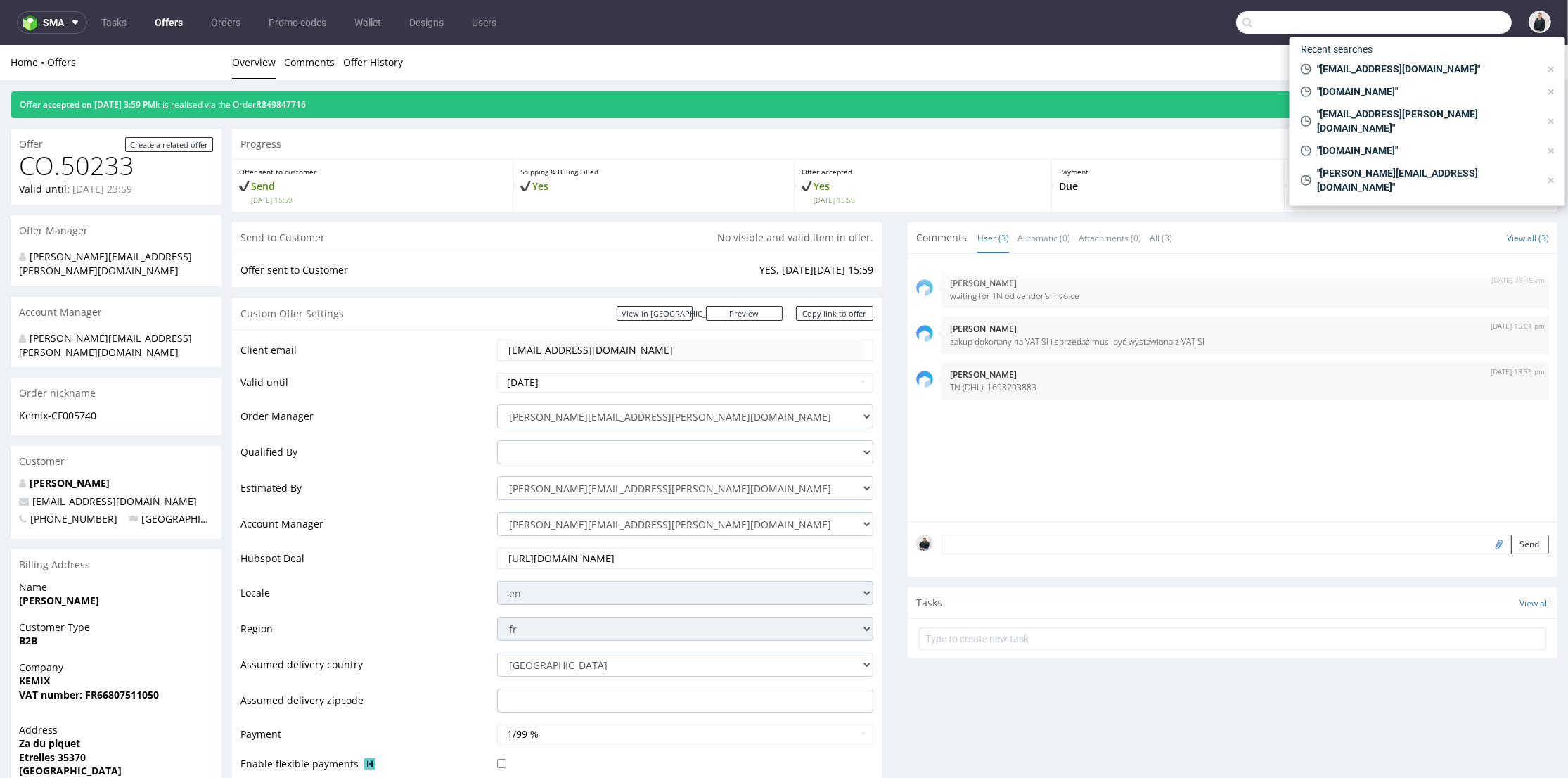
paste input "acolon@ydeo.com"
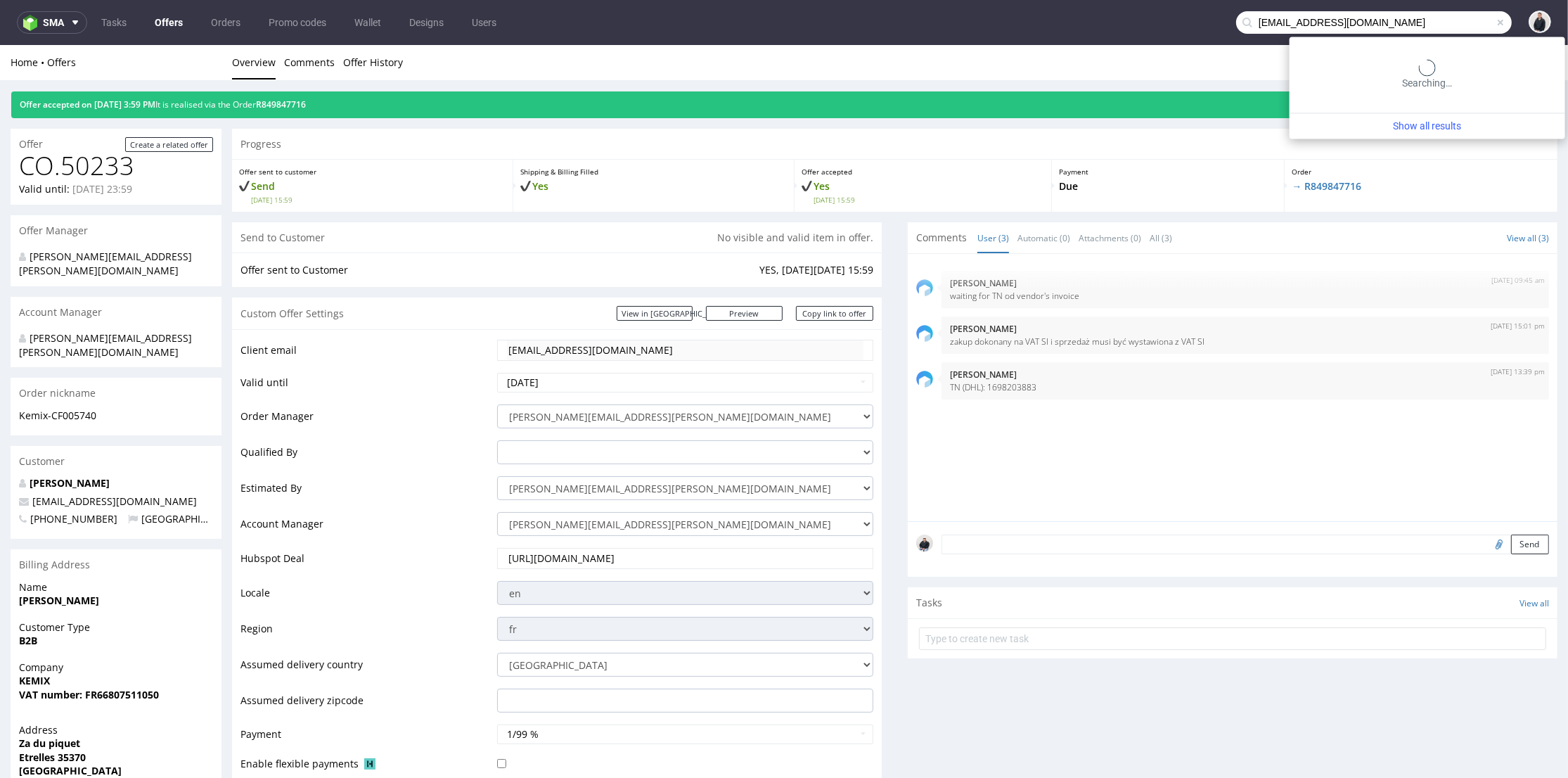
type input "acolon@ydeo.com"
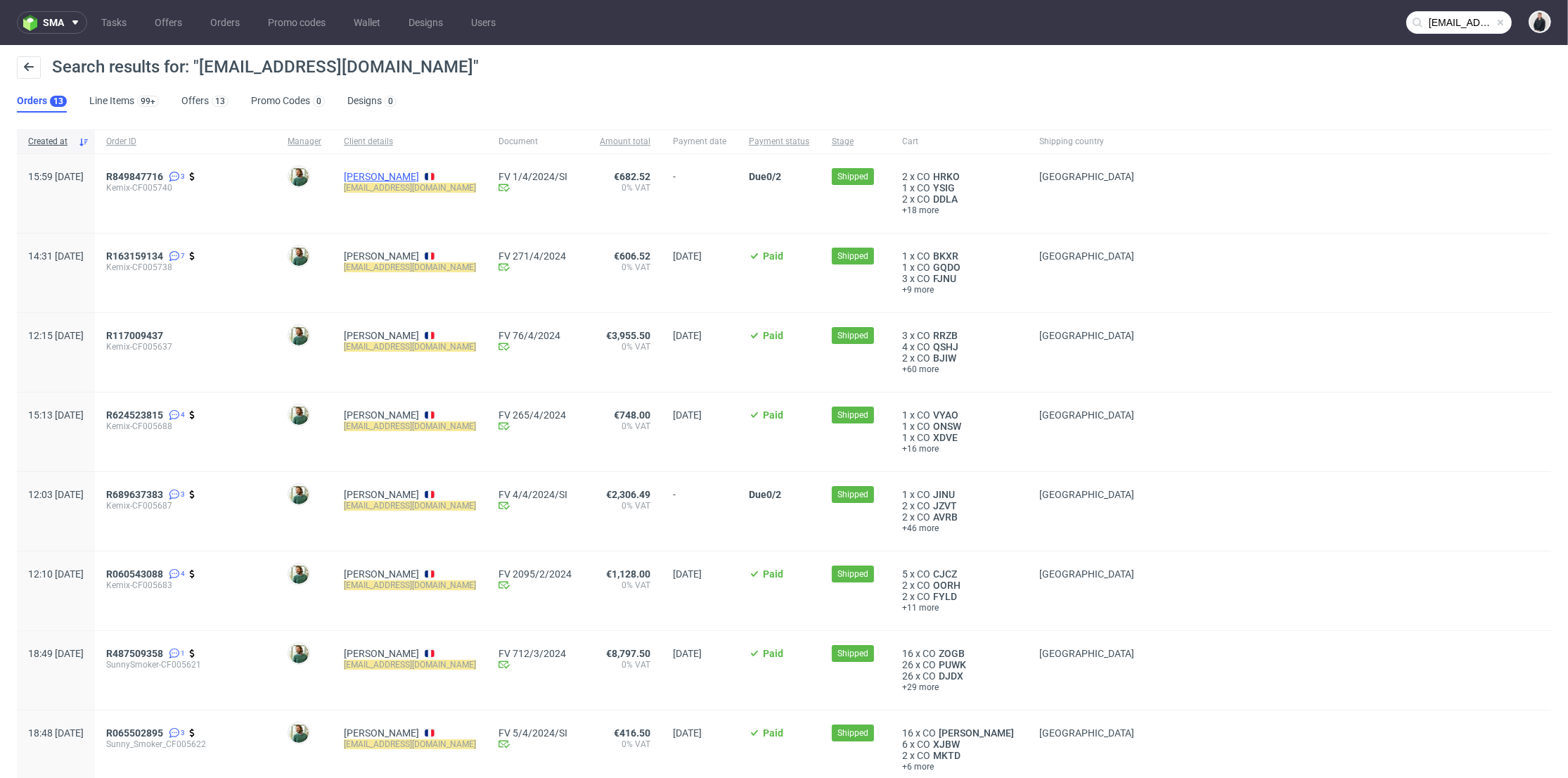
click at [407, 171] on link "Antoine Colon" at bounding box center [381, 176] width 75 height 11
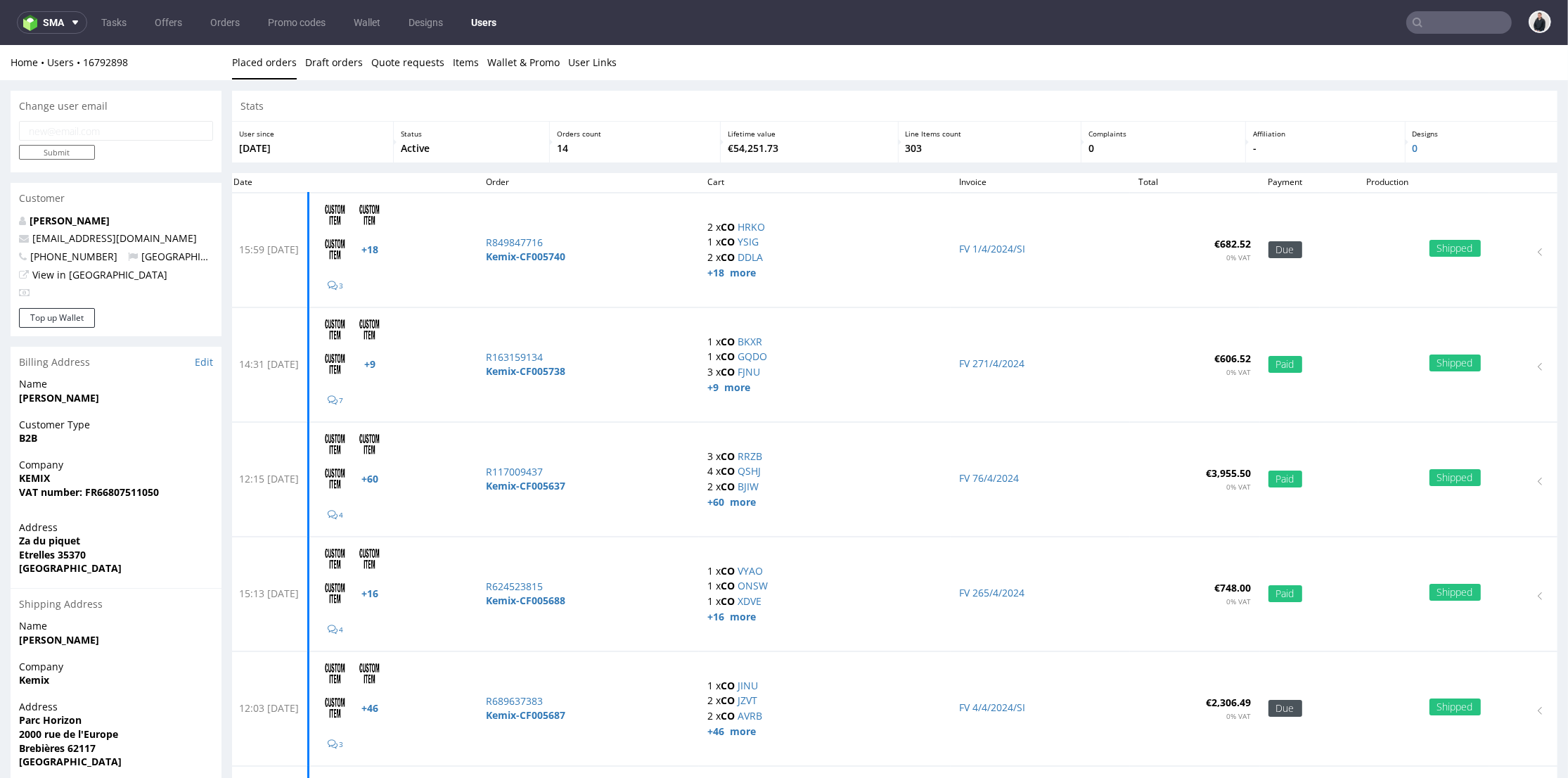
click at [134, 133] on input "email" at bounding box center [116, 130] width 194 height 20
paste input "acolon@ydeo.com"
type input "acolon@ydeo.comm"
click at [208, 162] on div "acolon@ydeo.comm Submit" at bounding box center [116, 146] width 211 height 52
click at [64, 152] on input "Submit" at bounding box center [57, 152] width 76 height 15
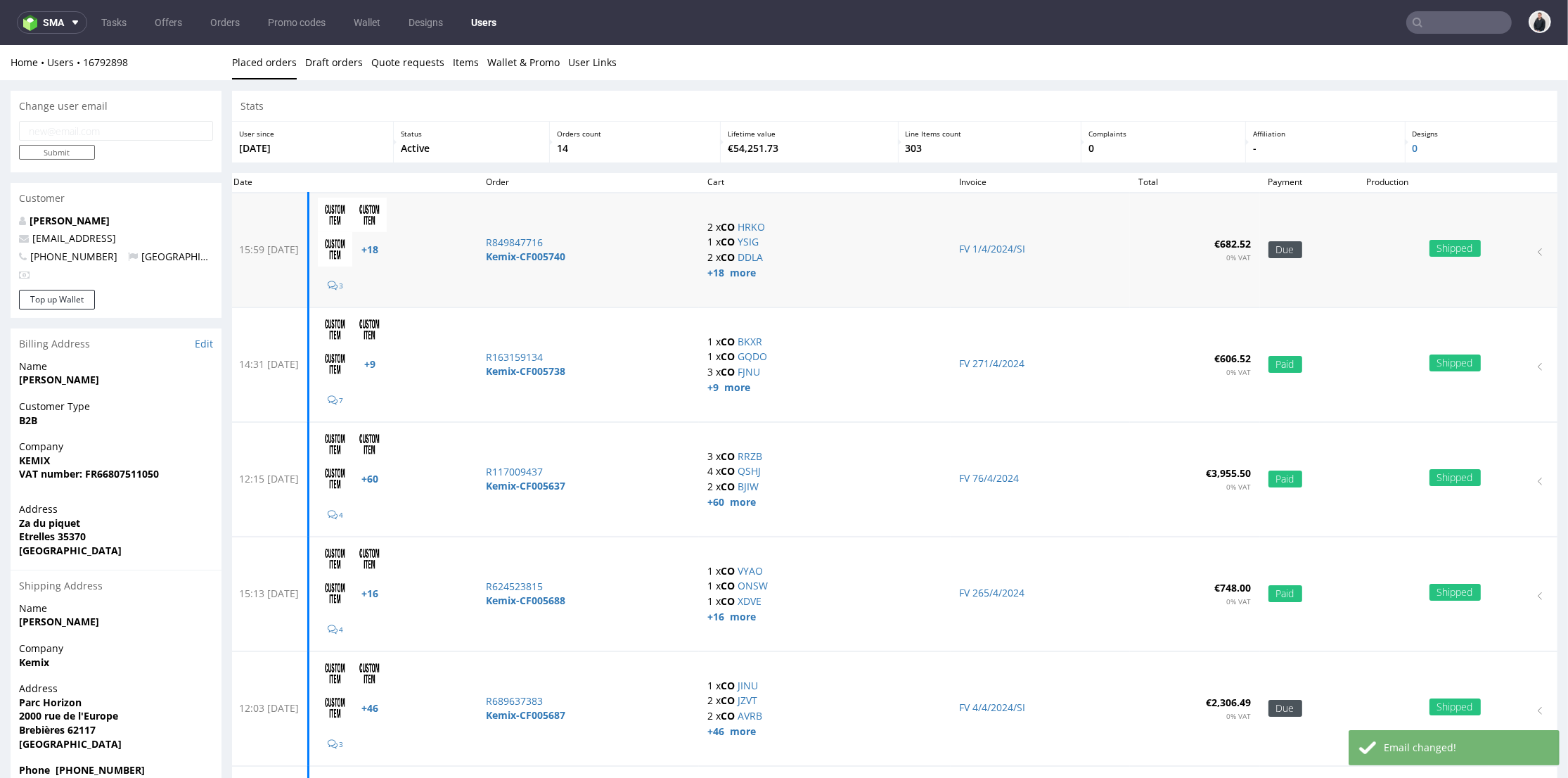
drag, startPoint x: 333, startPoint y: 249, endPoint x: 260, endPoint y: 249, distance: 73.0
click at [260, 249] on td "15:59 Thu 28.03.2024" at bounding box center [267, 250] width 83 height 114
click at [309, 263] on td "15:59 Thu 28.03.2024" at bounding box center [267, 250] width 83 height 114
drag, startPoint x: 337, startPoint y: 248, endPoint x: 300, endPoint y: 248, distance: 37.0
click at [300, 248] on td "15:59 Thu 28.03.2024" at bounding box center [267, 250] width 83 height 114
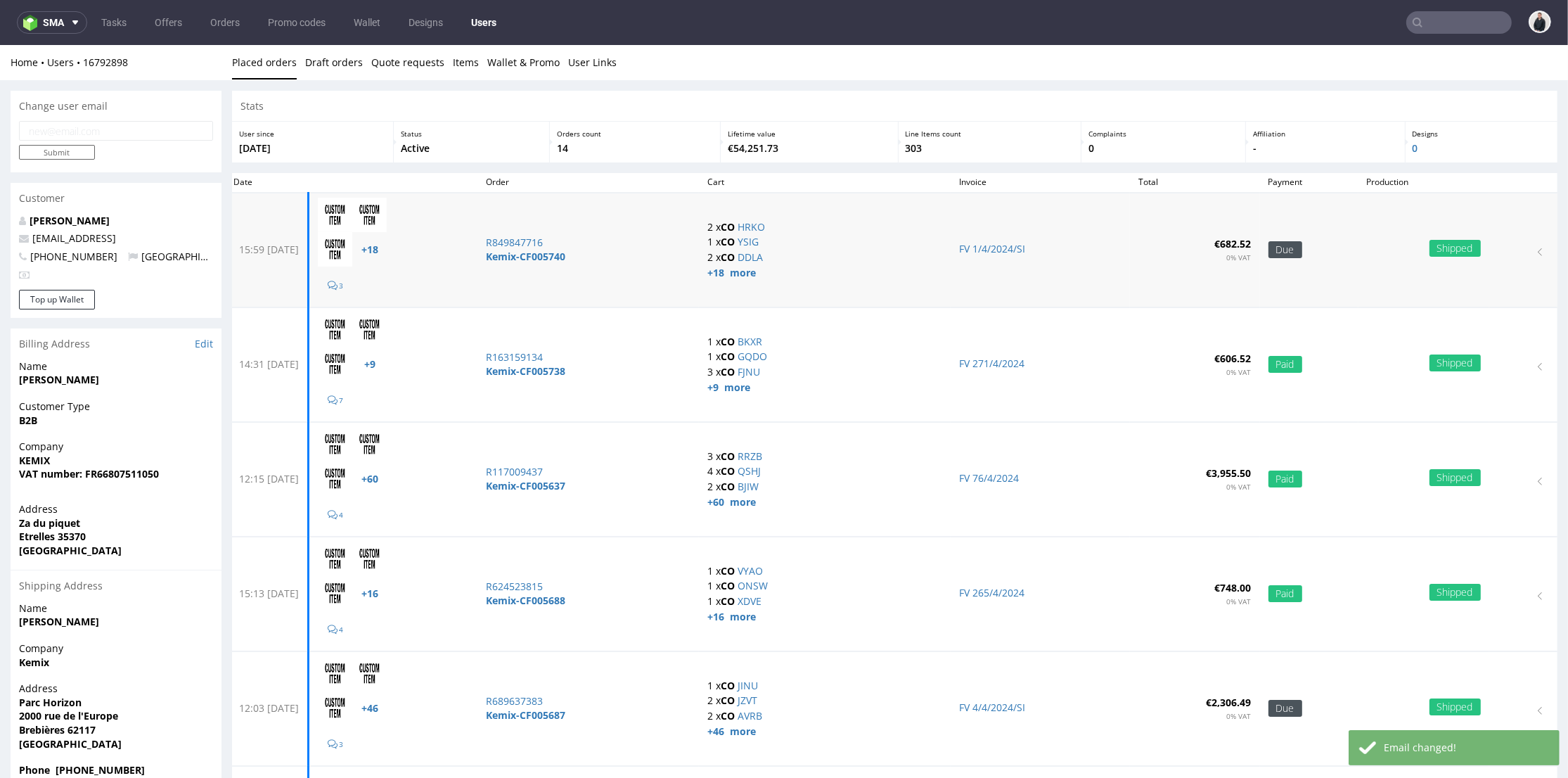
click at [294, 252] on td "15:59 Thu 28.03.2024" at bounding box center [267, 250] width 83 height 114
drag, startPoint x: 133, startPoint y: 239, endPoint x: 96, endPoint y: 238, distance: 37.0
click at [96, 238] on p "acolon@ydeo.comm" at bounding box center [116, 239] width 194 height 14
click at [179, 241] on p "acolon@ydeo.comm" at bounding box center [116, 239] width 194 height 14
